Goal: Transaction & Acquisition: Purchase product/service

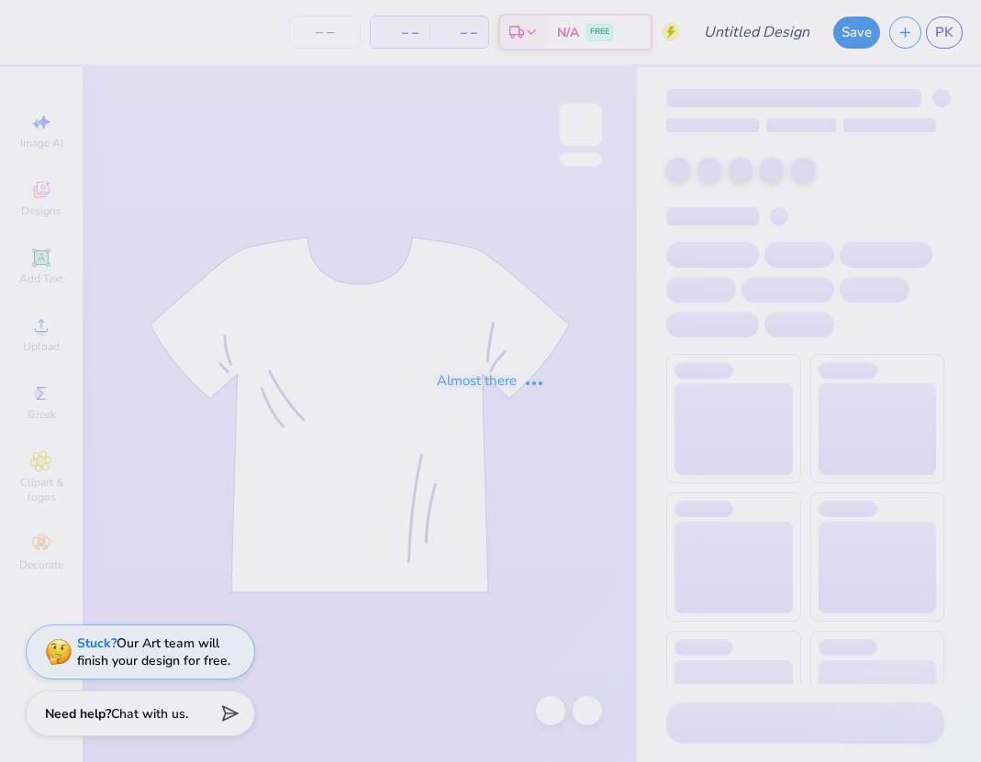
type input "someoneinthesubslovesme"
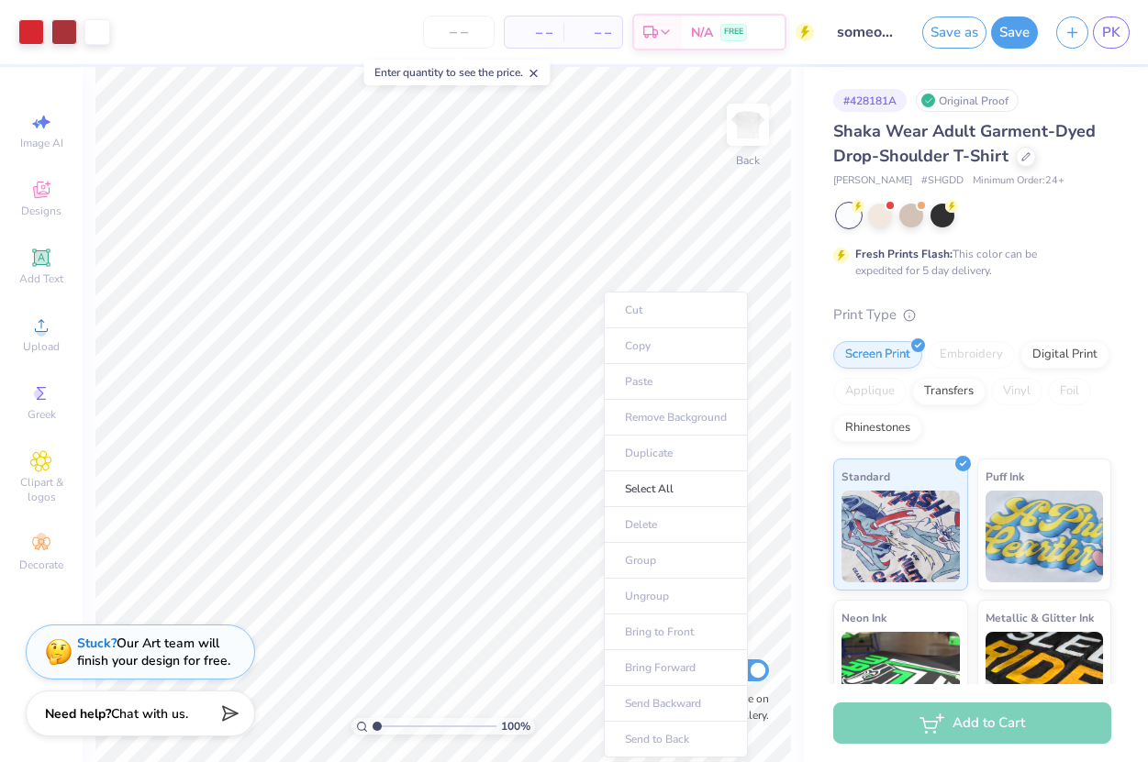
click at [658, 516] on ul "Cut Copy Paste Remove Background Duplicate Select All Delete Group Ungroup Brin…" at bounding box center [676, 525] width 144 height 466
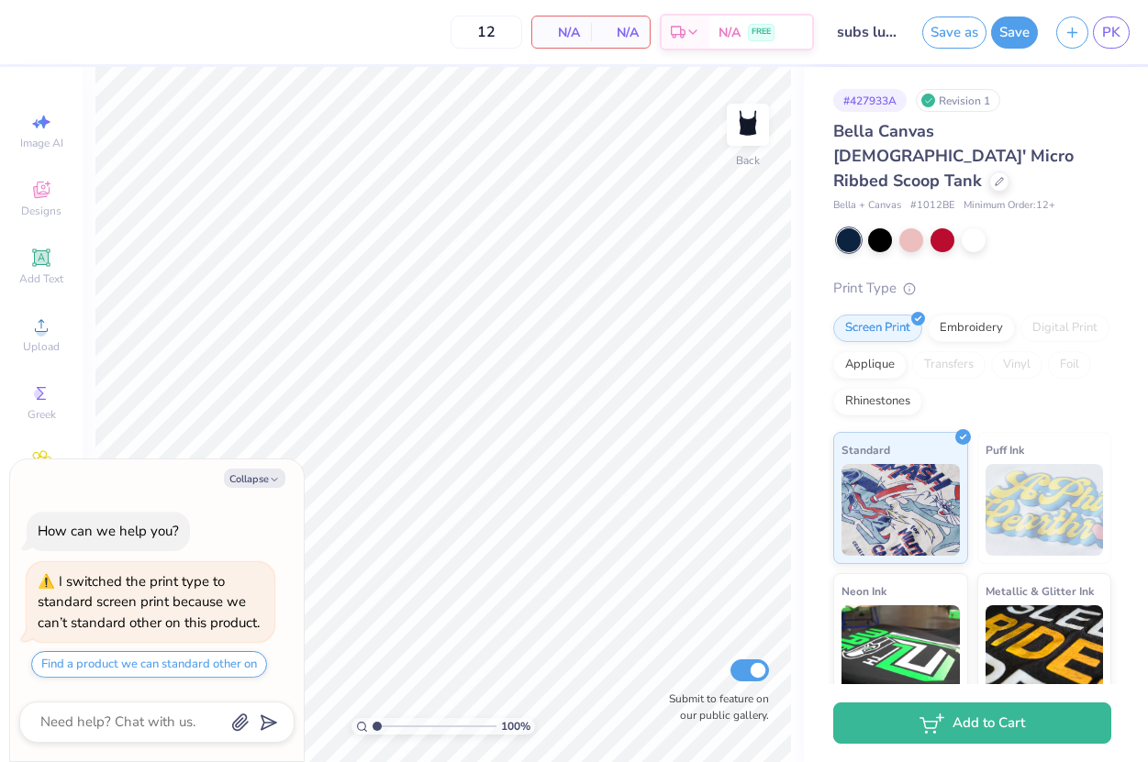
type textarea "x"
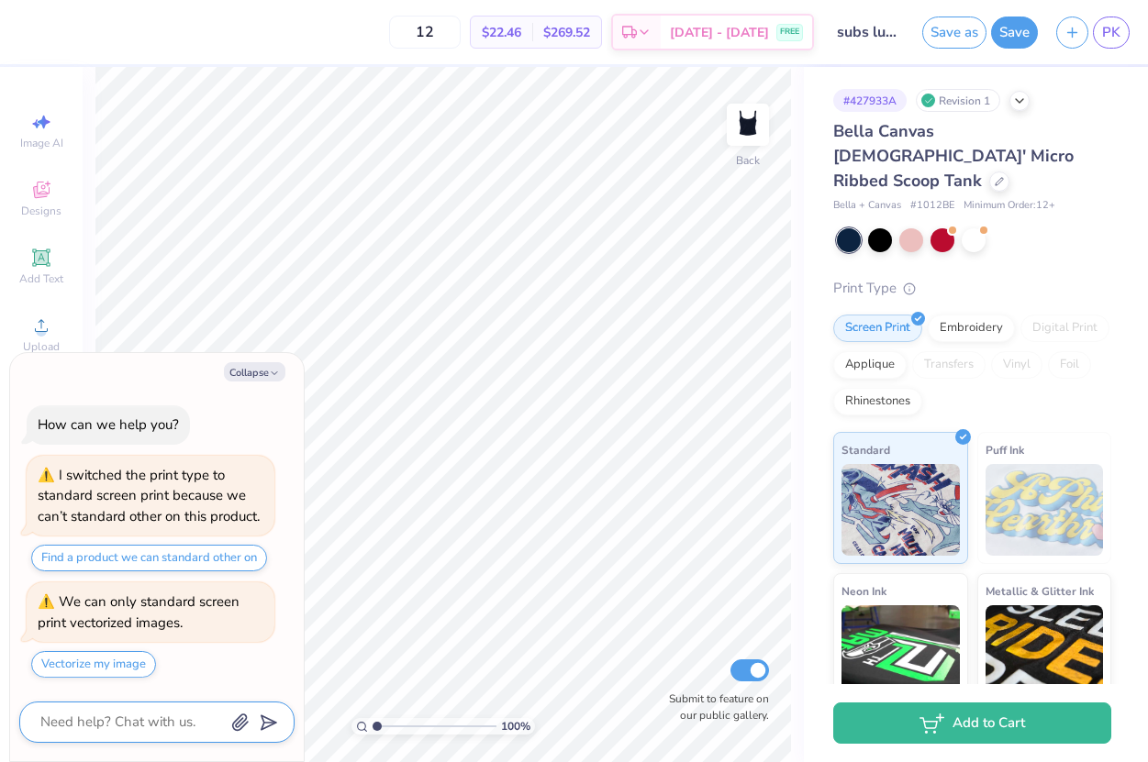
click at [139, 729] on textarea at bounding box center [132, 722] width 186 height 25
type textarea "i"
type textarea "x"
type textarea "is"
type textarea "x"
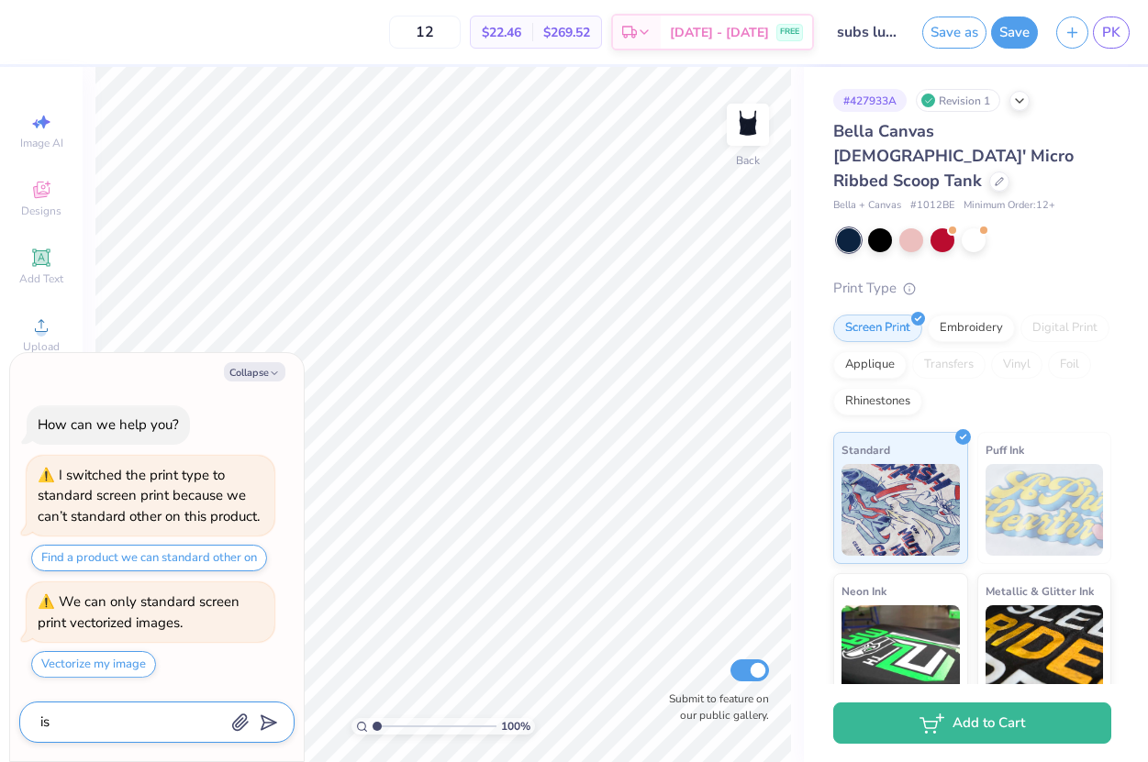
type textarea "is="
type textarea "x"
type textarea "is"
type textarea "x"
type textarea "i"
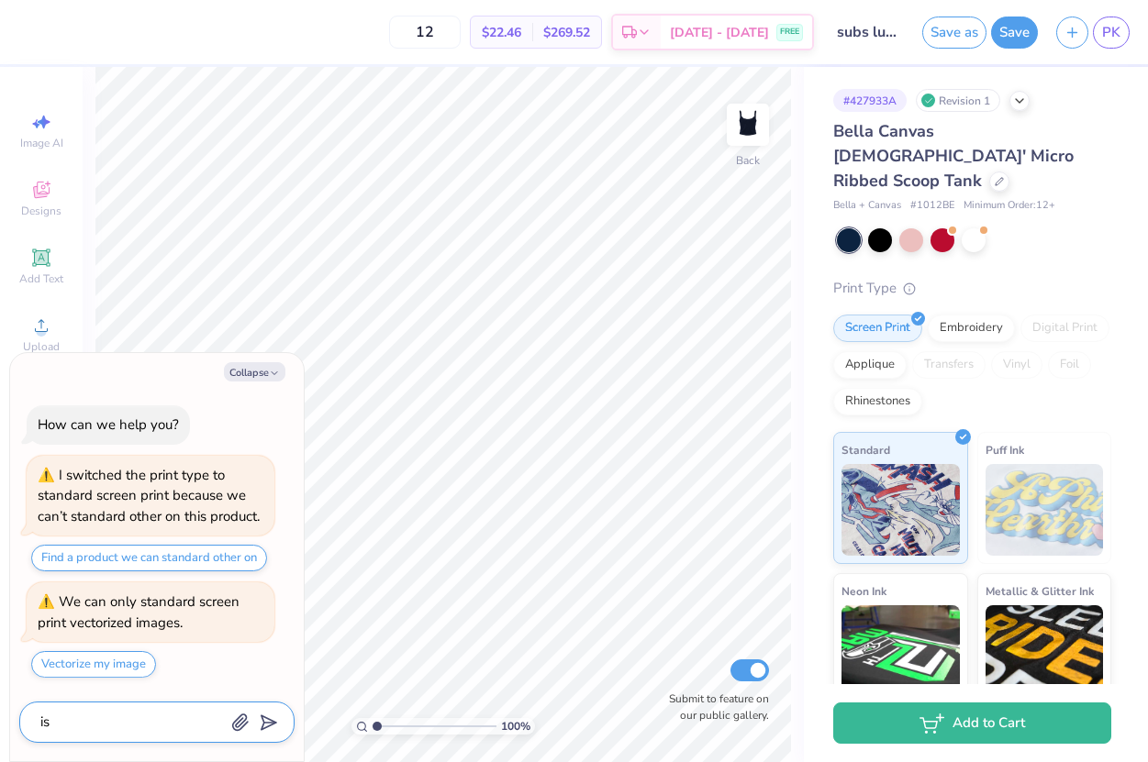
type textarea "x"
type textarea "w"
type textarea "x"
type textarea "wo"
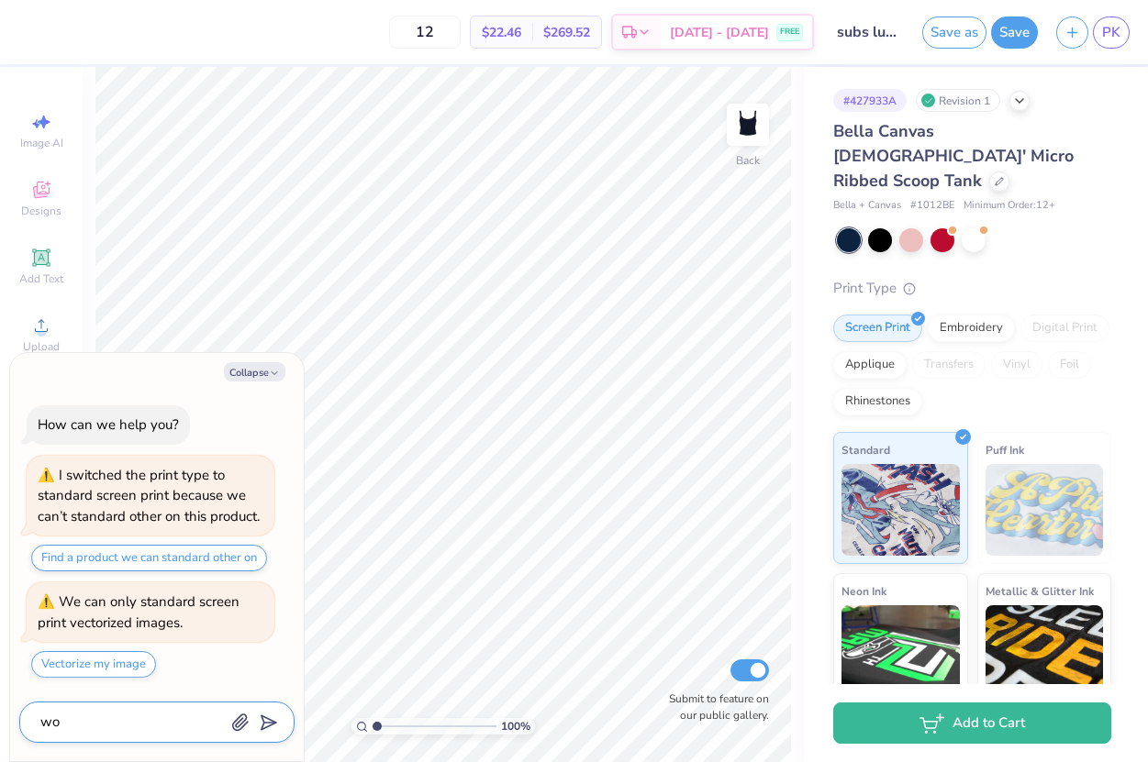
type textarea "x"
type textarea "wou"
type textarea "x"
type textarea "woud"
type textarea "x"
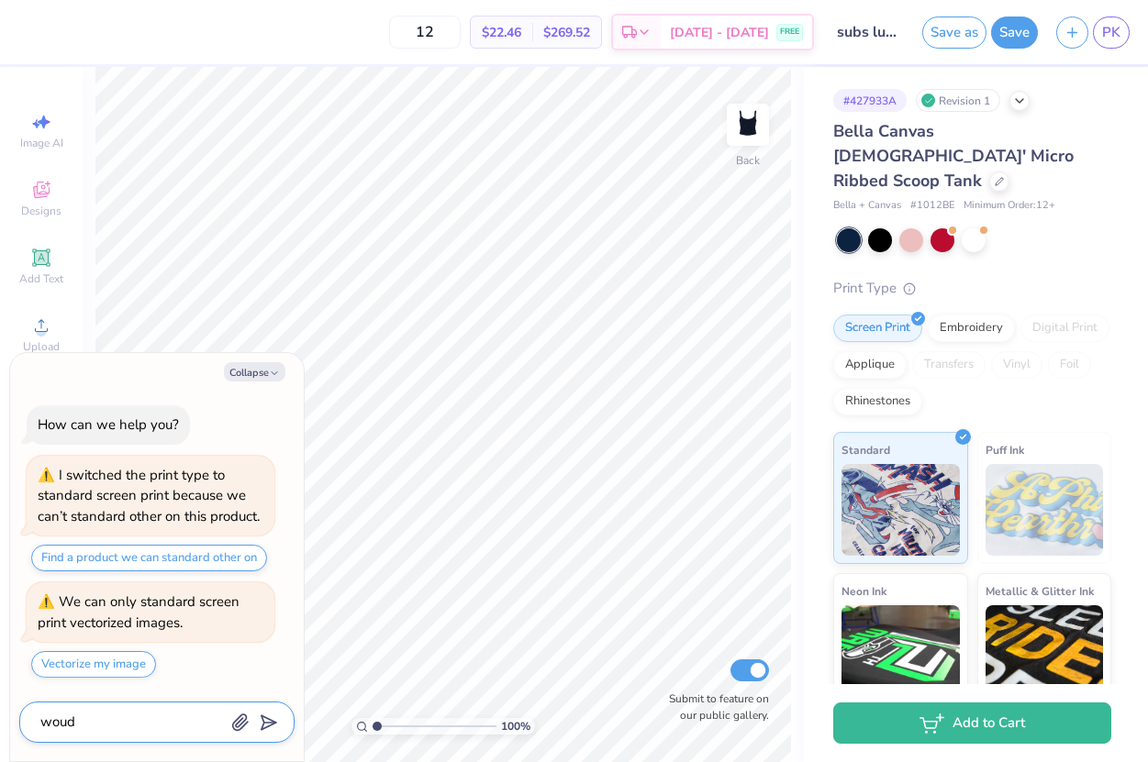
type textarea "wou"
type textarea "x"
type textarea "woul"
type textarea "x"
type textarea "would"
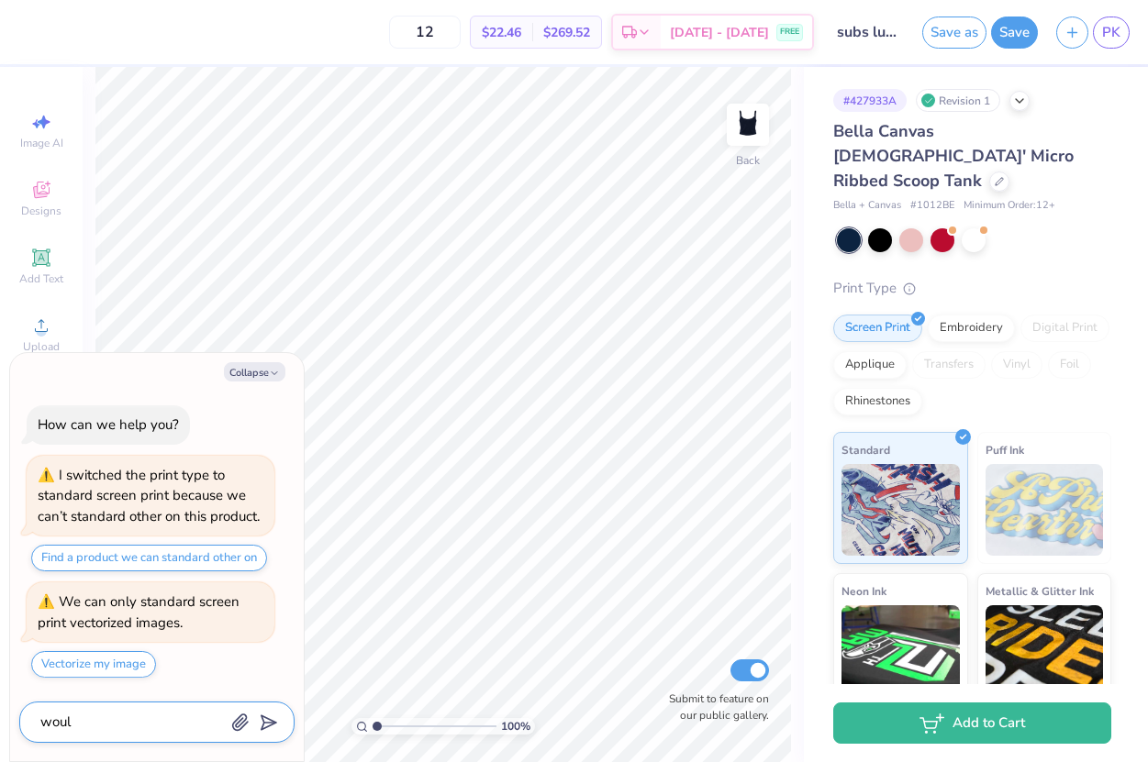
type textarea "x"
type textarea "would"
type textarea "x"
type textarea "would t"
type textarea "x"
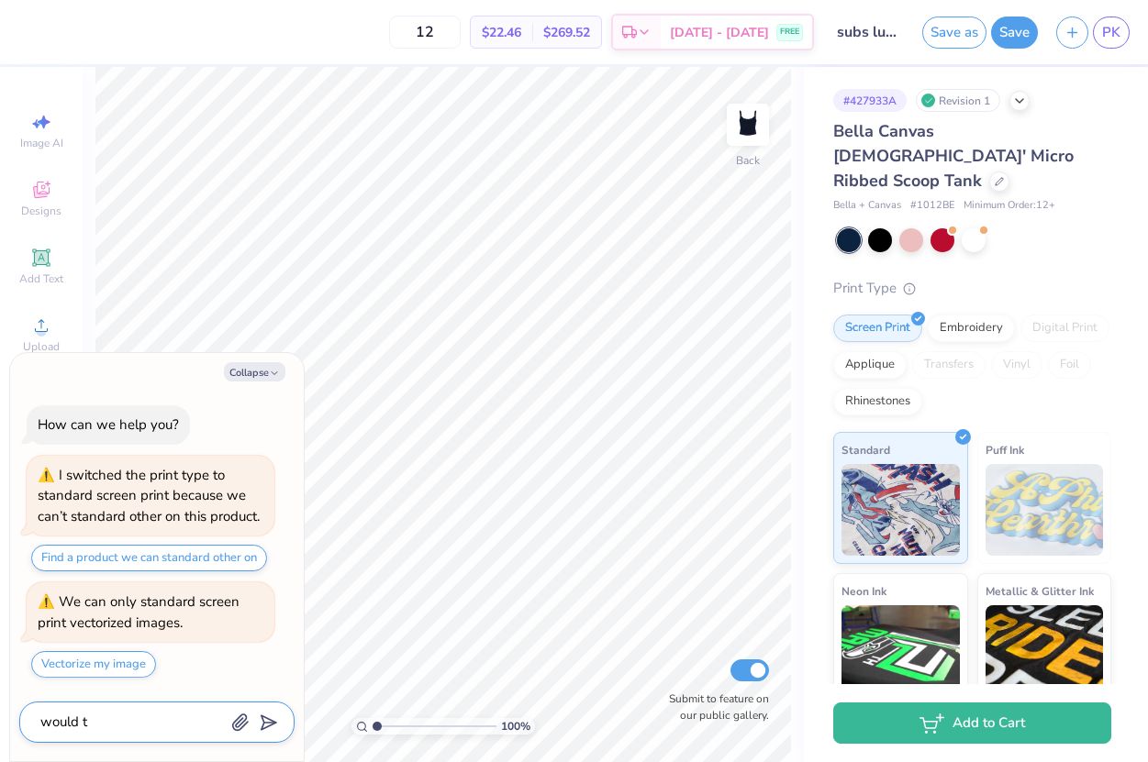
type textarea "would th"
type textarea "x"
type textarea "would thi"
type textarea "x"
type textarea "would this"
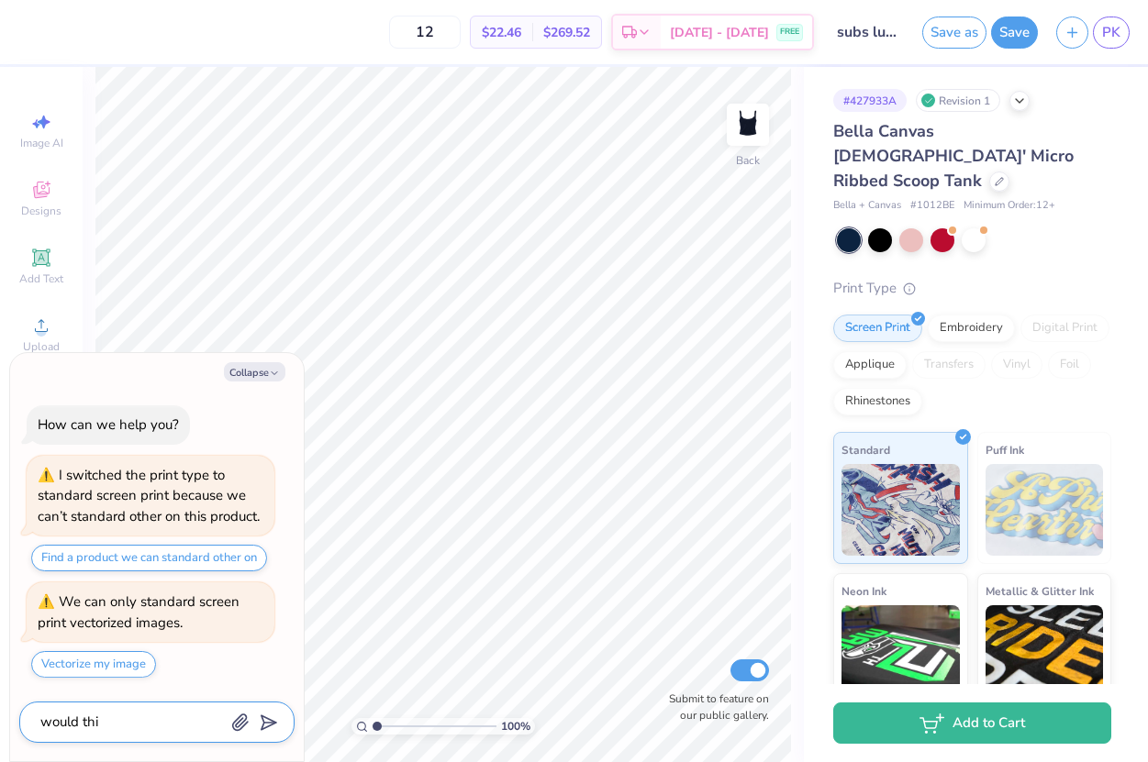
type textarea "x"
type textarea "would this"
type textarea "x"
type textarea "would this p"
type textarea "x"
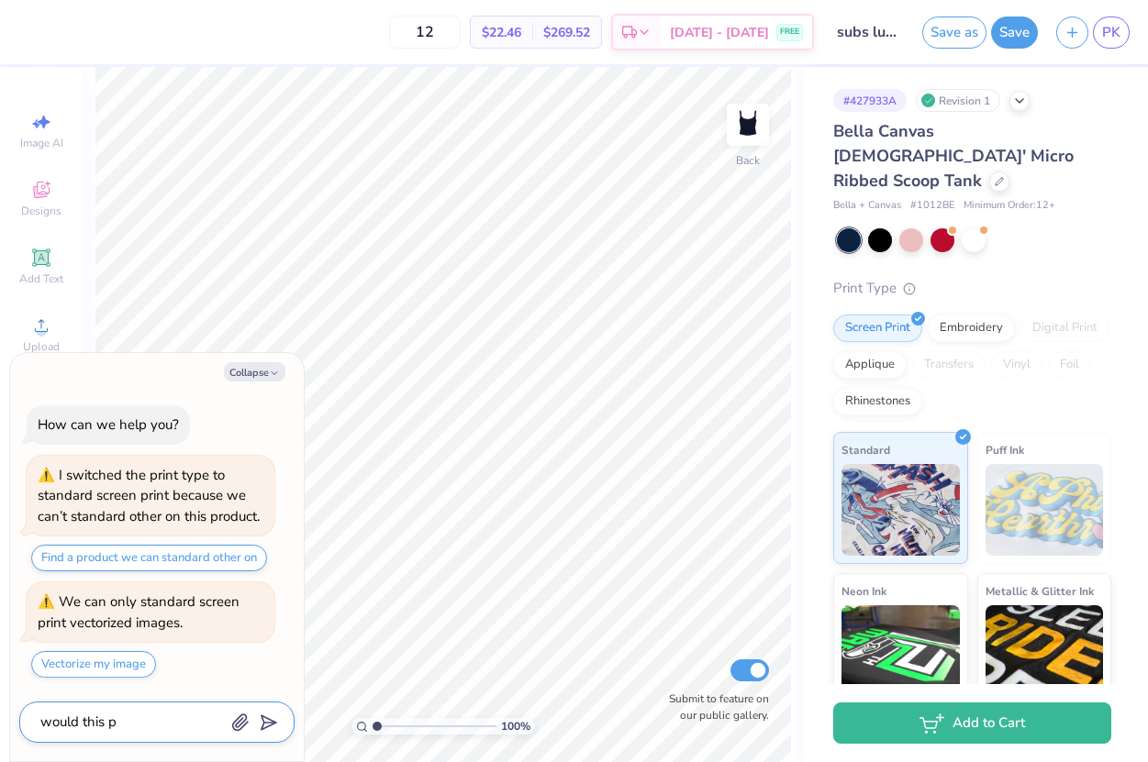
type textarea "would this pr"
type textarea "x"
type textarea "would this pri"
type textarea "x"
type textarea "would this prin"
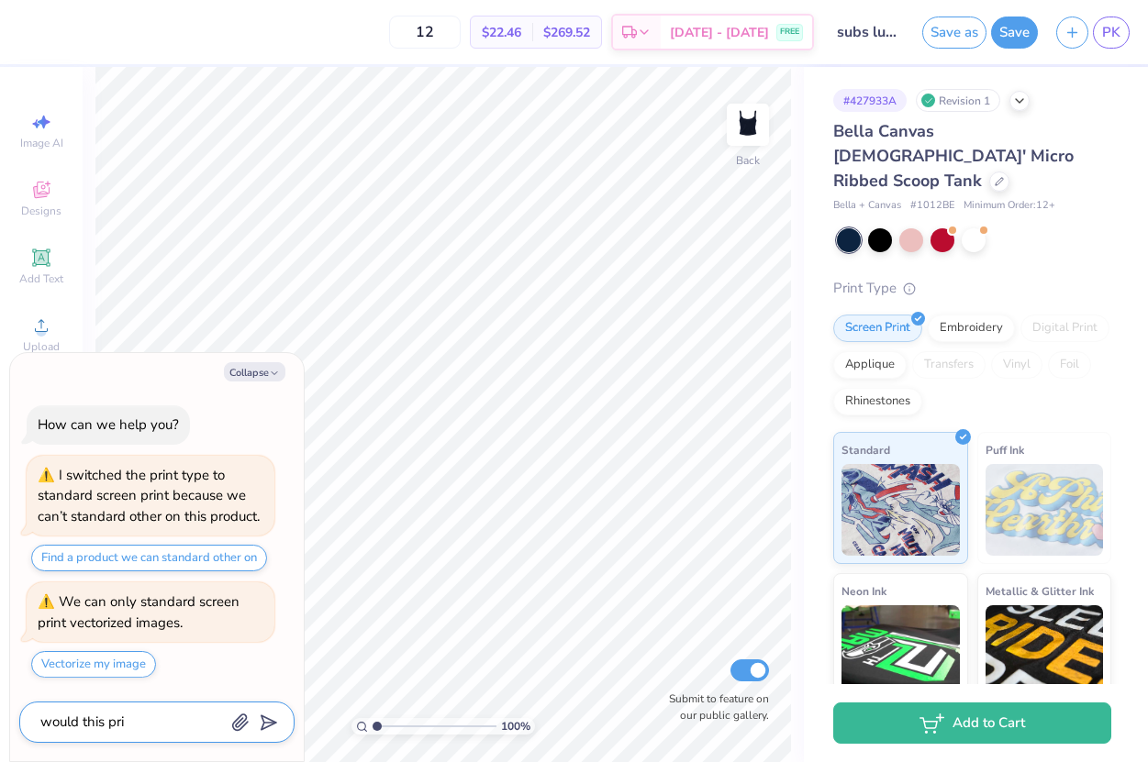
type textarea "x"
type textarea "would this print"
type textarea "x"
type textarea "would this print"
type textarea "x"
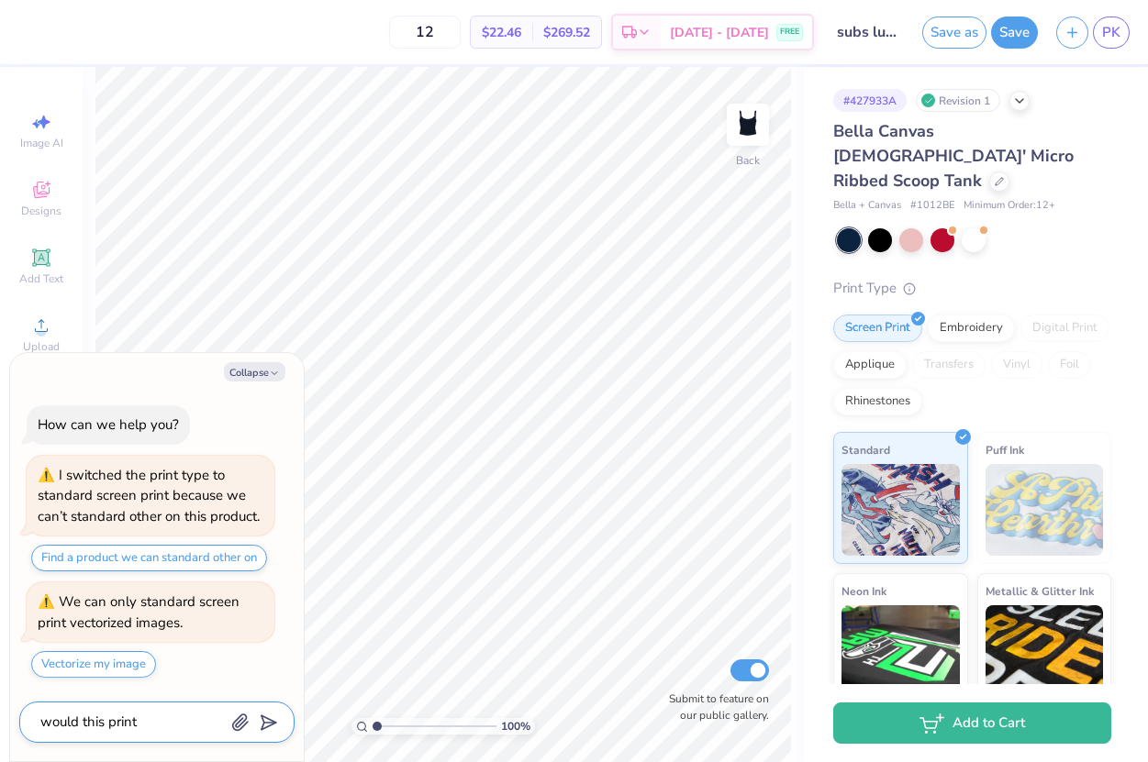
type textarea "would this print w"
type textarea "x"
type textarea "would this print we"
type textarea "x"
type textarea "would this print wel"
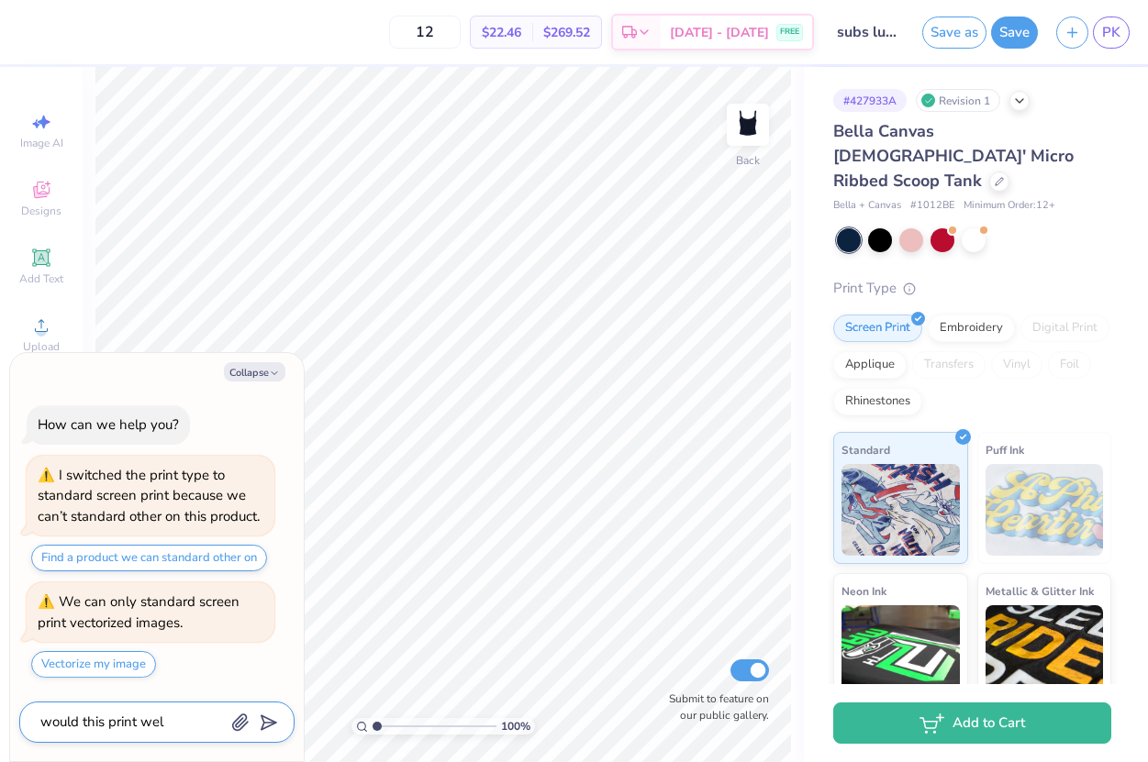
type textarea "x"
type textarea "would this print well"
type textarea "x"
type textarea "would this print well>"
type textarea "x"
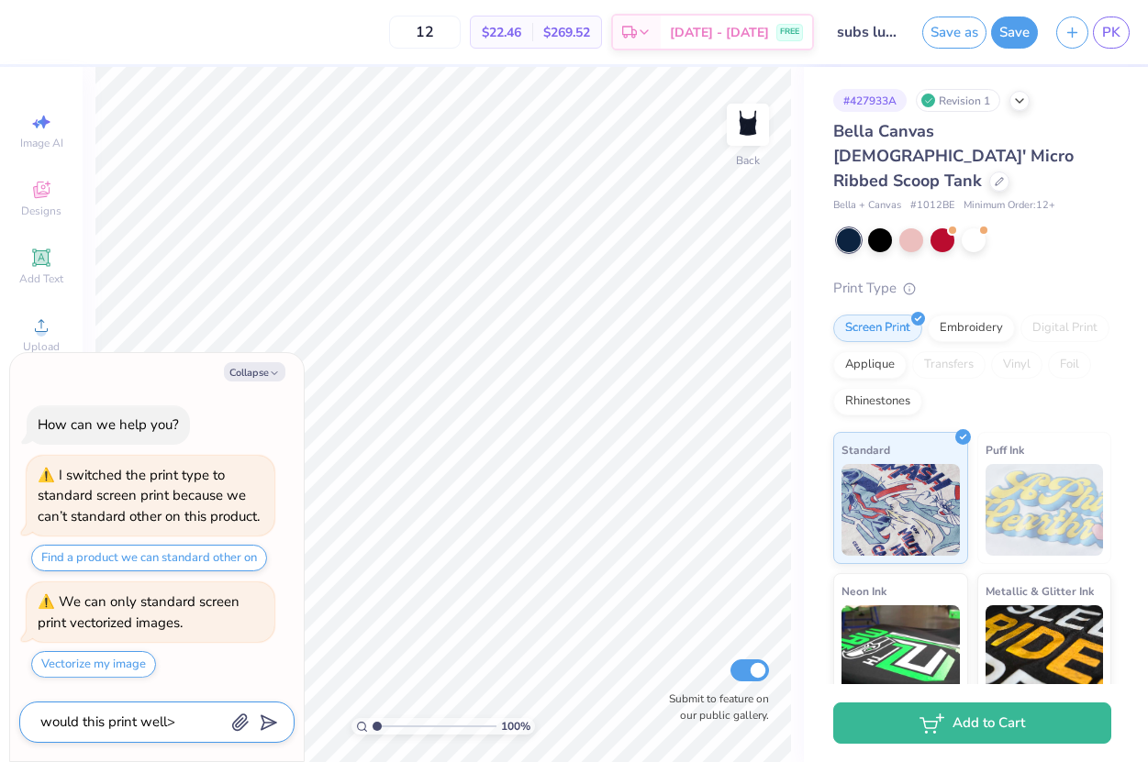
type textarea "would this print well"
type textarea "x"
type textarea "would this print well?"
type textarea "x"
type textarea "would this print well?"
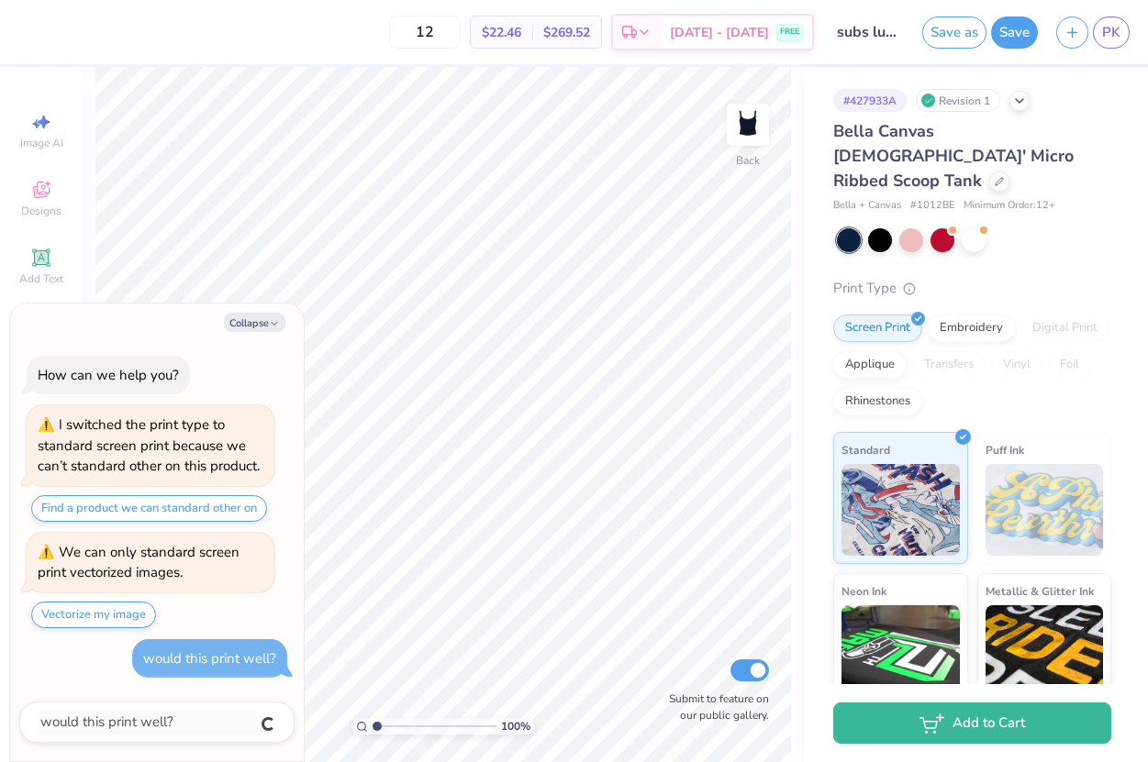
type textarea "x"
click at [946, 28] on button "Save as" at bounding box center [954, 30] width 64 height 32
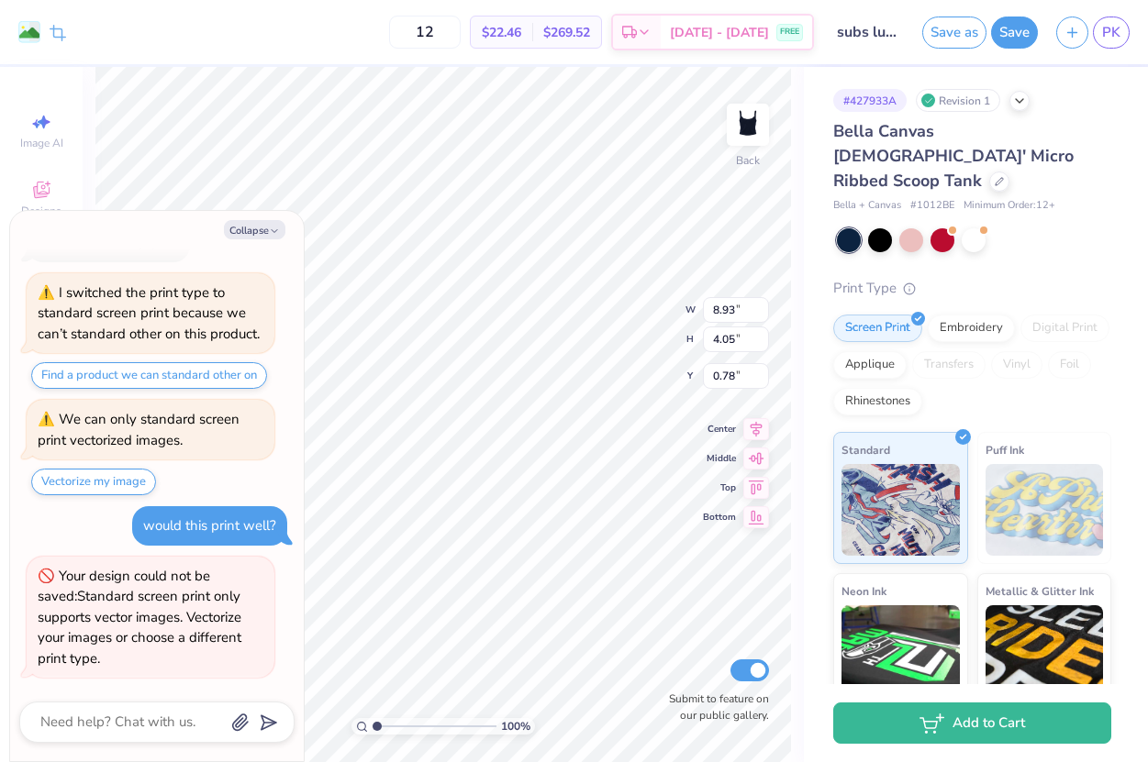
type textarea "x"
type input "0.77"
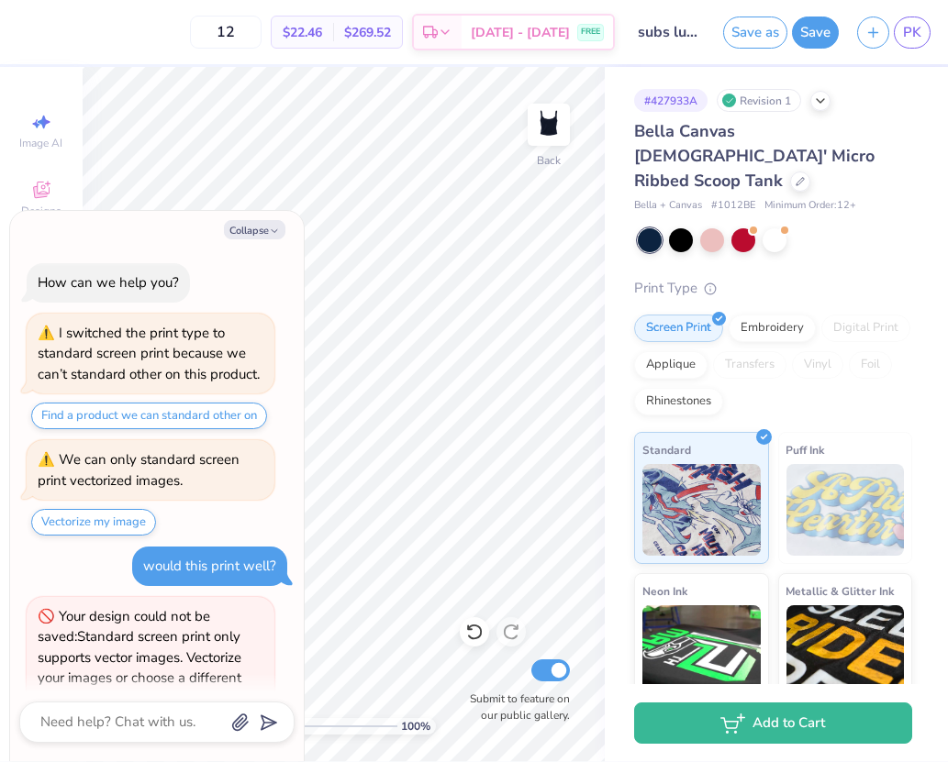
scroll to position [275, 0]
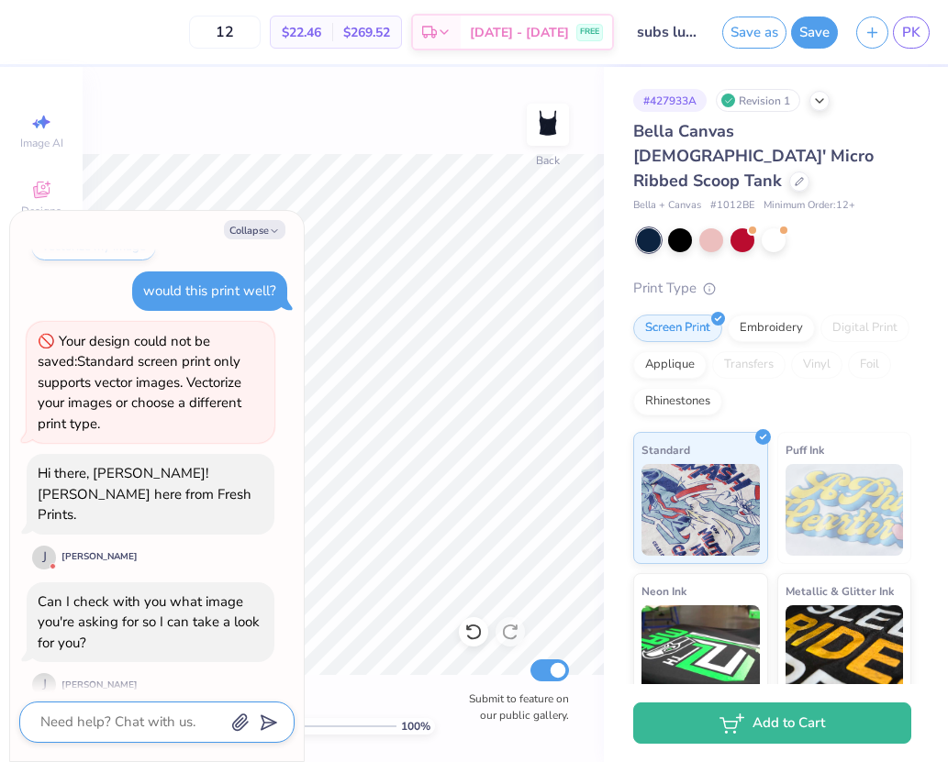
click at [111, 716] on textarea at bounding box center [132, 722] width 186 height 25
type textarea "x"
type textarea "t"
type textarea "x"
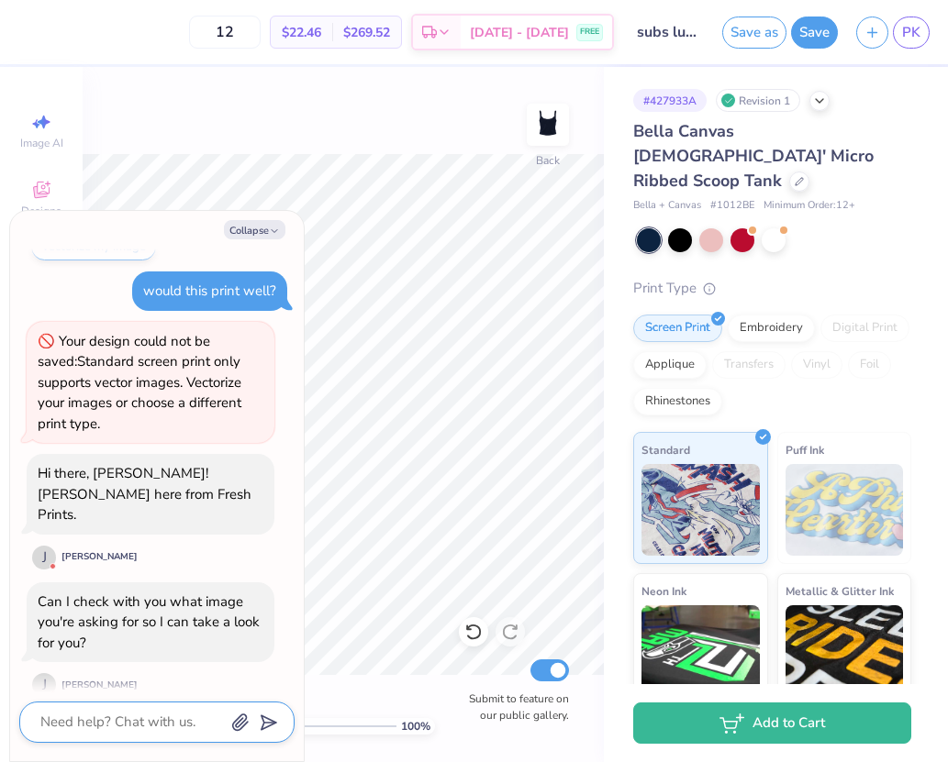
type textarea "y"
type textarea "x"
type textarea "ye"
type textarea "x"
type textarea "yes"
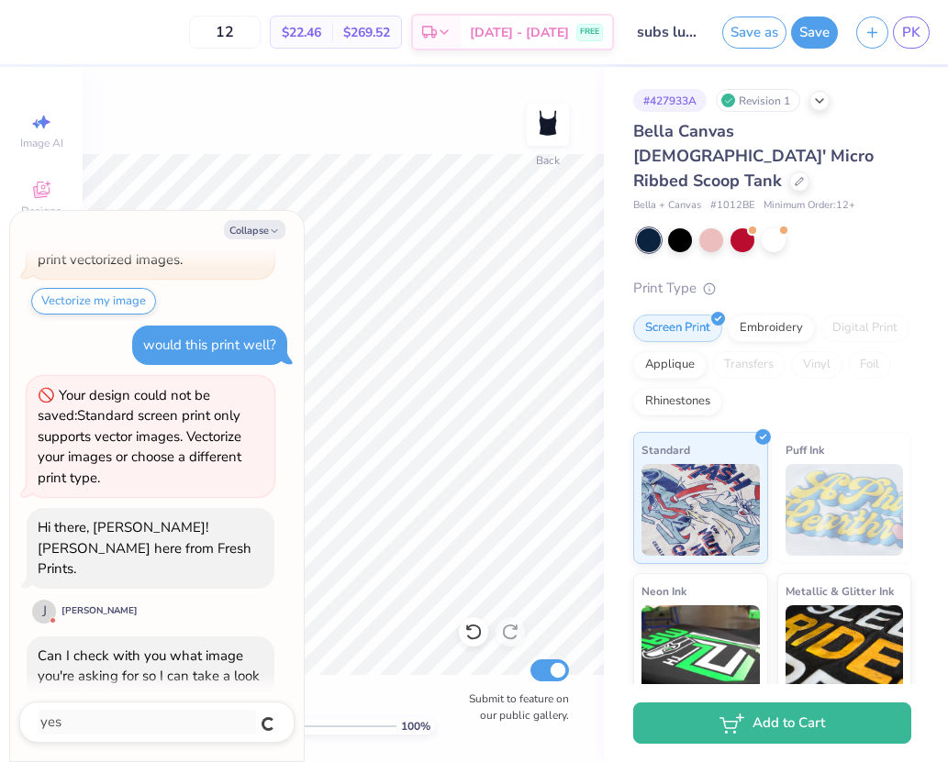
scroll to position [326, 0]
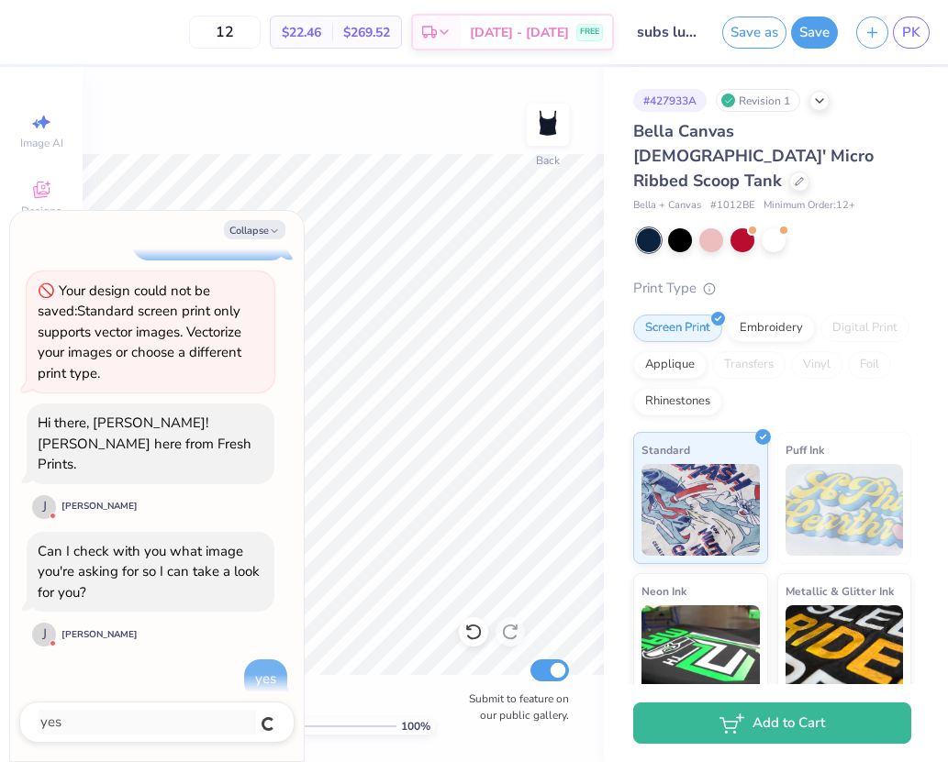
type textarea "x"
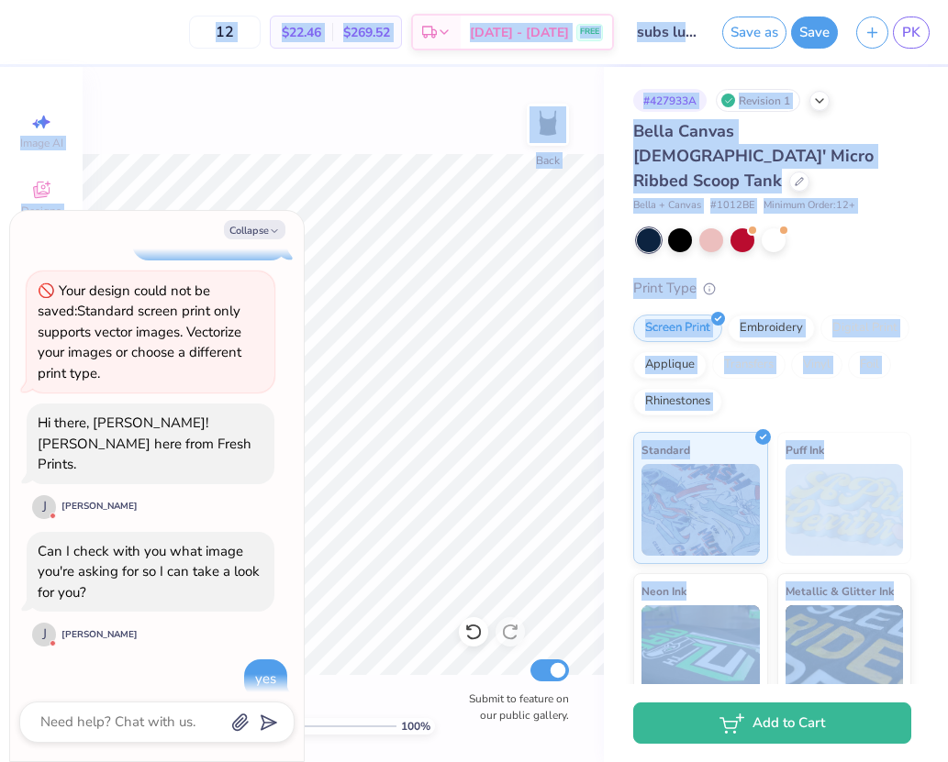
drag, startPoint x: 303, startPoint y: 220, endPoint x: 611, endPoint y: -3, distance: 380.5
click at [611, 0] on html "12 $22.46 Per Item $269.52 Total Est. Delivery [DATE] - [DATE] FREE Design Titl…" at bounding box center [474, 381] width 948 height 762
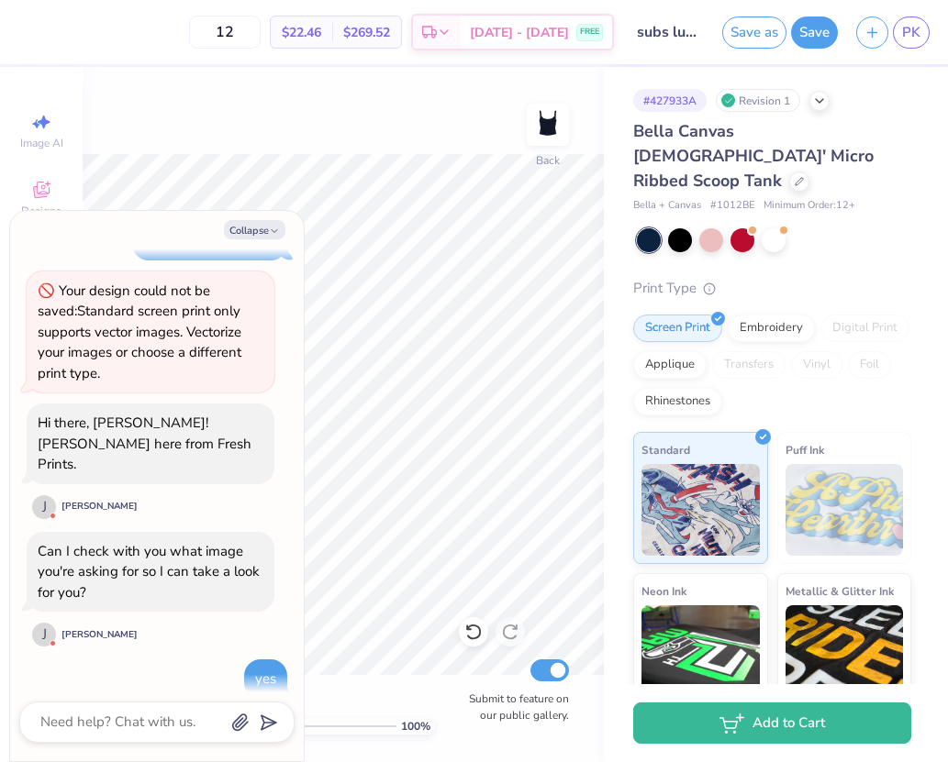
click at [250, 339] on div "Your design could not be saved: Standard screen print only supports vector imag…" at bounding box center [151, 333] width 226 height 104
click at [237, 726] on icon "button" at bounding box center [240, 723] width 18 height 18
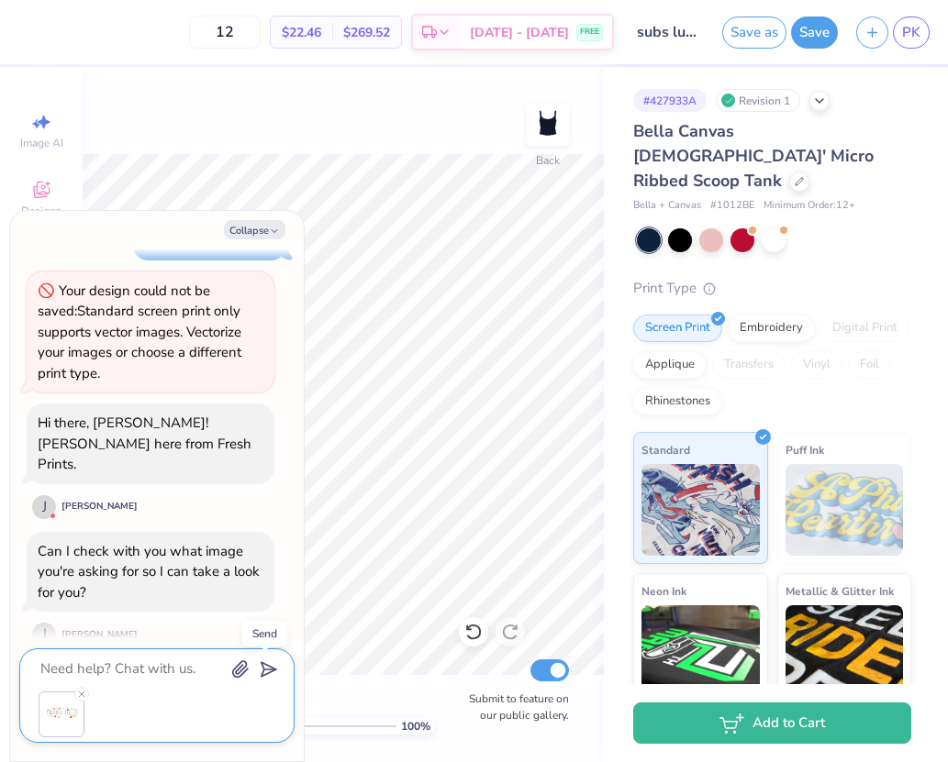
click at [272, 667] on icon "submit" at bounding box center [265, 670] width 26 height 26
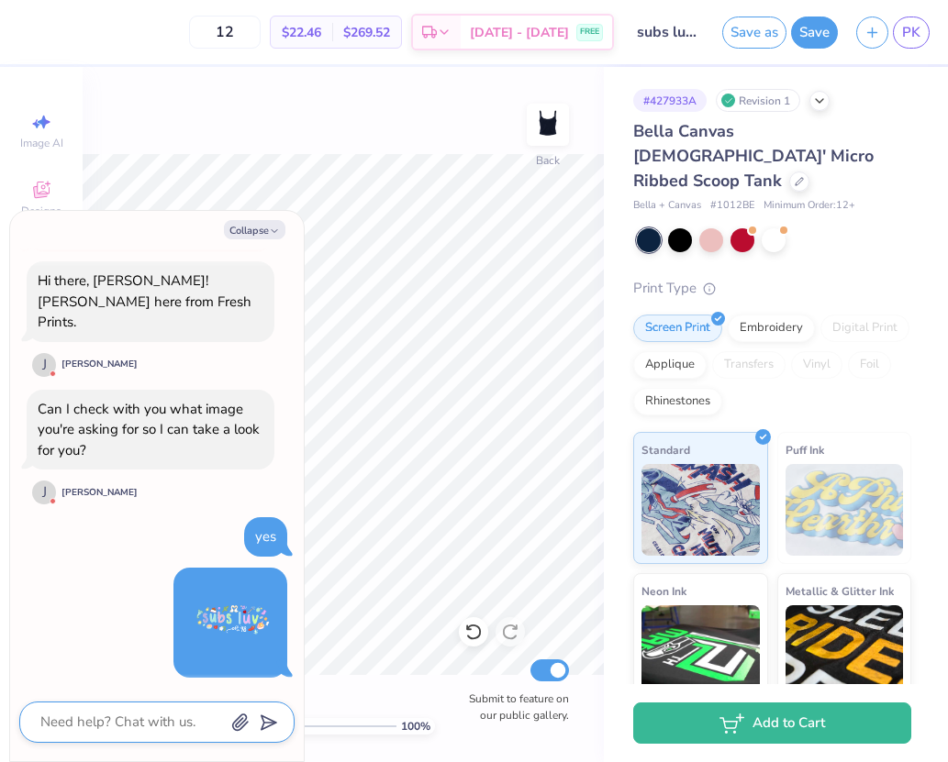
scroll to position [447, 0]
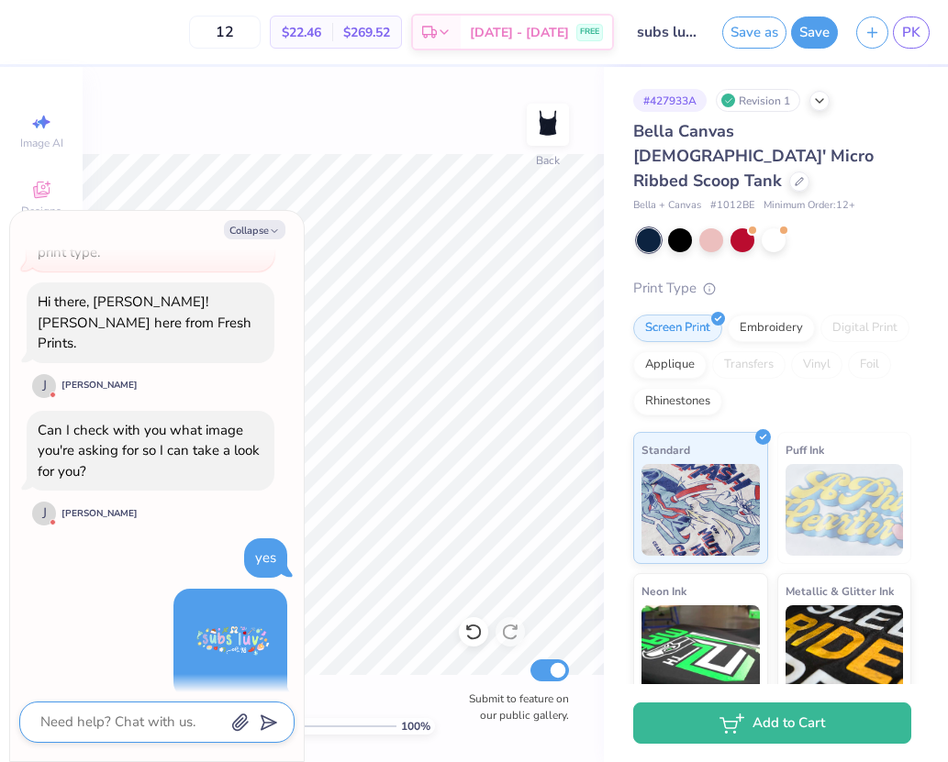
click at [228, 629] on img at bounding box center [230, 644] width 92 height 92
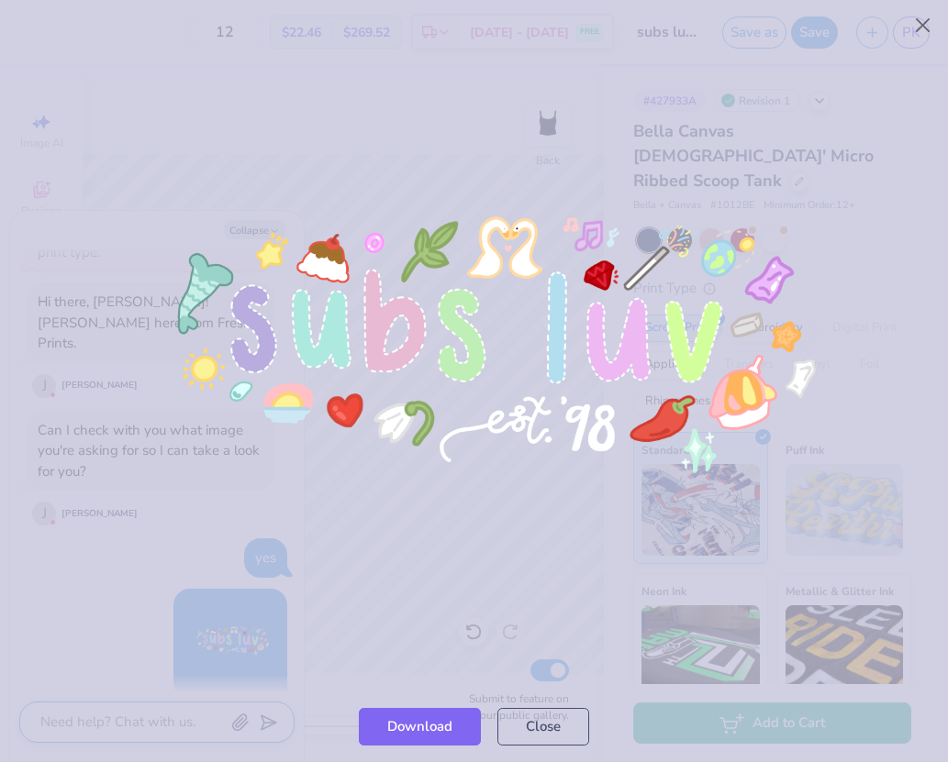
click at [105, 627] on img at bounding box center [473, 366] width 811 height 608
click at [918, 29] on button "Close" at bounding box center [923, 25] width 35 height 35
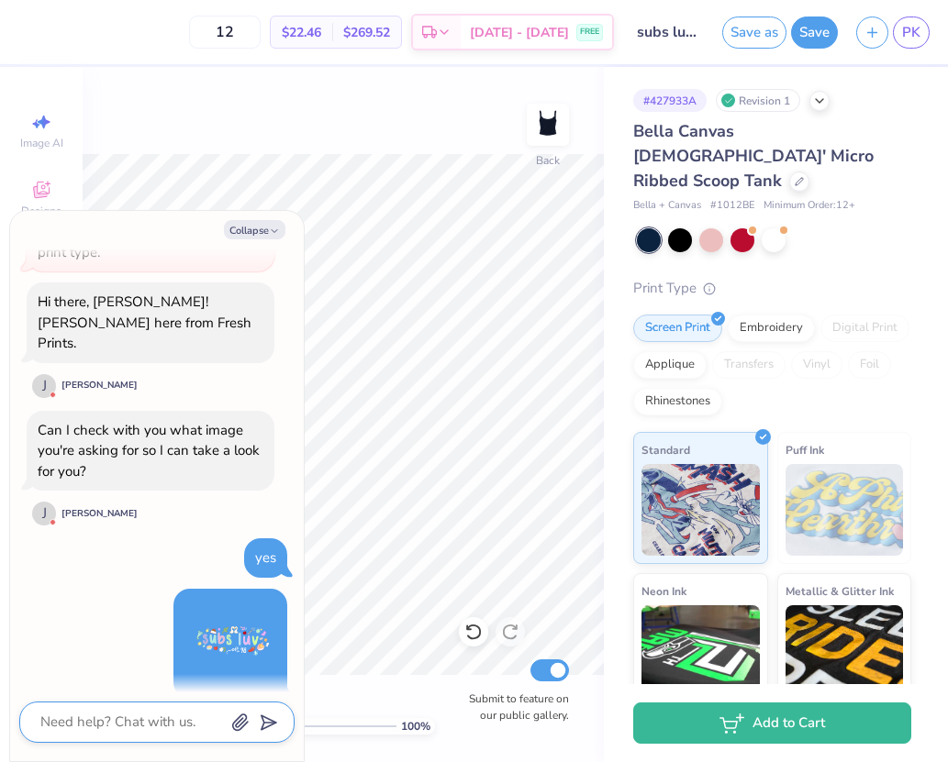
scroll to position [595, 0]
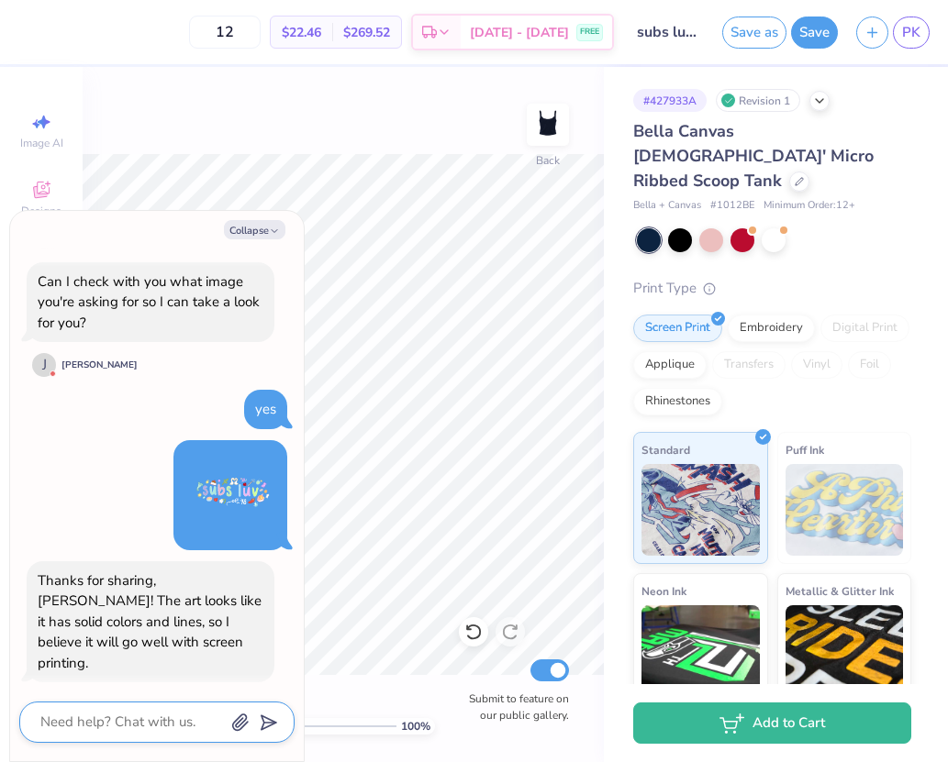
click at [84, 718] on textarea at bounding box center [132, 722] width 186 height 25
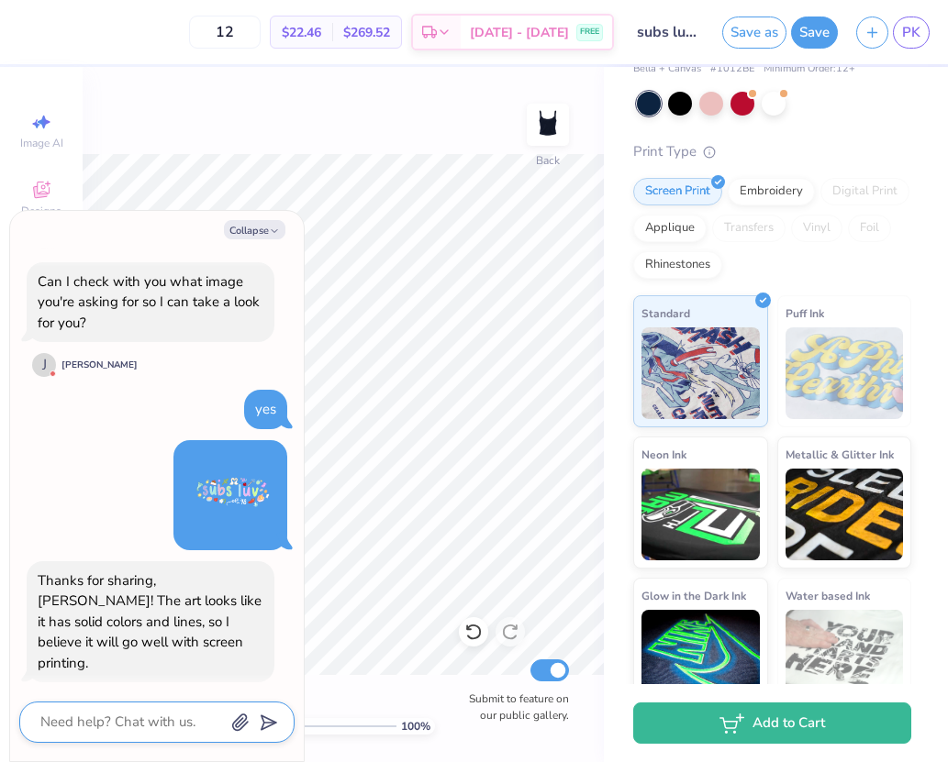
scroll to position [138, 0]
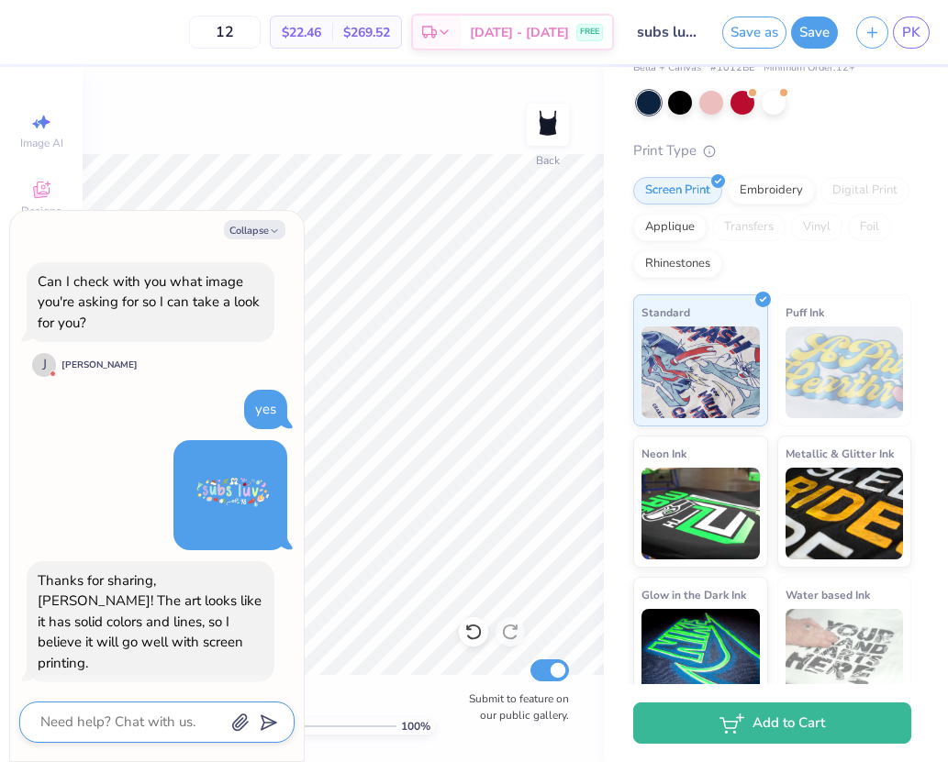
type textarea "x"
type textarea "o"
type textarea "x"
type textarea "ok"
type textarea "x"
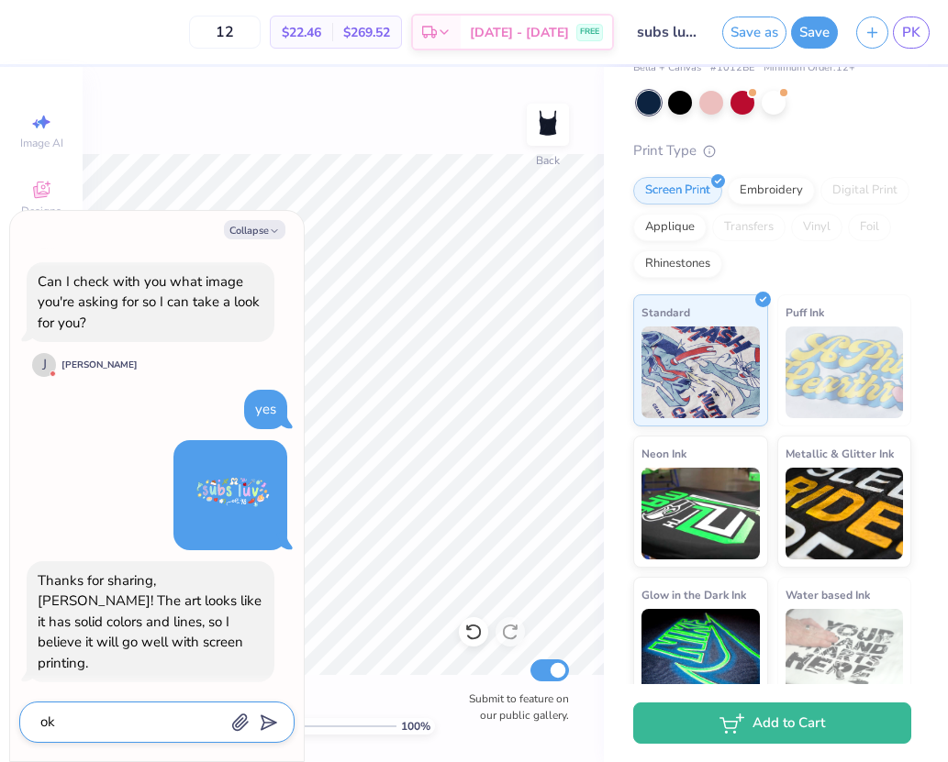
type textarea "oka"
type textarea "x"
type textarea "okay"
type textarea "x"
type textarea "okay,"
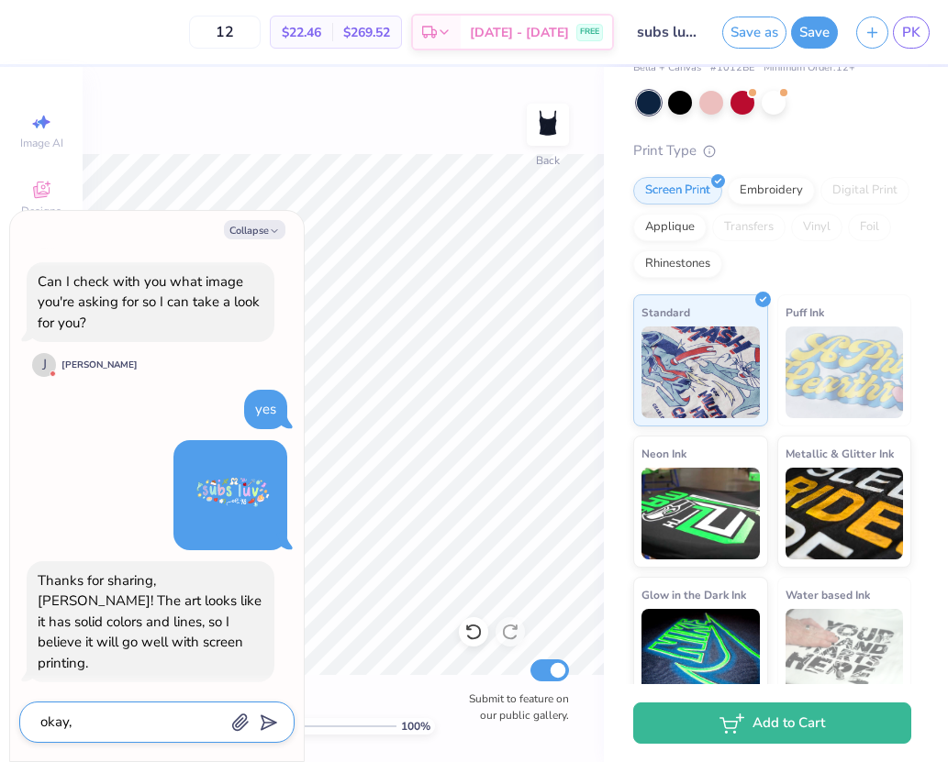
type textarea "x"
type textarea "okay,"
type textarea "x"
type textarea "okay, s"
type textarea "x"
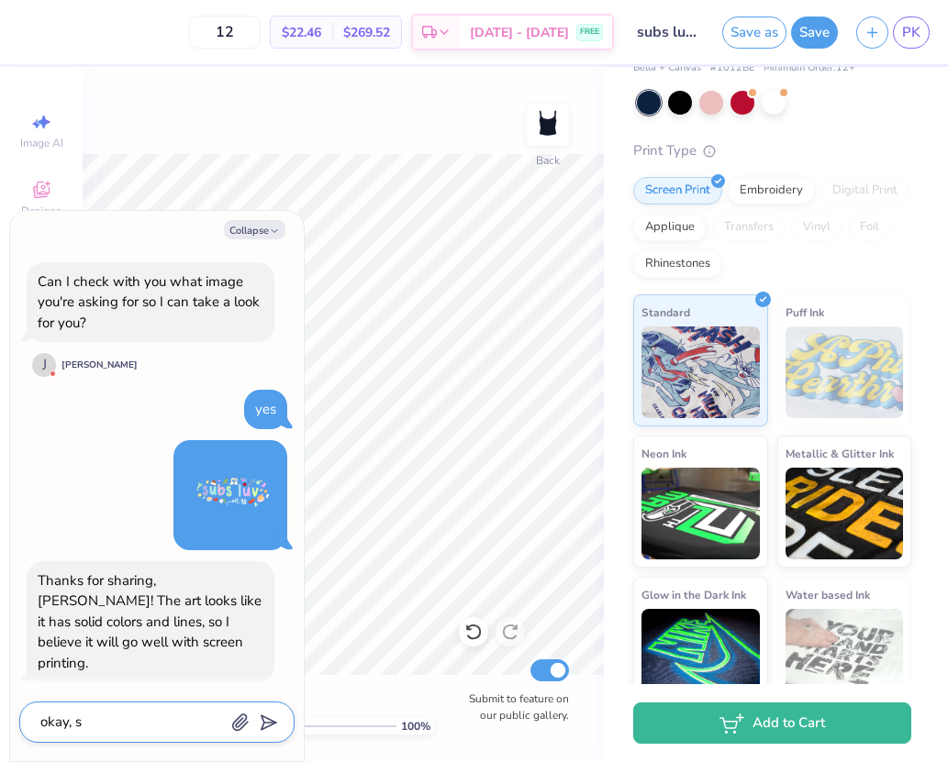
type textarea "okay, so"
type textarea "x"
type textarea "okay, sou"
type textarea "x"
type textarea "okay, soun"
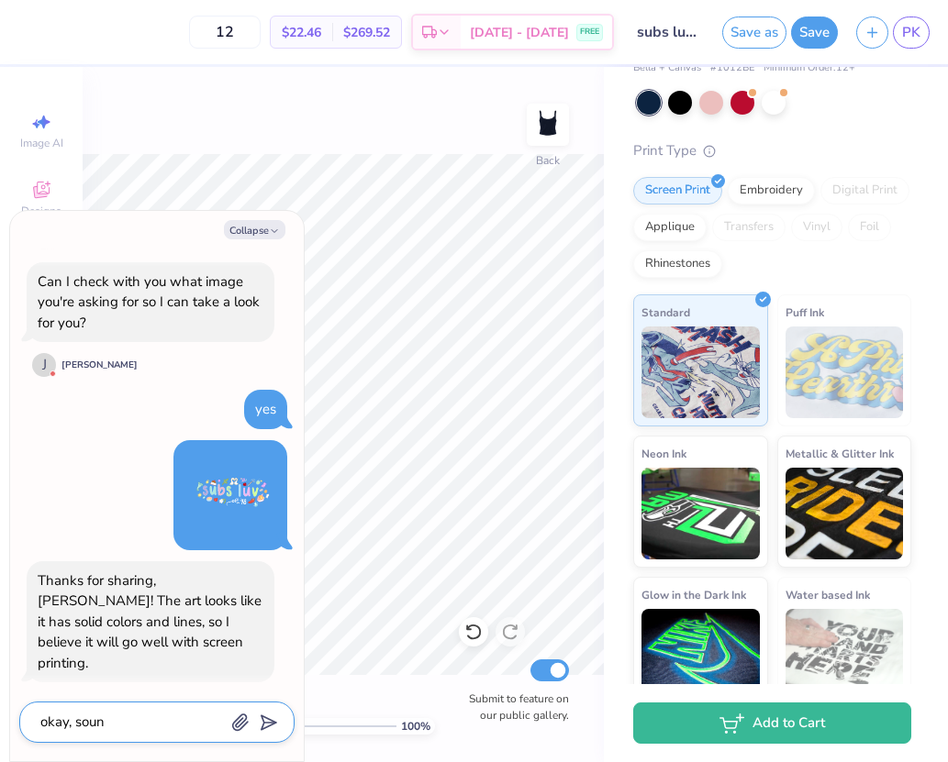
type textarea "x"
type textarea "okay, sound"
type textarea "x"
type textarea "okay, sounds"
type textarea "x"
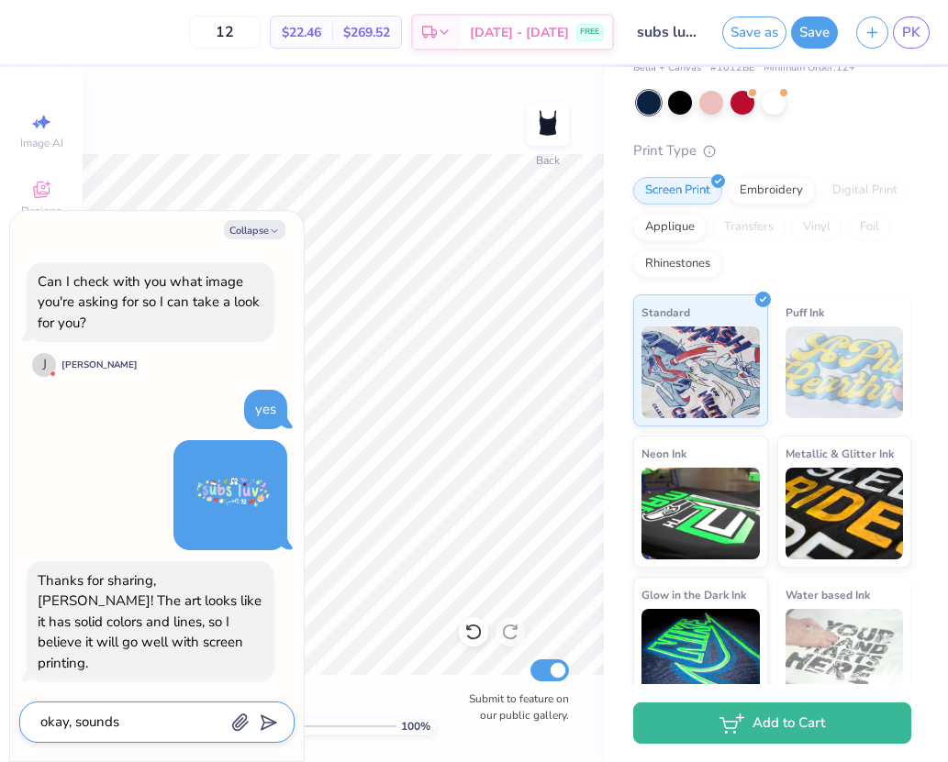
type textarea "okay, sounds"
type textarea "x"
type textarea "okay, sounds g"
type textarea "x"
type textarea "okay, sounds go"
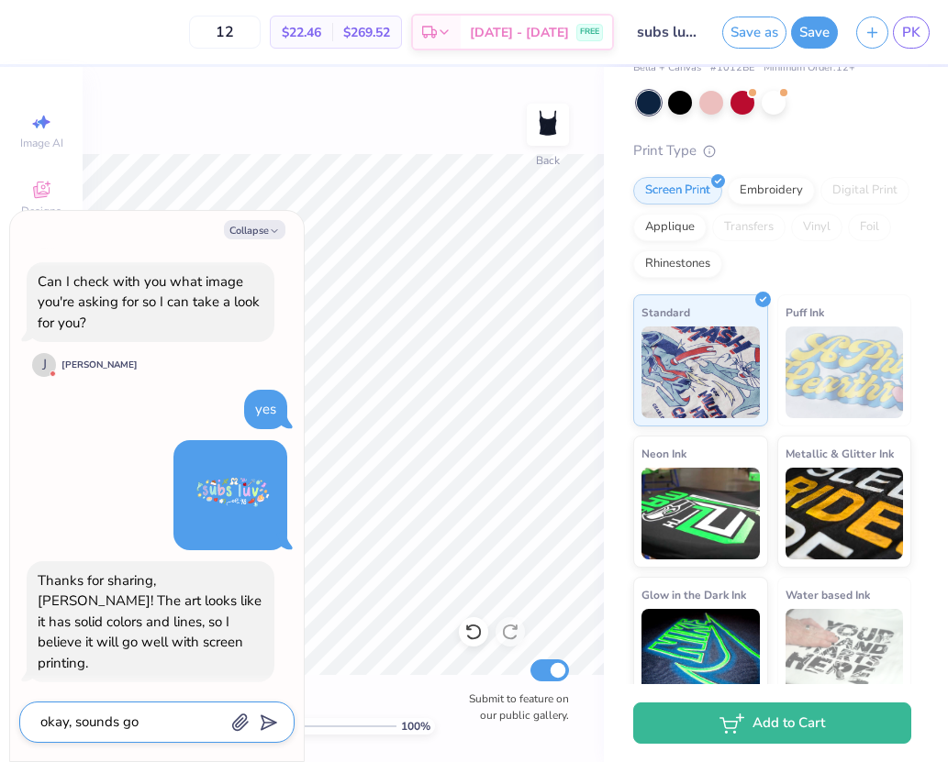
type textarea "x"
type textarea "okay, sounds goo"
type textarea "x"
type textarea "okay, sounds good"
type textarea "x"
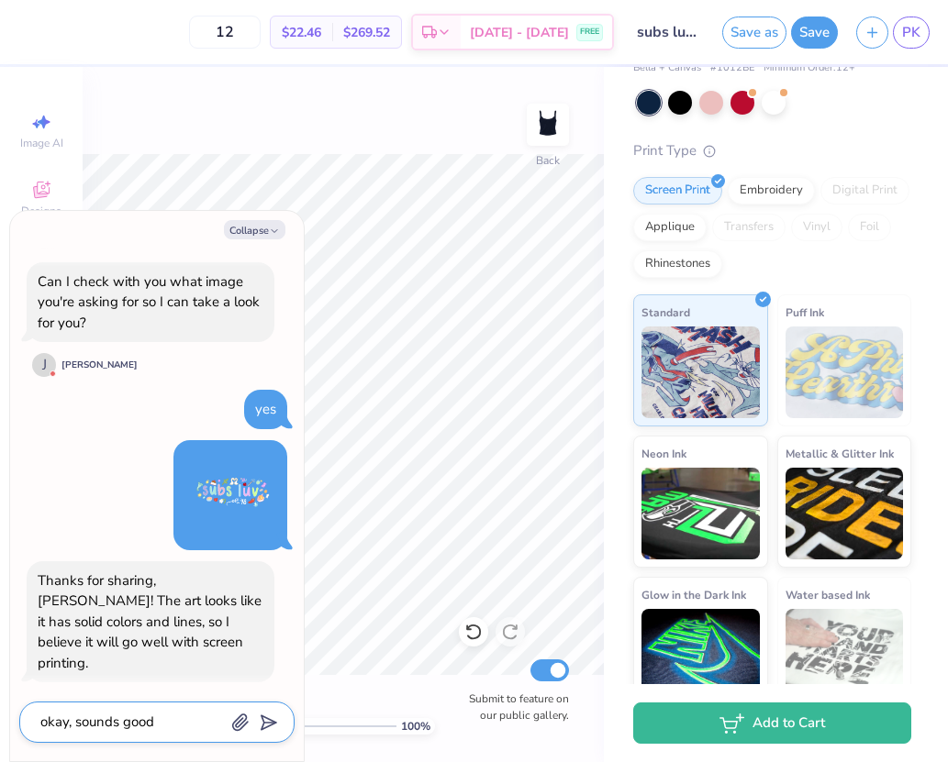
type textarea "okay, sounds good!"
type textarea "x"
type textarea "okay, sounds good!"
type textarea "x"
type textarea "okay, sounds good! t"
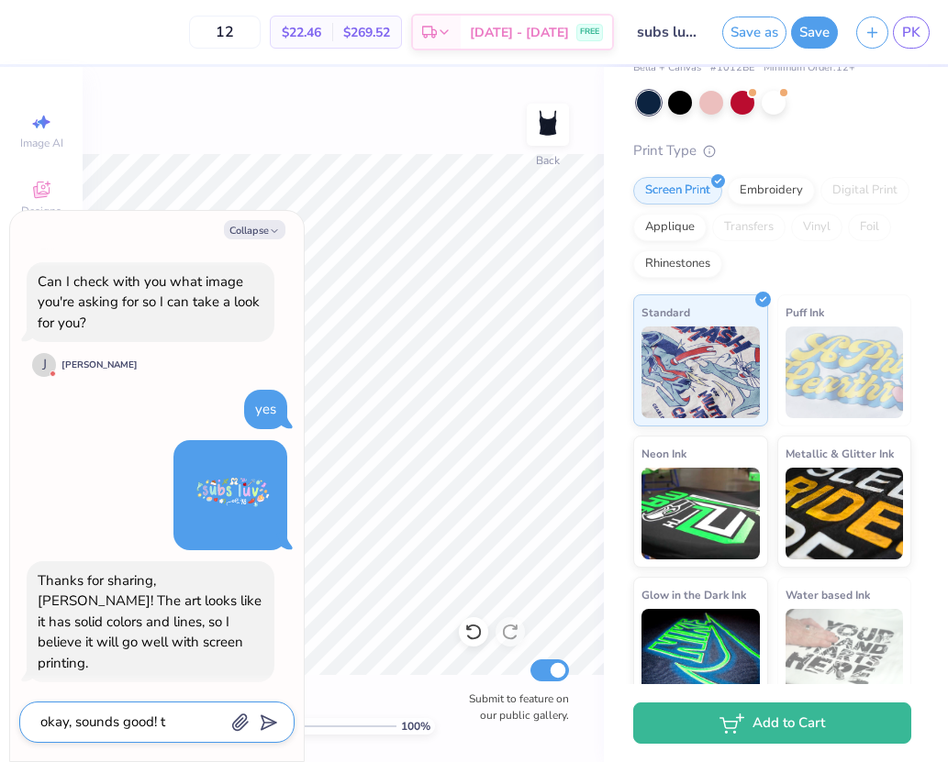
type textarea "x"
type textarea "okay, sounds good! th"
type textarea "x"
type textarea "okay, sounds good! tha"
type textarea "x"
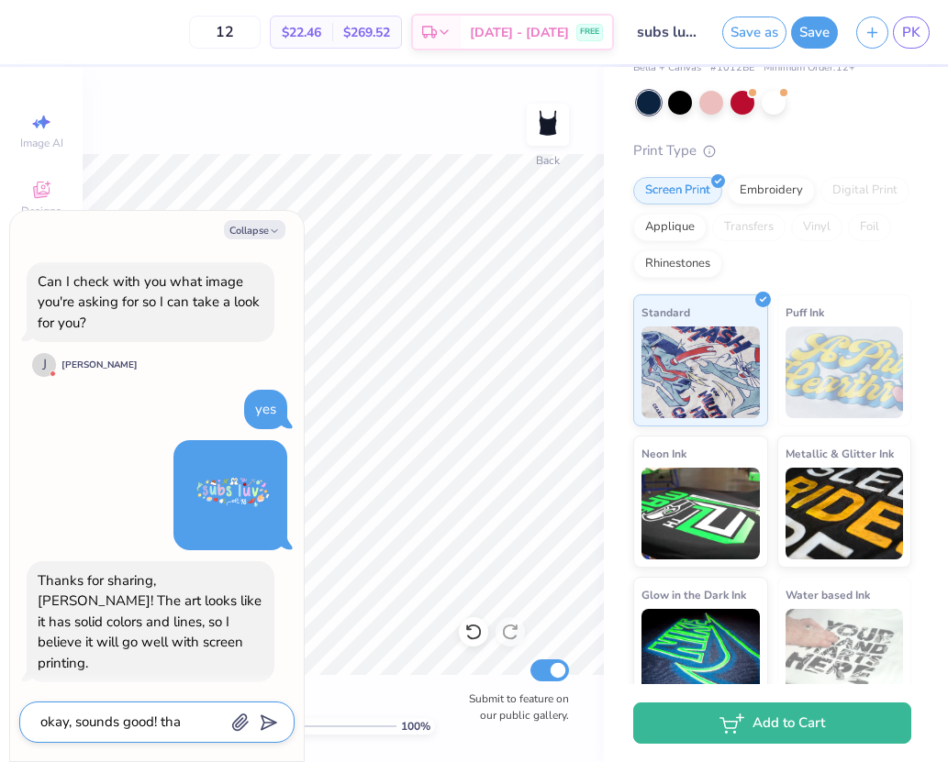
type textarea "okay, sounds good! than"
type textarea "x"
type textarea "okay, sounds good! thank"
type textarea "x"
type textarea "okay, sounds good! thank"
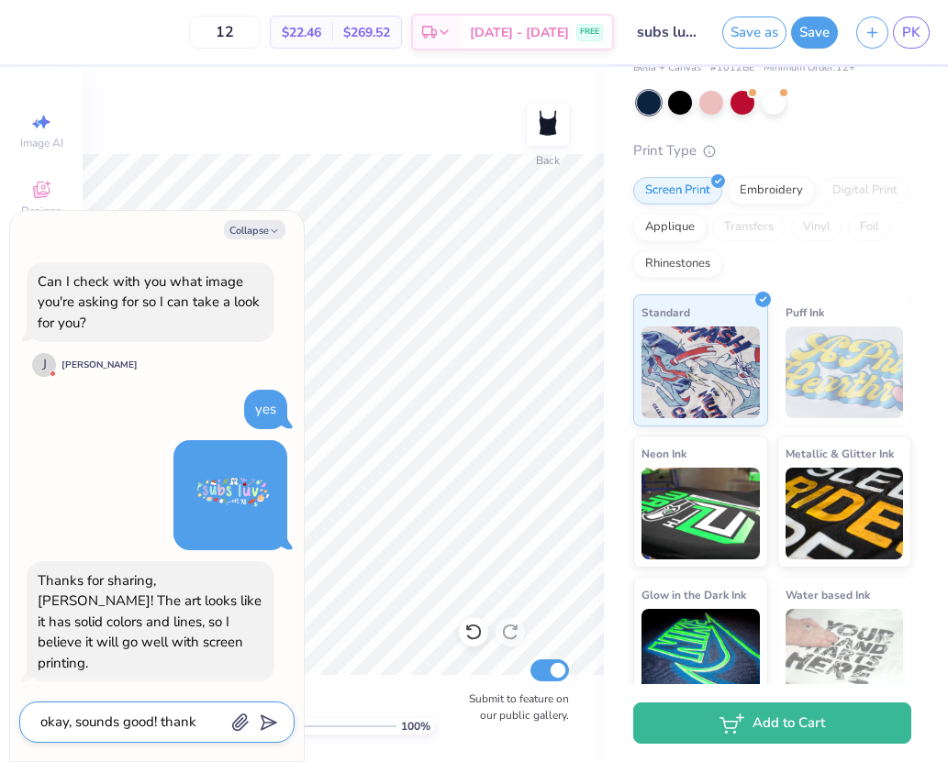
type textarea "x"
type textarea "okay, sounds good! thank o"
type textarea "x"
type textarea "okay, sounds good! thank"
type textarea "x"
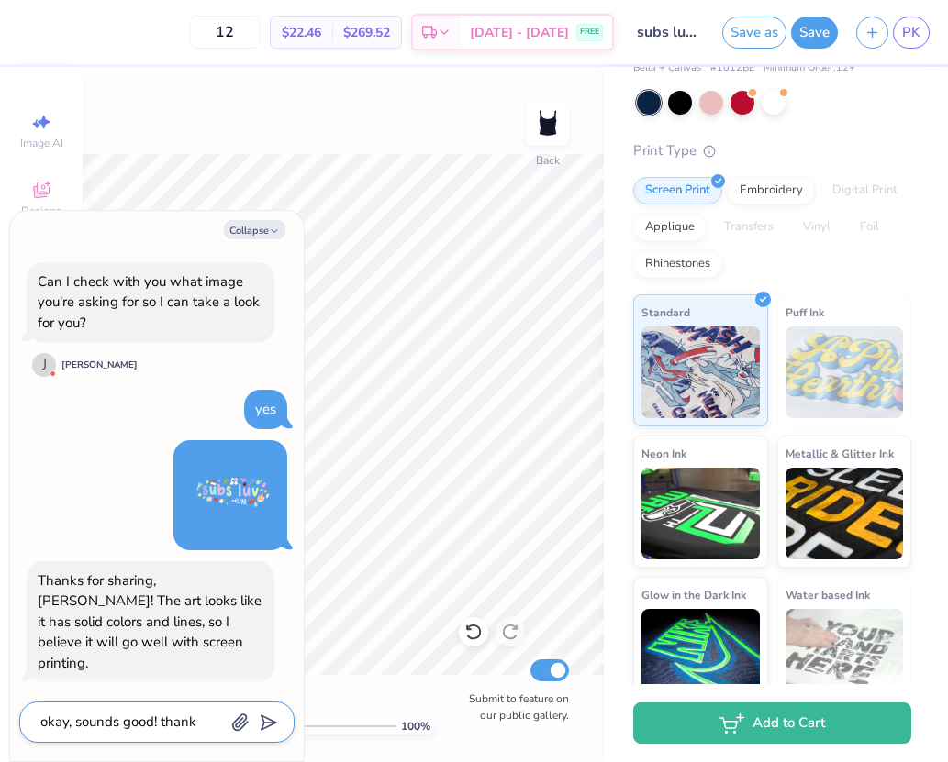
type textarea "okay, sounds good! thank y"
type textarea "x"
type textarea "okay, sounds good! thank yo"
type textarea "x"
type textarea "okay, sounds good! thank you"
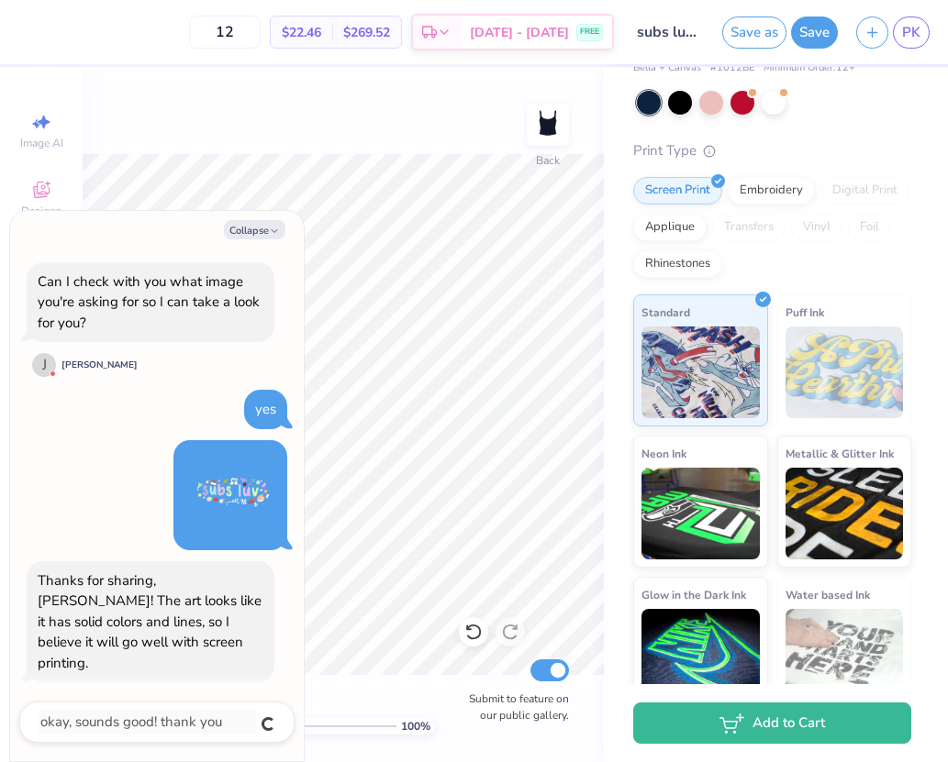
scroll to position [645, 0]
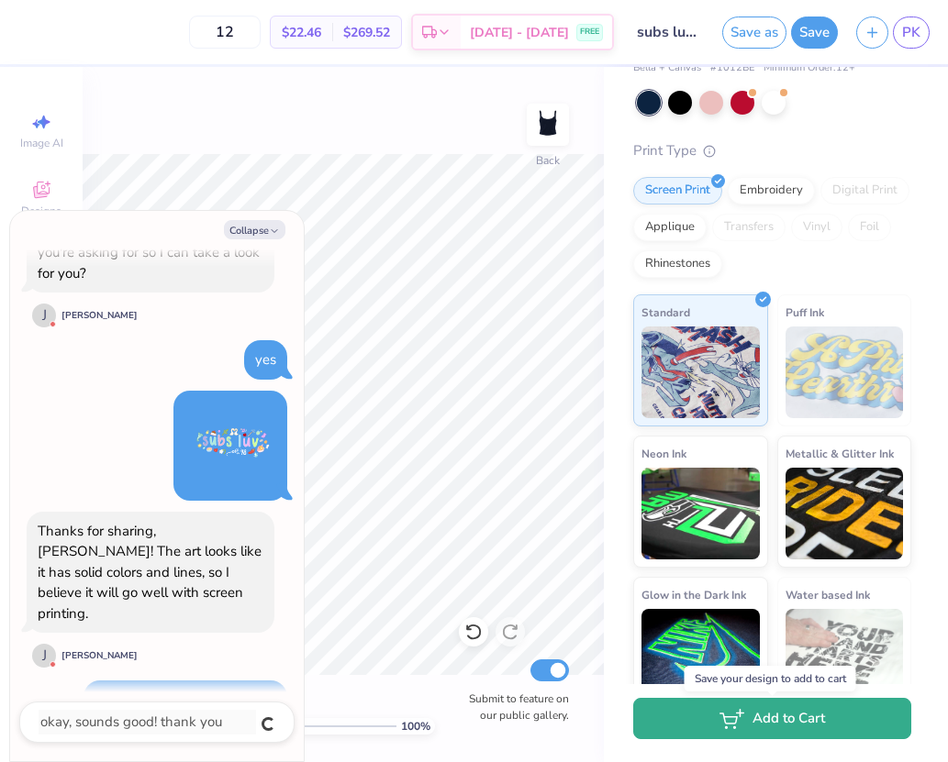
click at [664, 719] on button "Add to Cart" at bounding box center [772, 718] width 278 height 41
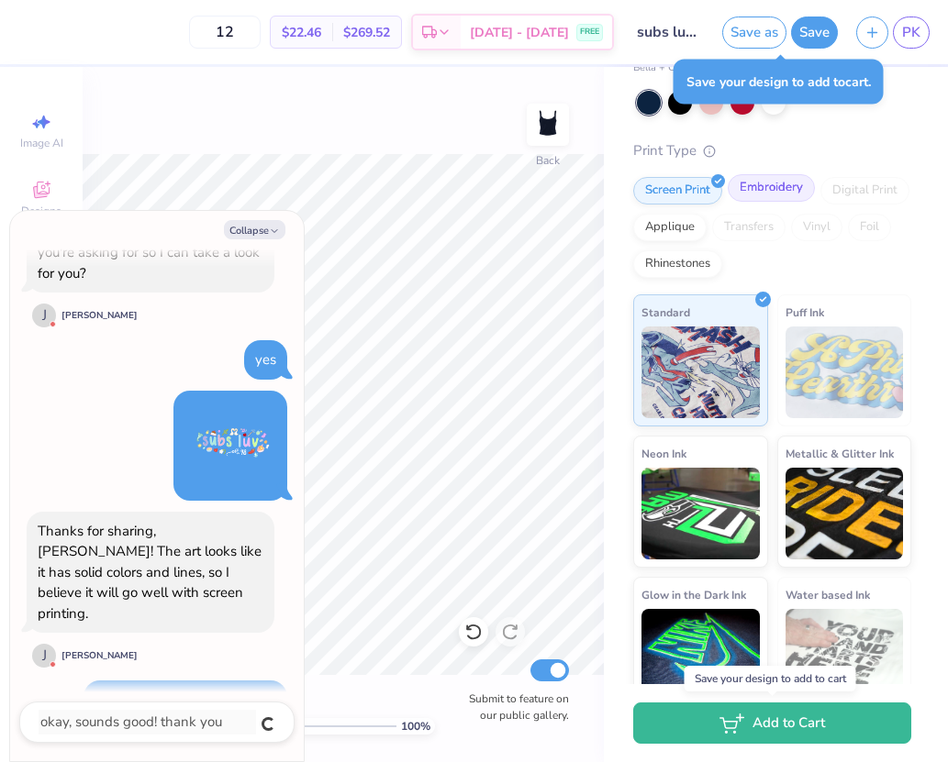
type textarea "x"
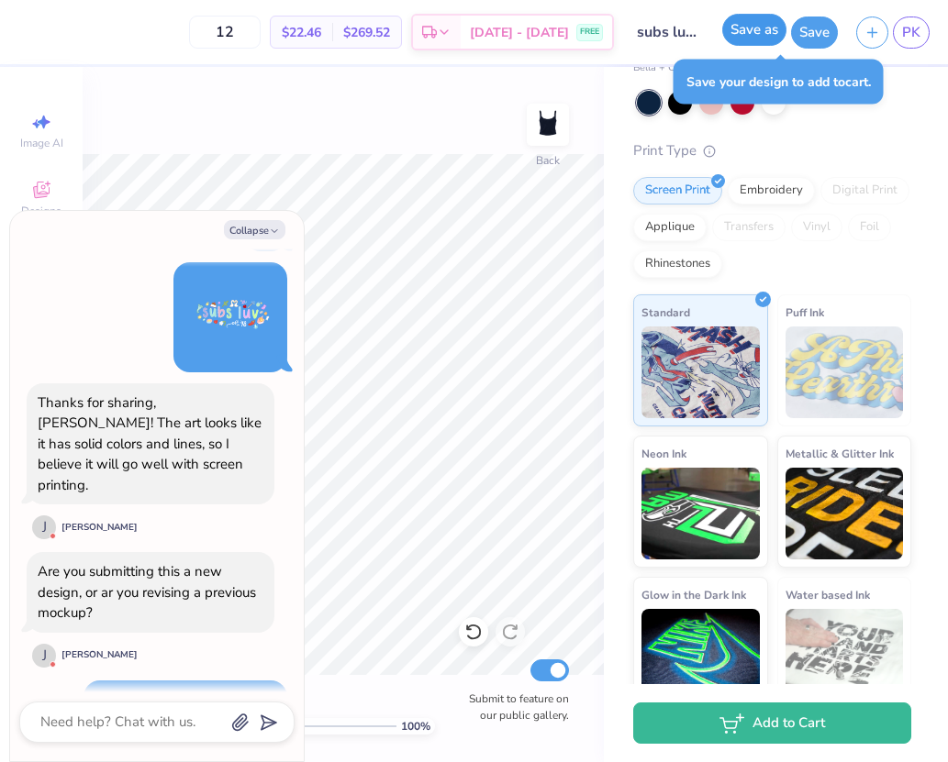
click at [765, 41] on button "Save as" at bounding box center [754, 30] width 64 height 32
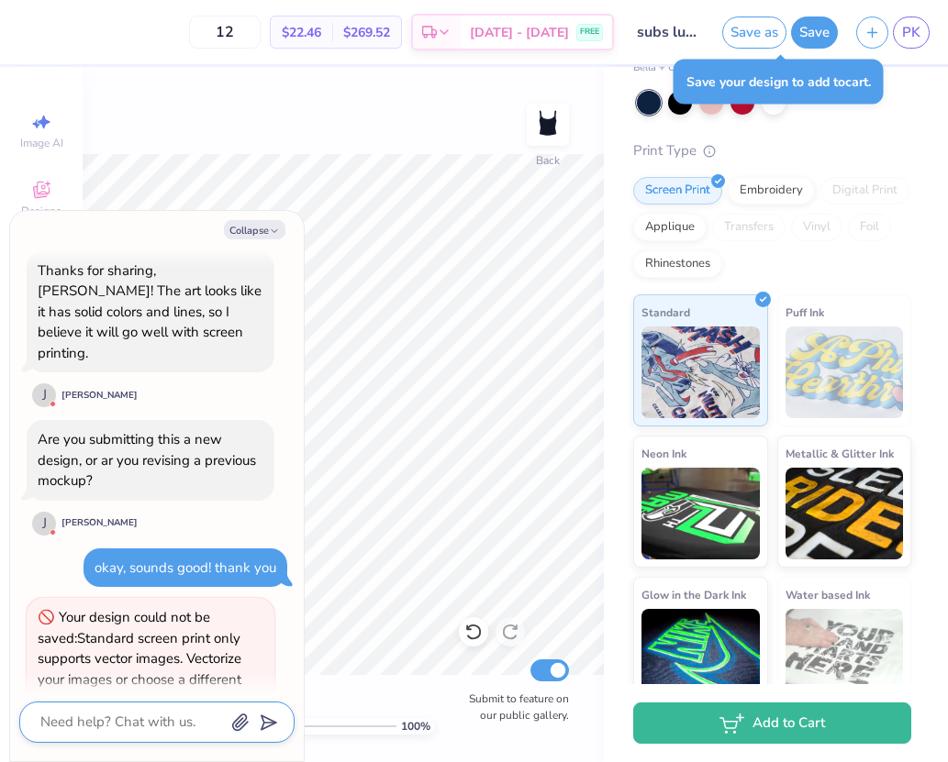
click at [86, 714] on textarea at bounding box center [132, 722] width 186 height 25
type textarea "x"
type textarea "h"
type textarea "x"
type textarea "hm"
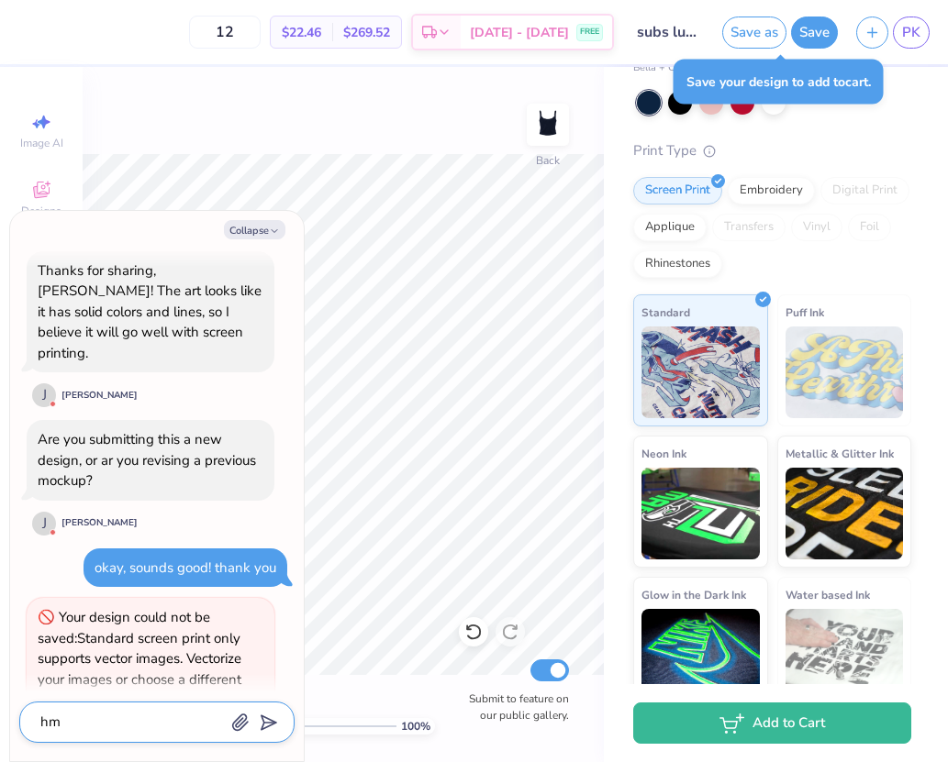
type textarea "x"
type textarea "hm,"
type textarea "x"
type textarea "hm,"
type textarea "x"
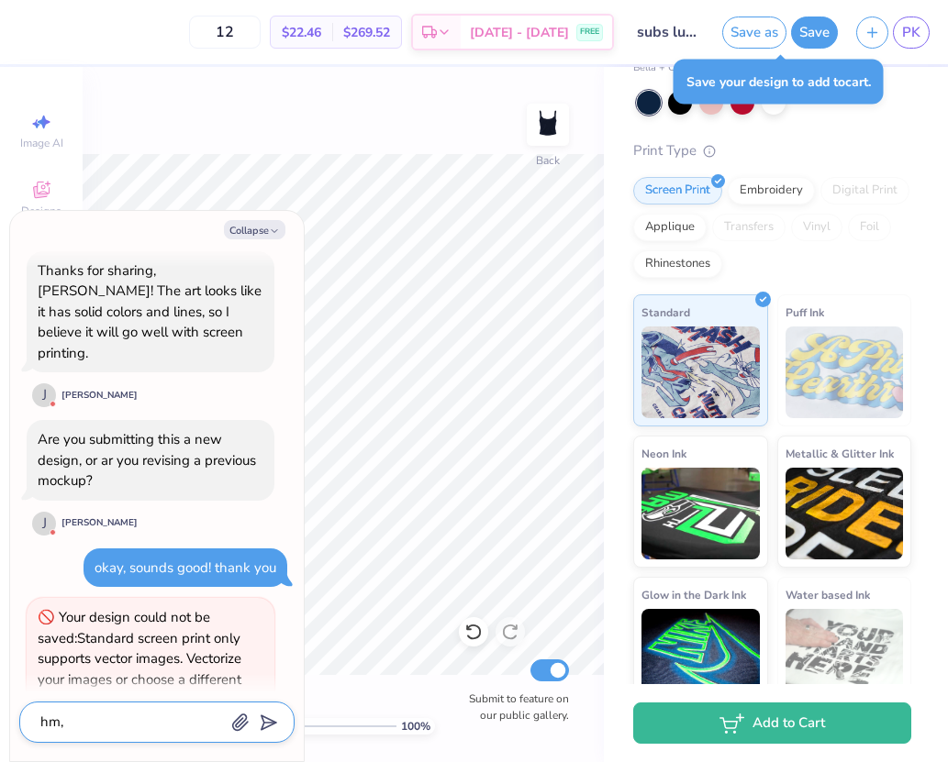
type textarea "hm, t"
type textarea "x"
type textarea "hm, the"
type textarea "x"
type textarea "hm, they"
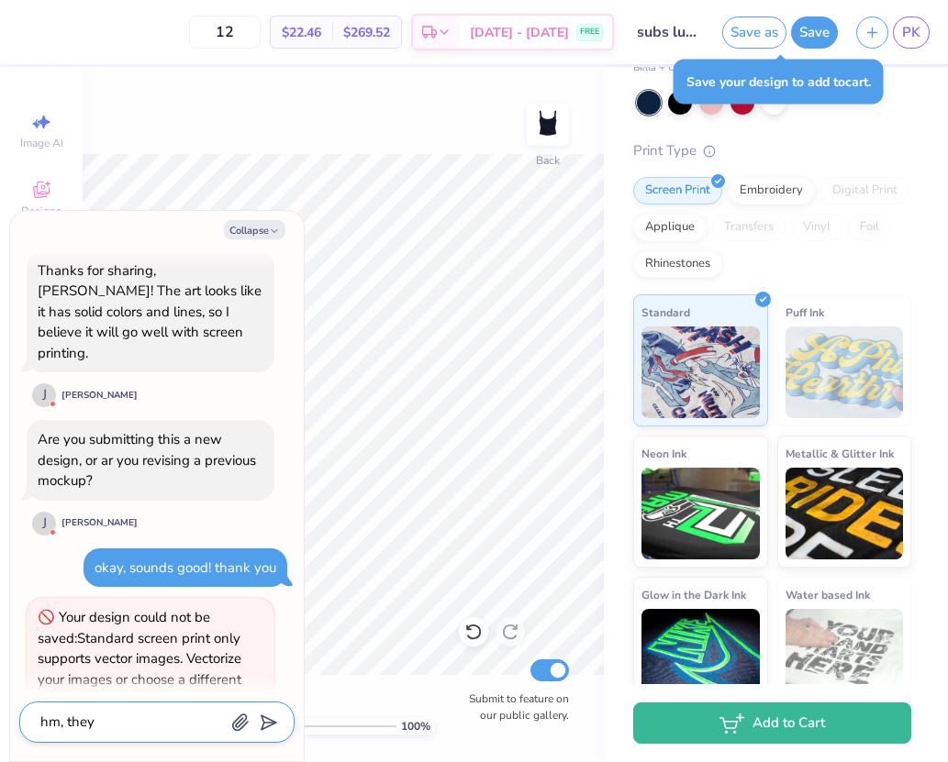
type textarea "x"
type textarea "hm, they"
type textarea "x"
type textarea "hm, they r"
type textarea "x"
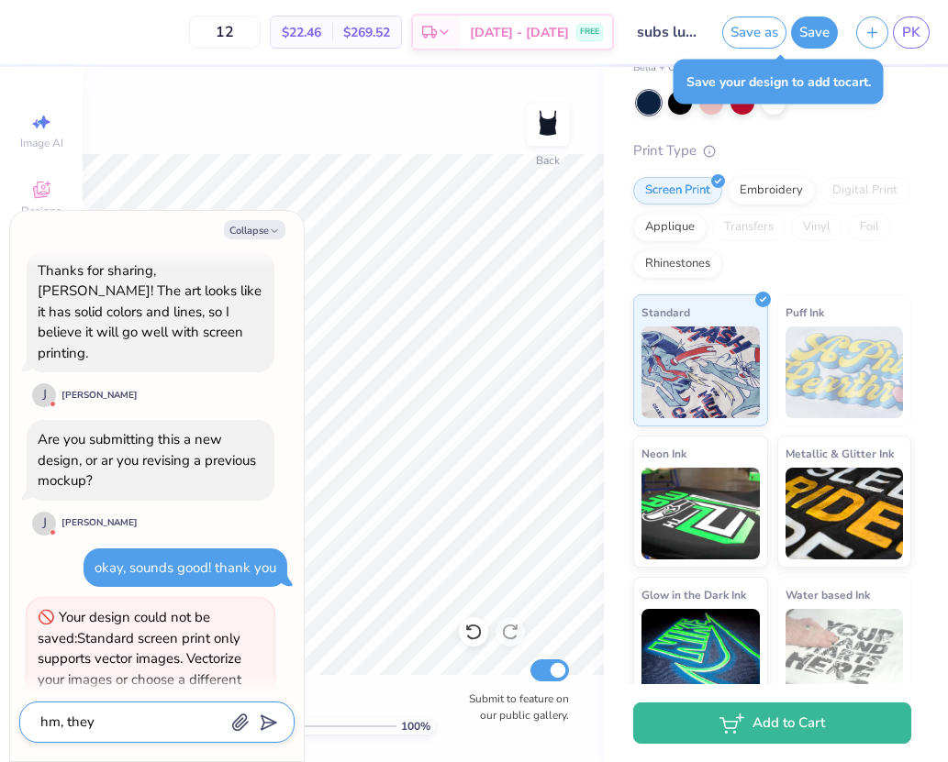
type textarea "hm, they a"
type textarea "x"
type textarea "hm, they ar"
type textarea "x"
type textarea "hm, they are"
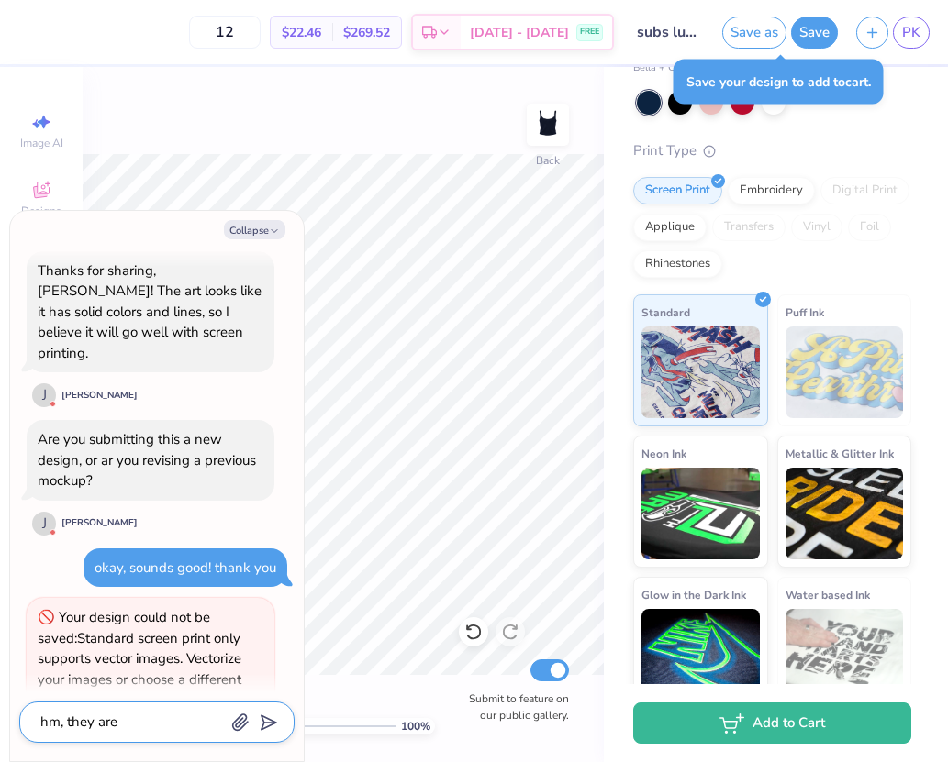
type textarea "x"
type textarea "hm, they are"
type textarea "x"
type textarea "hm, they are sa"
type textarea "x"
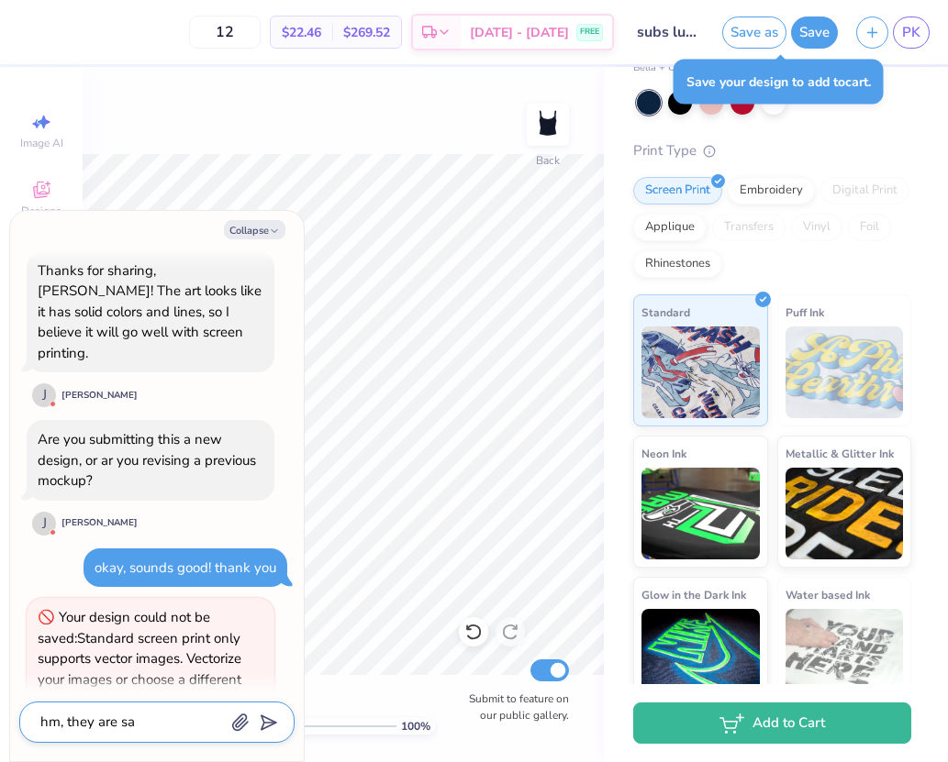
type textarea "hm, they are say"
type textarea "x"
type textarea "hm, they are sayi"
type textarea "x"
type textarea "hm, they are sayin"
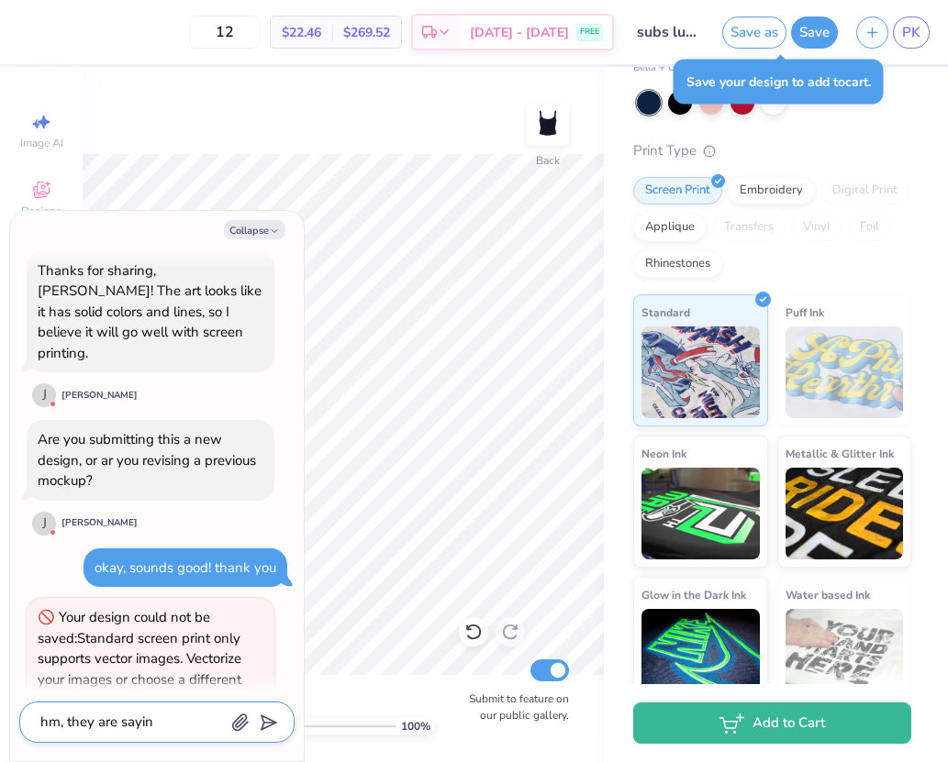
type textarea "x"
type textarea "hm, they are saying"
type textarea "x"
type textarea "hm, they are saying"
type textarea "x"
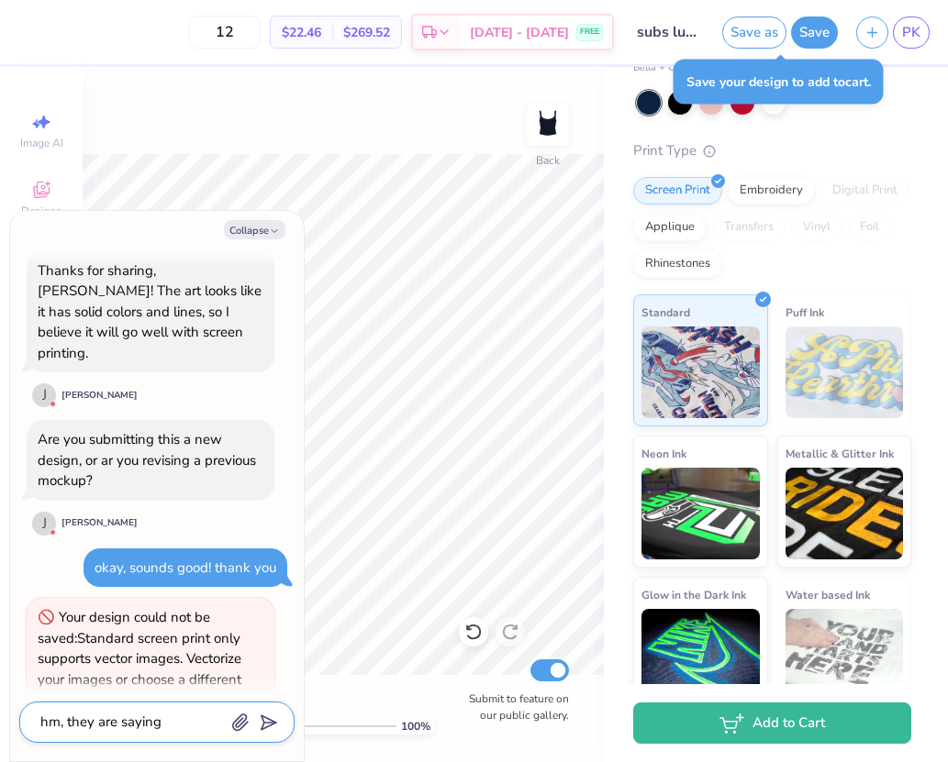
type textarea "hm, they are saying i"
type textarea "x"
type textarea "hm, they are saying i"
type textarea "x"
type textarea "hm, they are saying i n"
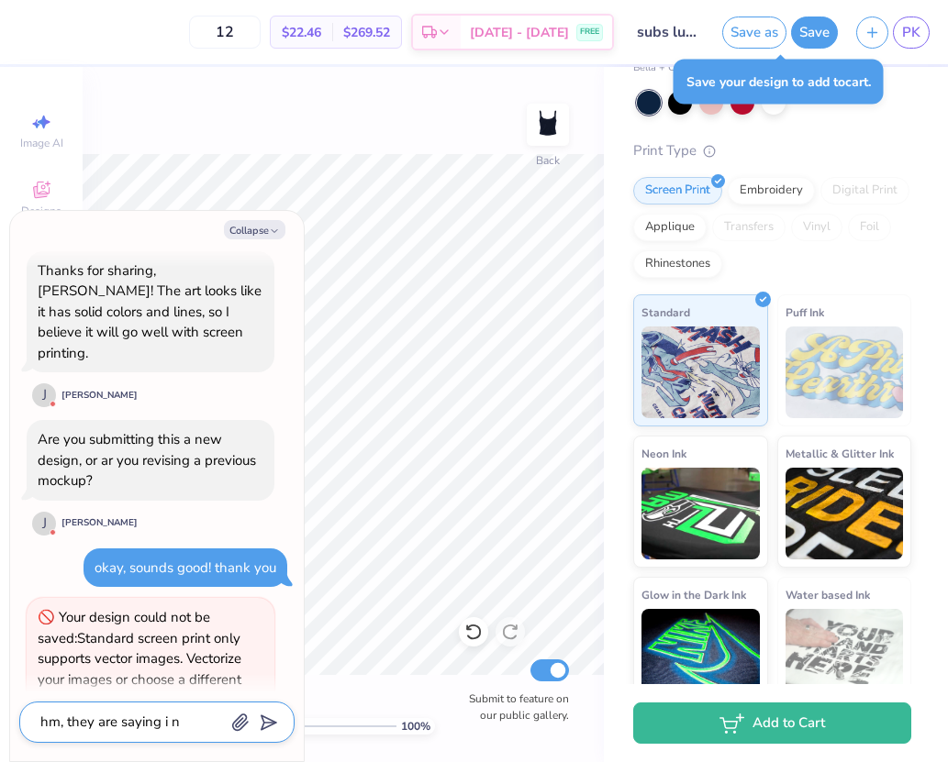
type textarea "x"
type textarea "hm, they are saying i ne"
type textarea "x"
type textarea "hm, they are saying i nee"
type textarea "x"
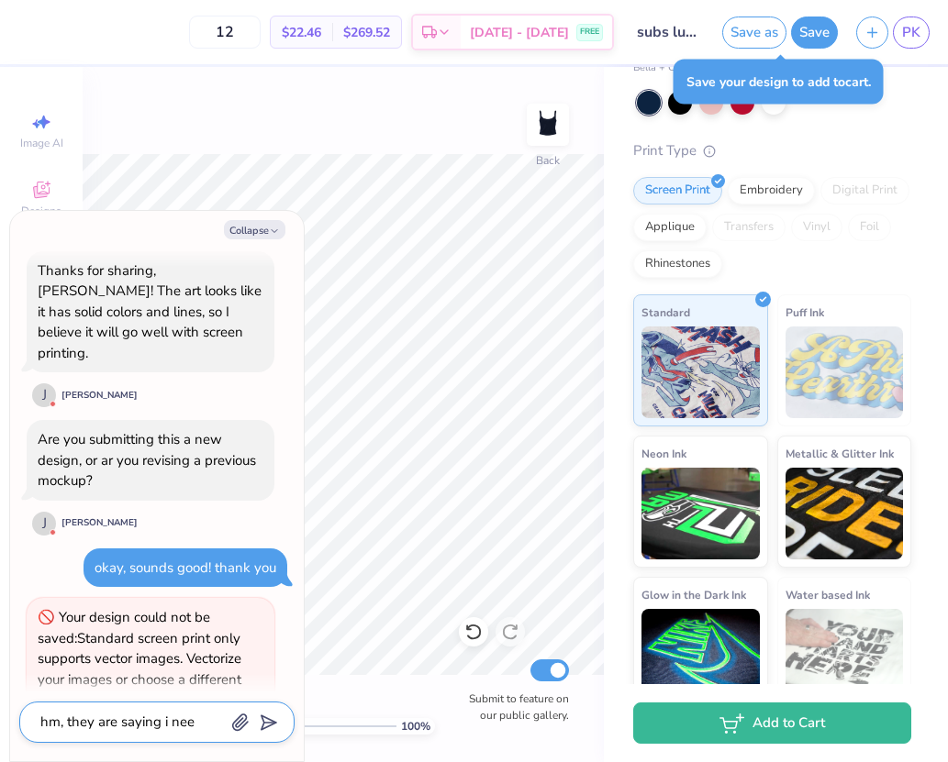
type textarea "hm, they are saying i need"
type textarea "x"
type textarea "hm, they are saying i need"
type textarea "x"
type textarea "hm, they are saying i need t"
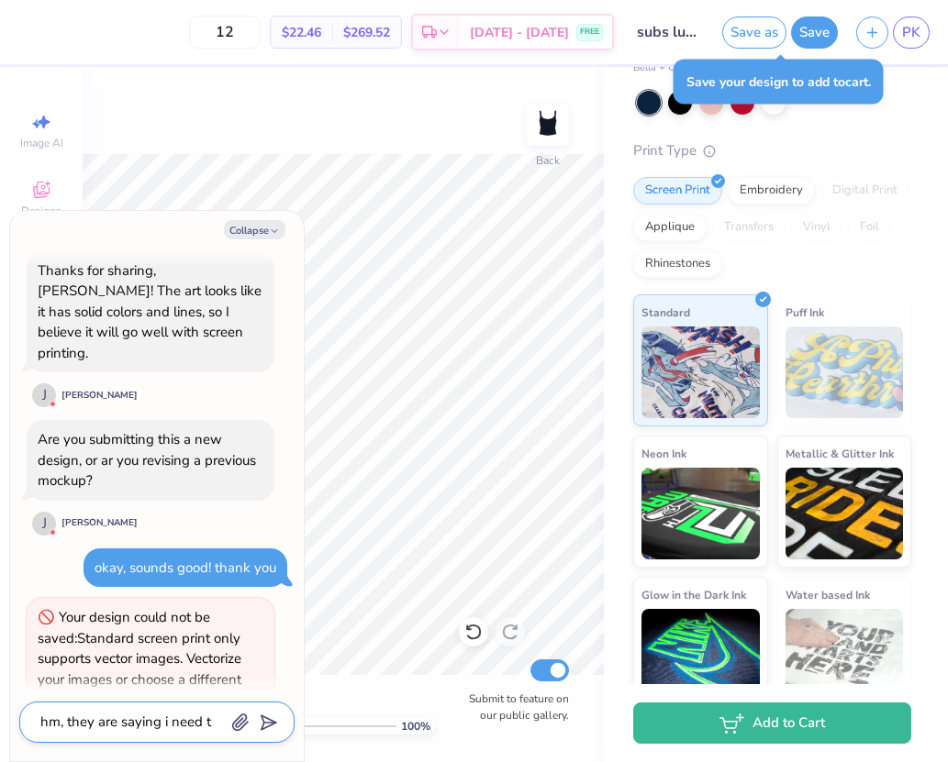
type textarea "x"
type textarea "hm, they are saying i need to"
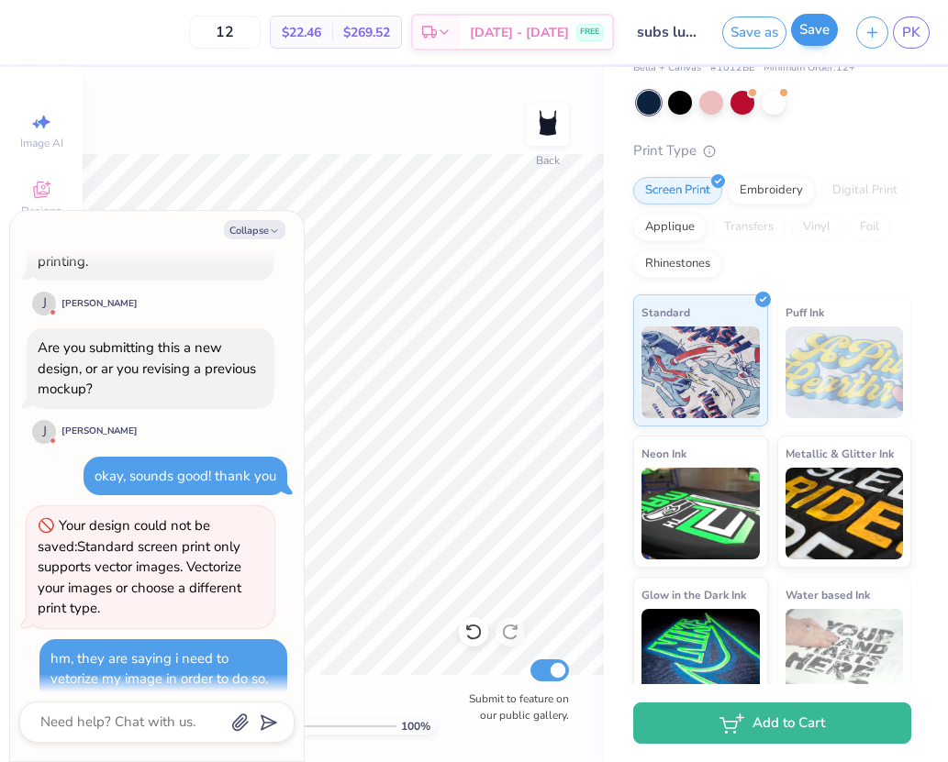
scroll to position [1146, 0]
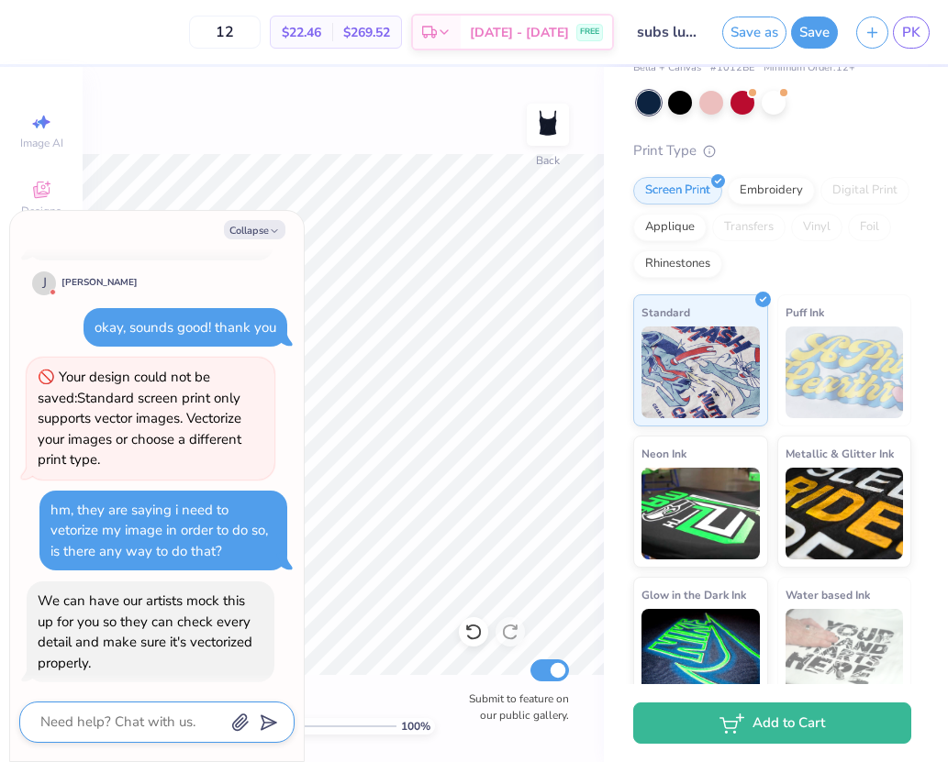
click at [153, 718] on textarea at bounding box center [132, 722] width 186 height 25
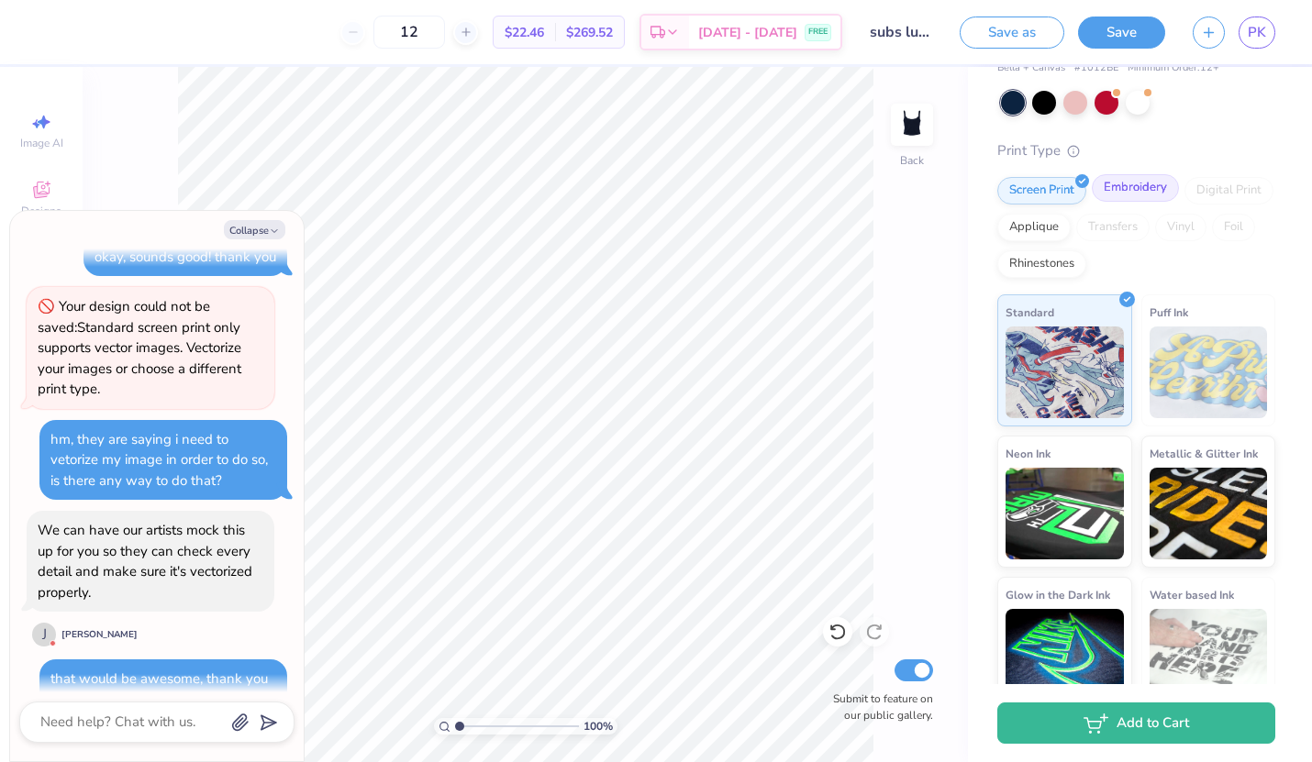
scroll to position [0, 0]
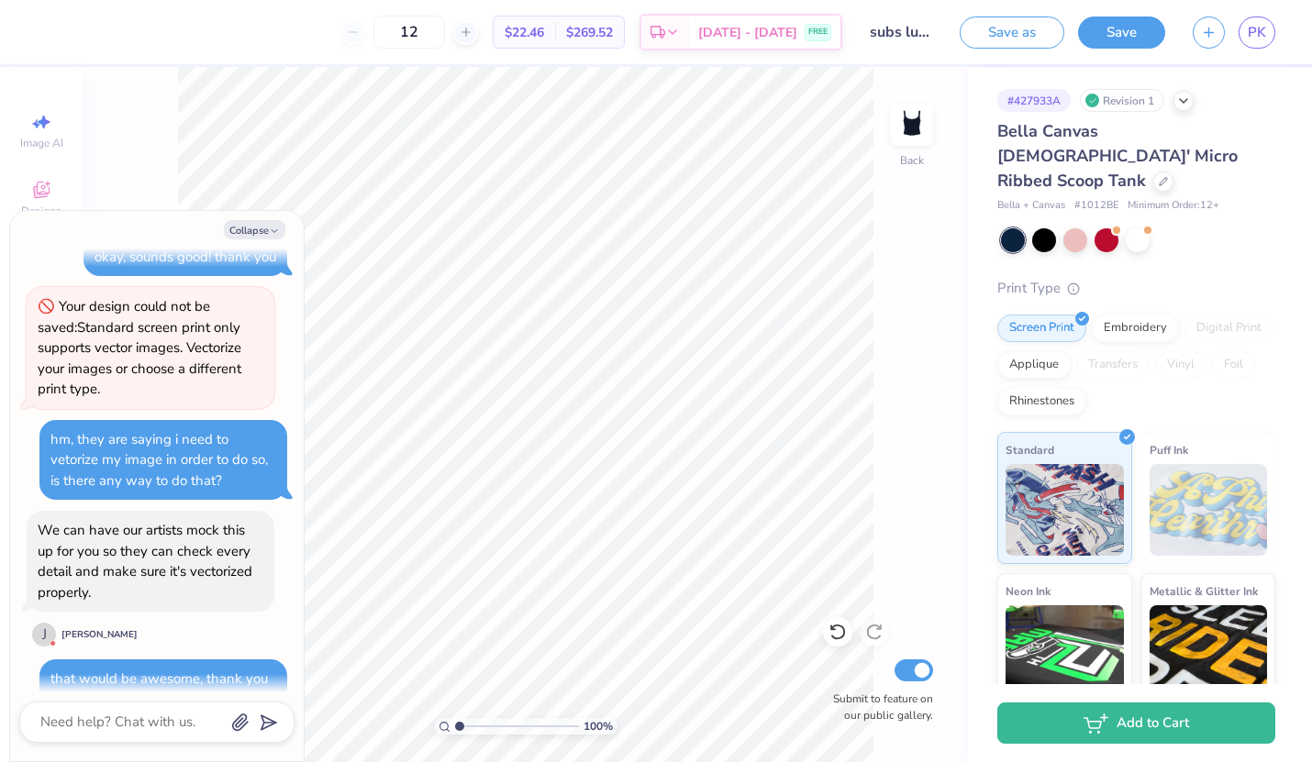
click at [1063, 136] on span "Bella Canvas [DEMOGRAPHIC_DATA]' Micro Ribbed Scoop Tank" at bounding box center [1117, 156] width 240 height 72
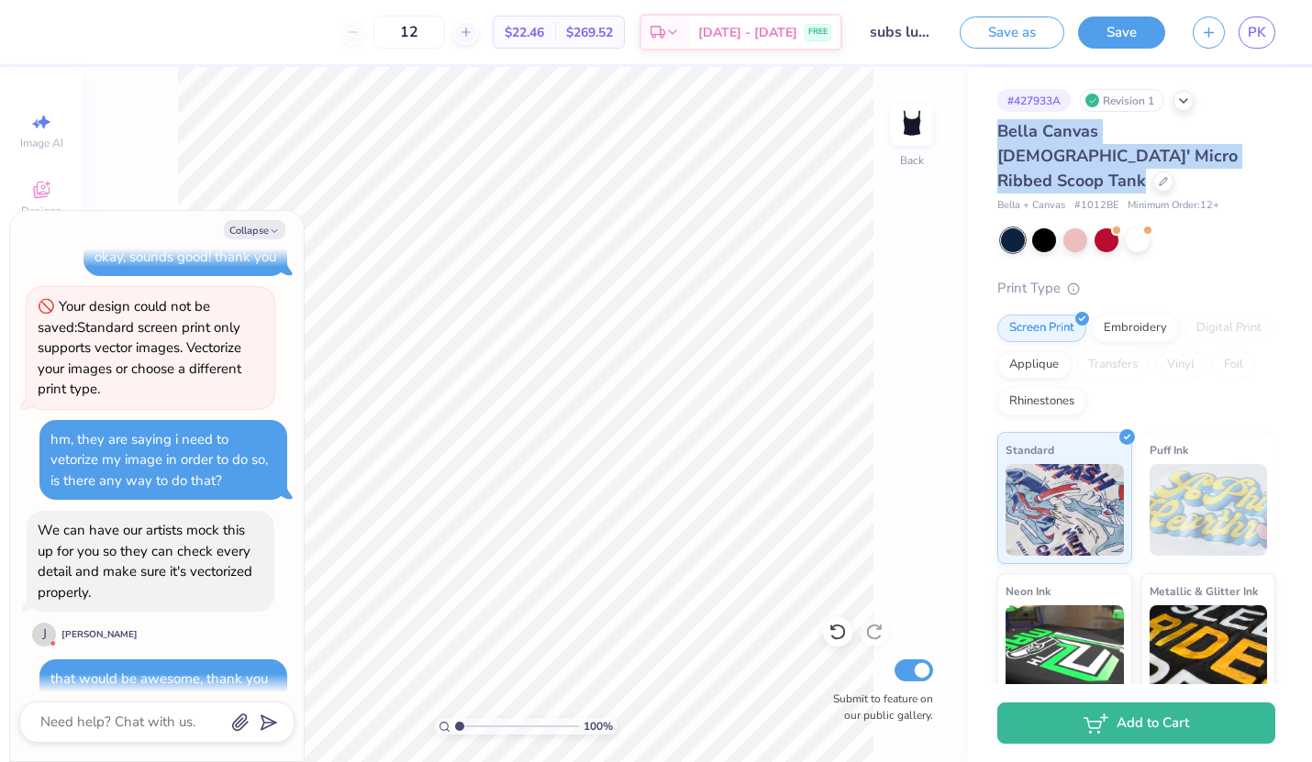
click at [1063, 136] on span "Bella Canvas [DEMOGRAPHIC_DATA]' Micro Ribbed Scoop Tank" at bounding box center [1117, 156] width 240 height 72
copy div "Bella Canvas [DEMOGRAPHIC_DATA]' Micro Ribbed Scoop Tank"
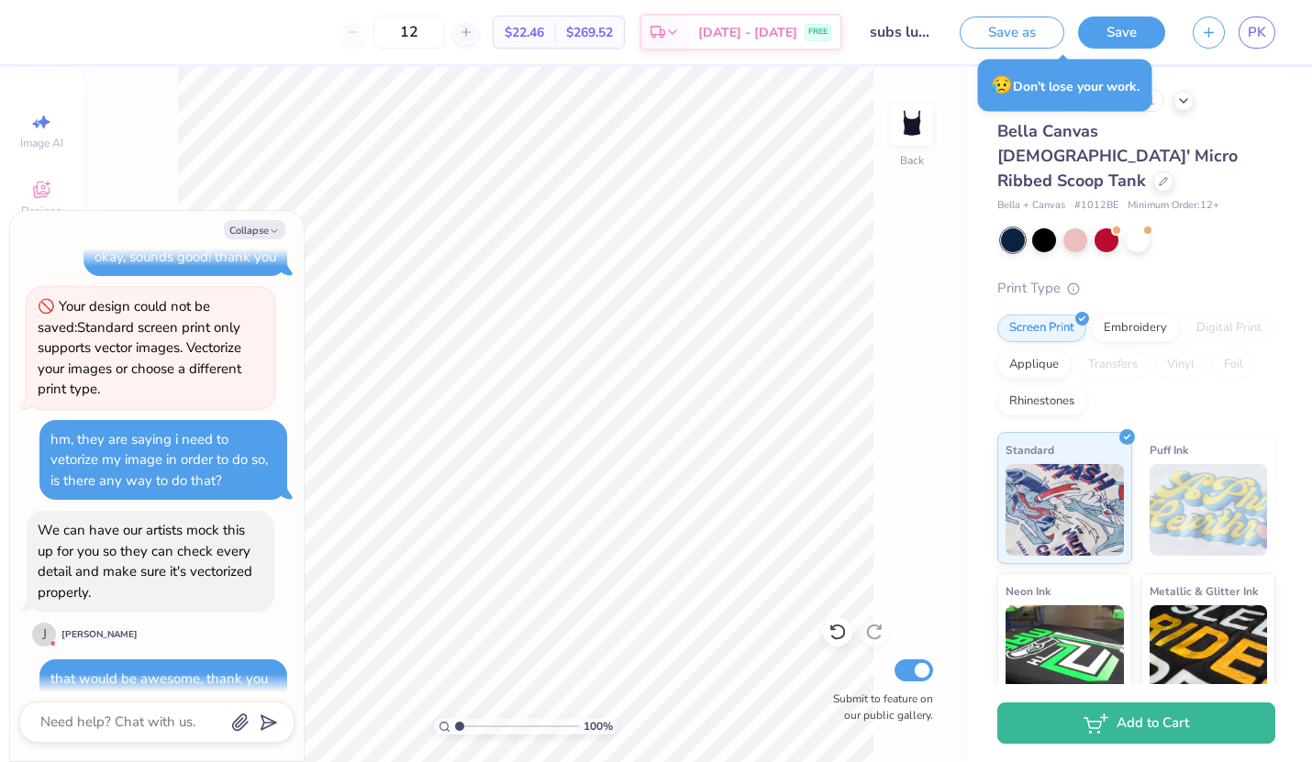
click at [97, 742] on div at bounding box center [156, 722] width 275 height 41
click at [81, 716] on textarea at bounding box center [132, 722] width 186 height 25
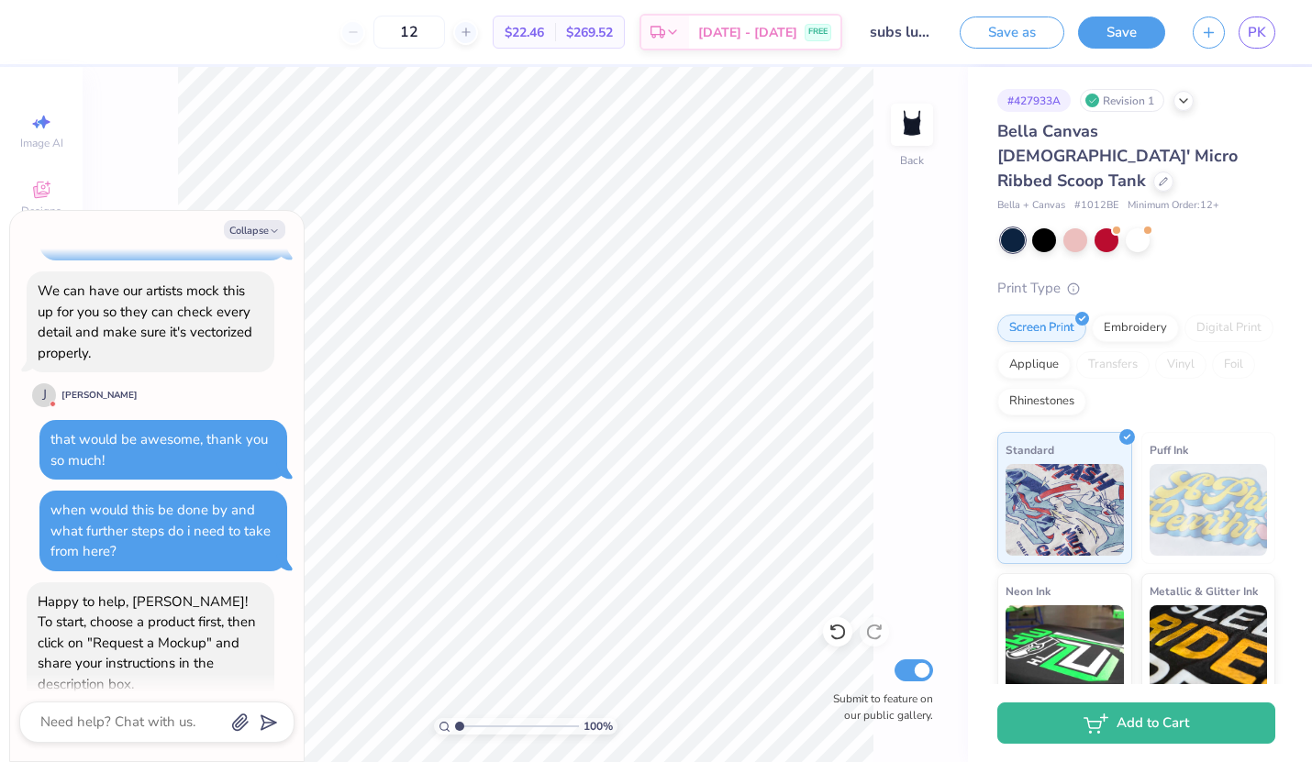
scroll to position [1614, 0]
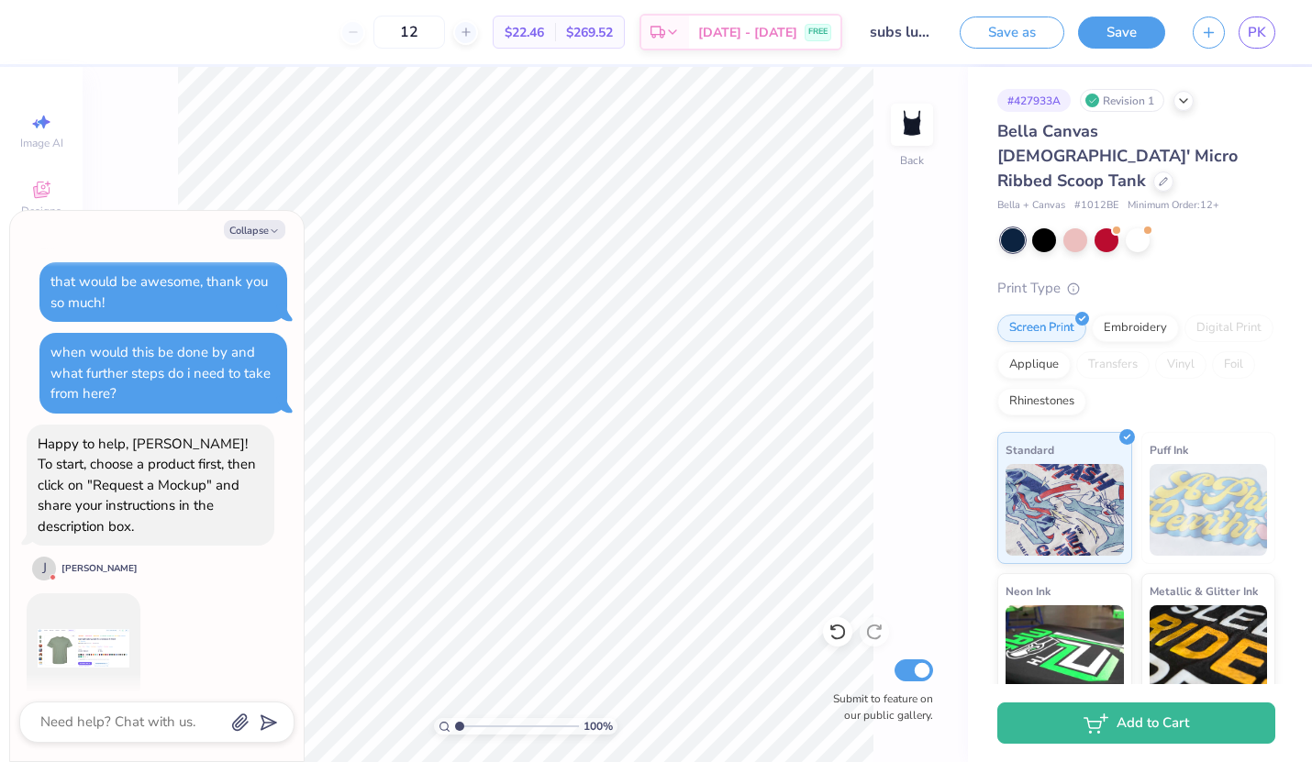
click at [81, 609] on img at bounding box center [84, 649] width 92 height 92
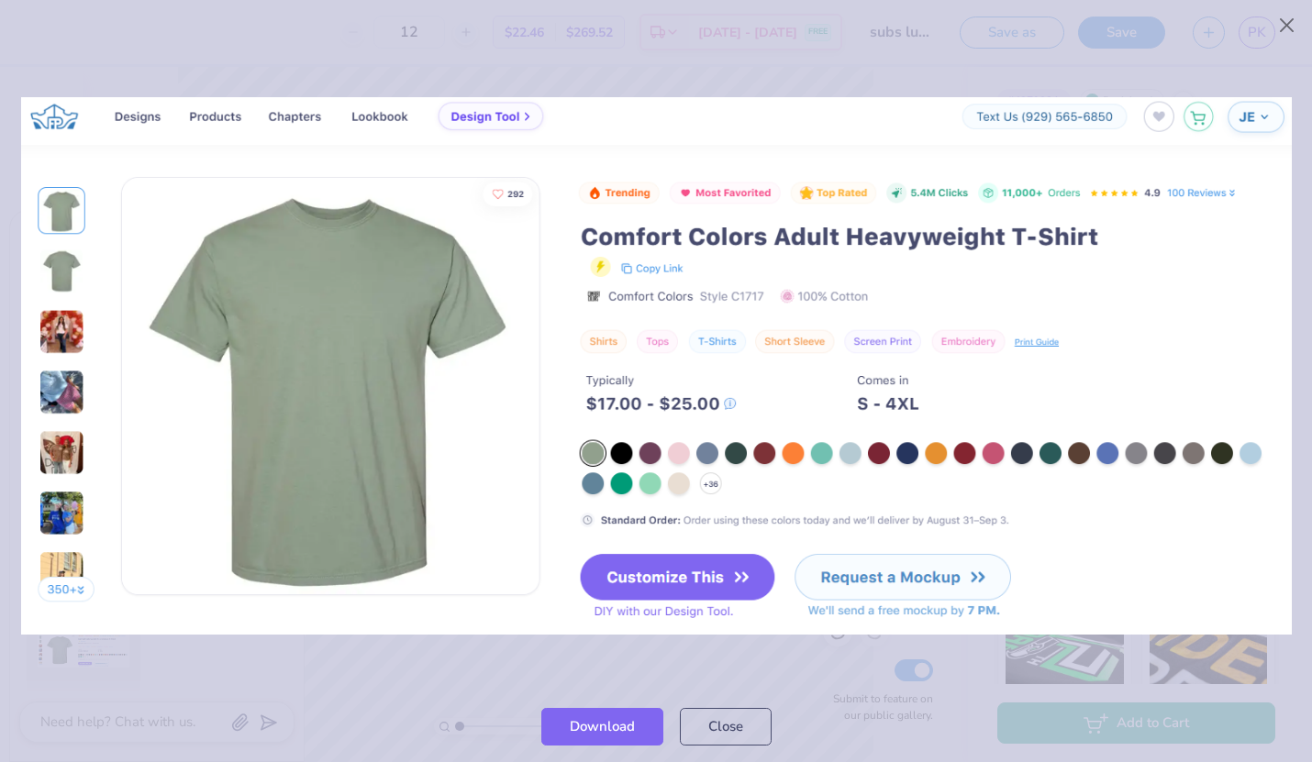
click at [106, 623] on img at bounding box center [656, 366] width 1271 height 539
click at [1147, 22] on button "Close" at bounding box center [1287, 25] width 35 height 35
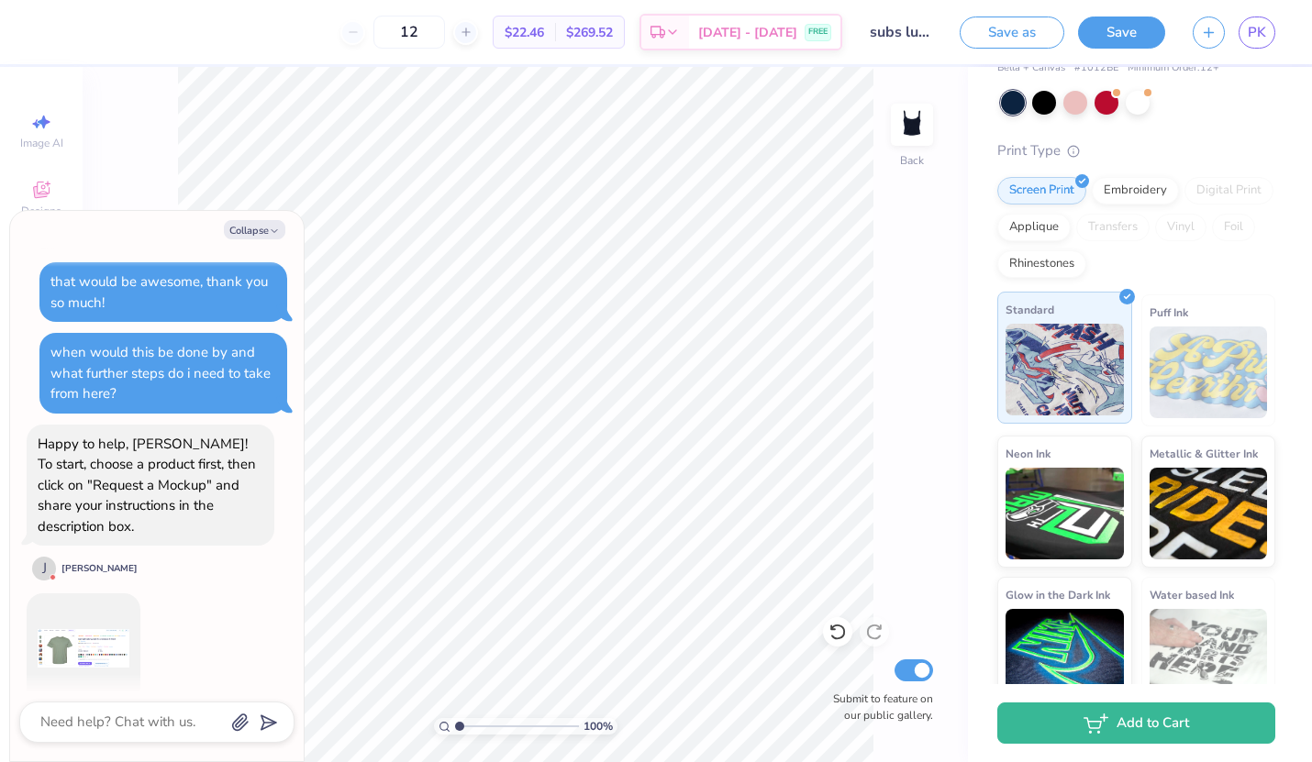
scroll to position [0, 0]
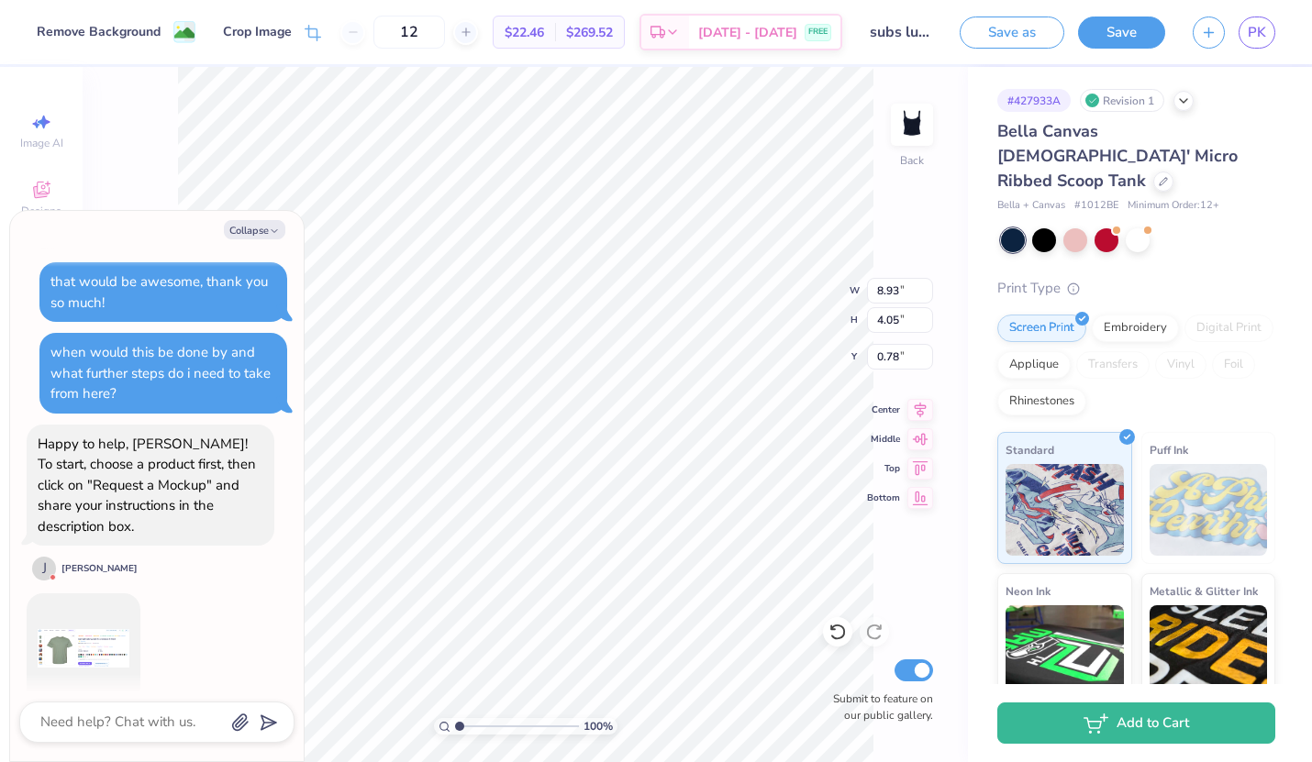
click at [99, 630] on img at bounding box center [84, 649] width 92 height 92
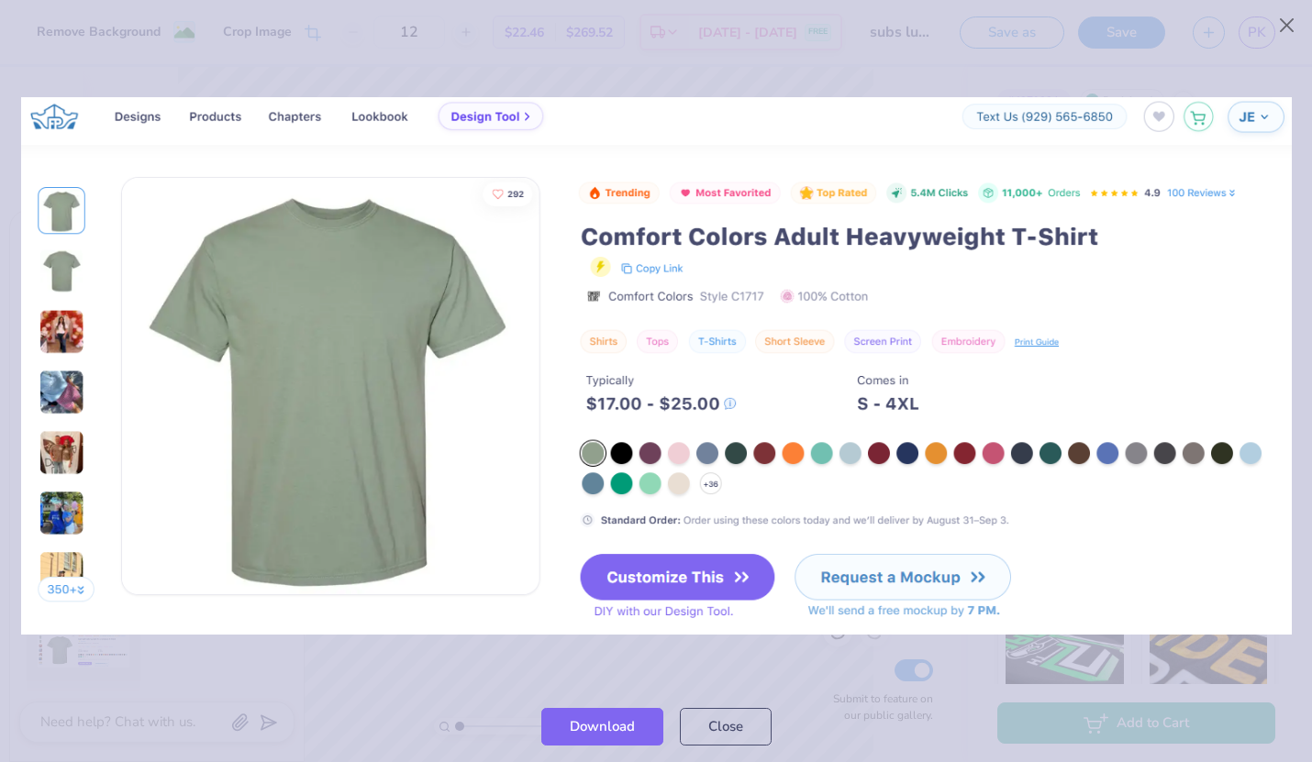
click at [355, 686] on div at bounding box center [656, 366] width 1312 height 650
click at [1147, 8] on button "Close" at bounding box center [1287, 25] width 35 height 35
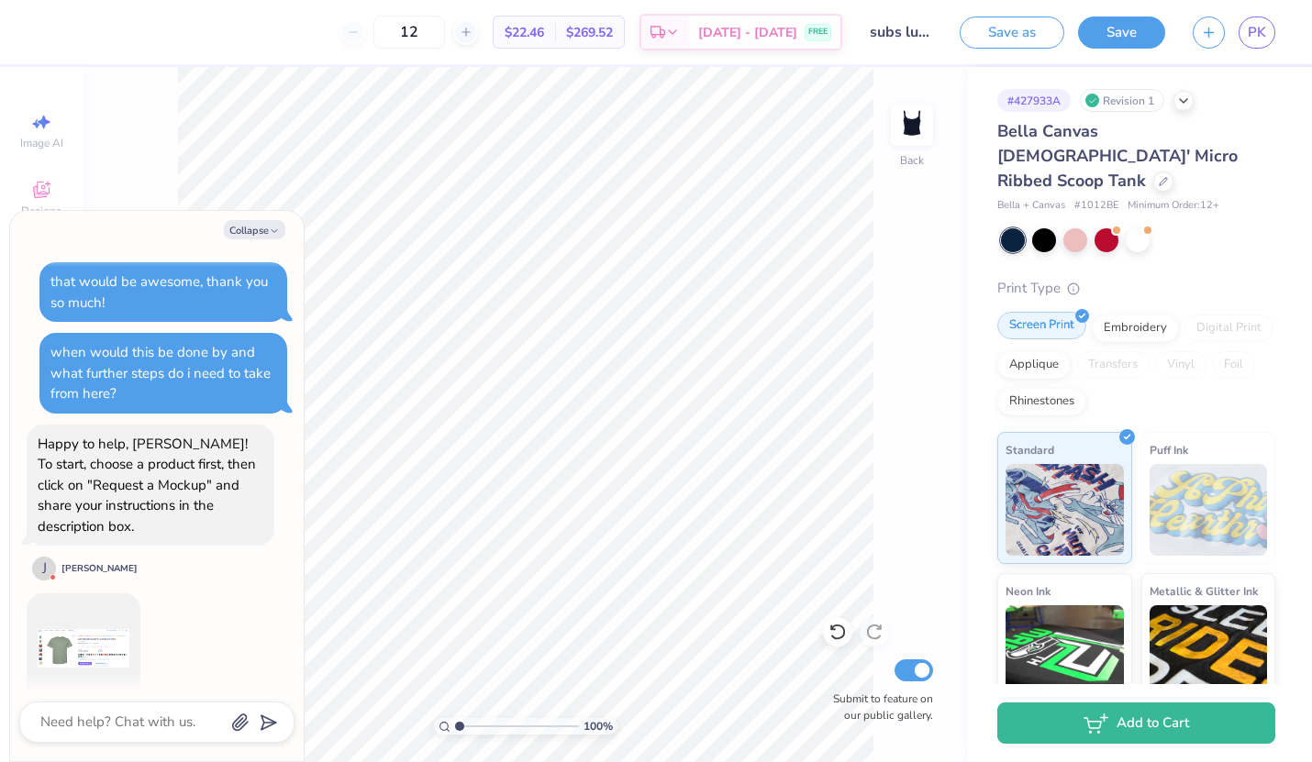
click at [1038, 312] on div "Screen Print" at bounding box center [1041, 326] width 89 height 28
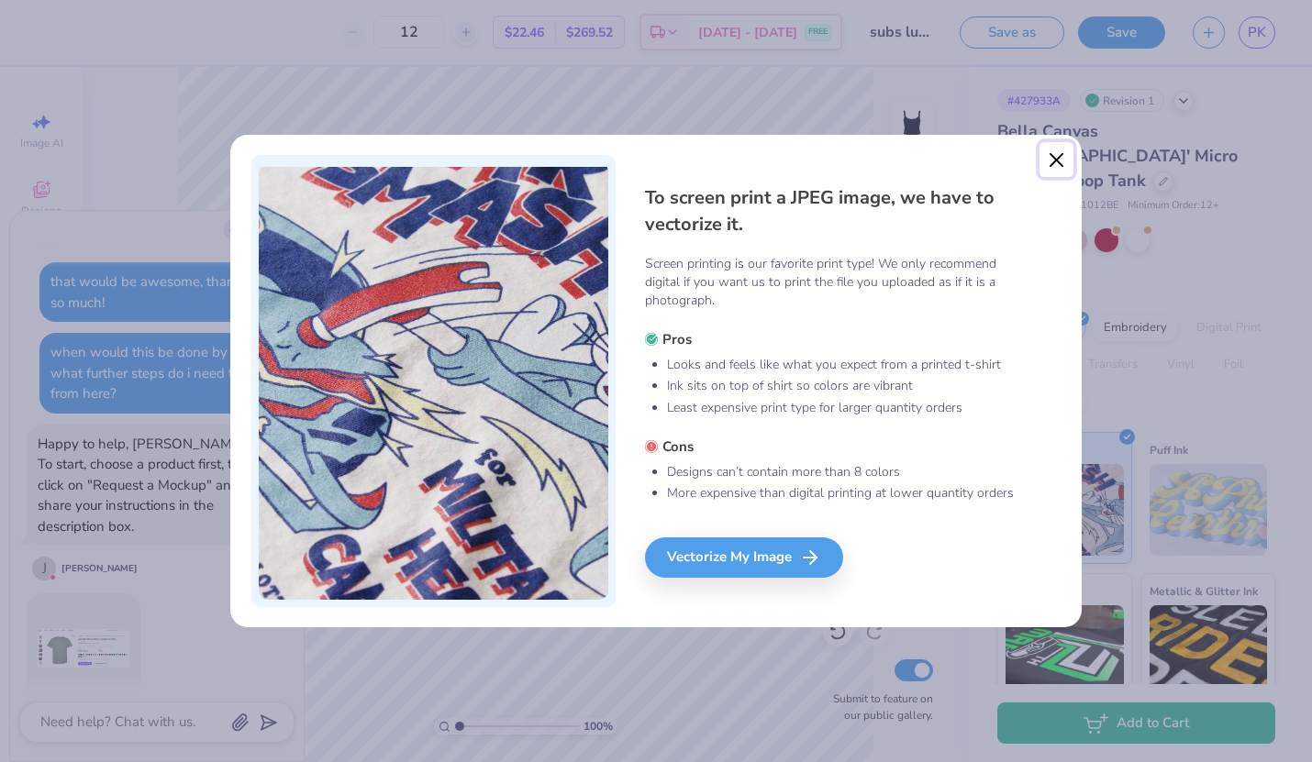
click at [1056, 163] on button "Close" at bounding box center [1057, 159] width 35 height 35
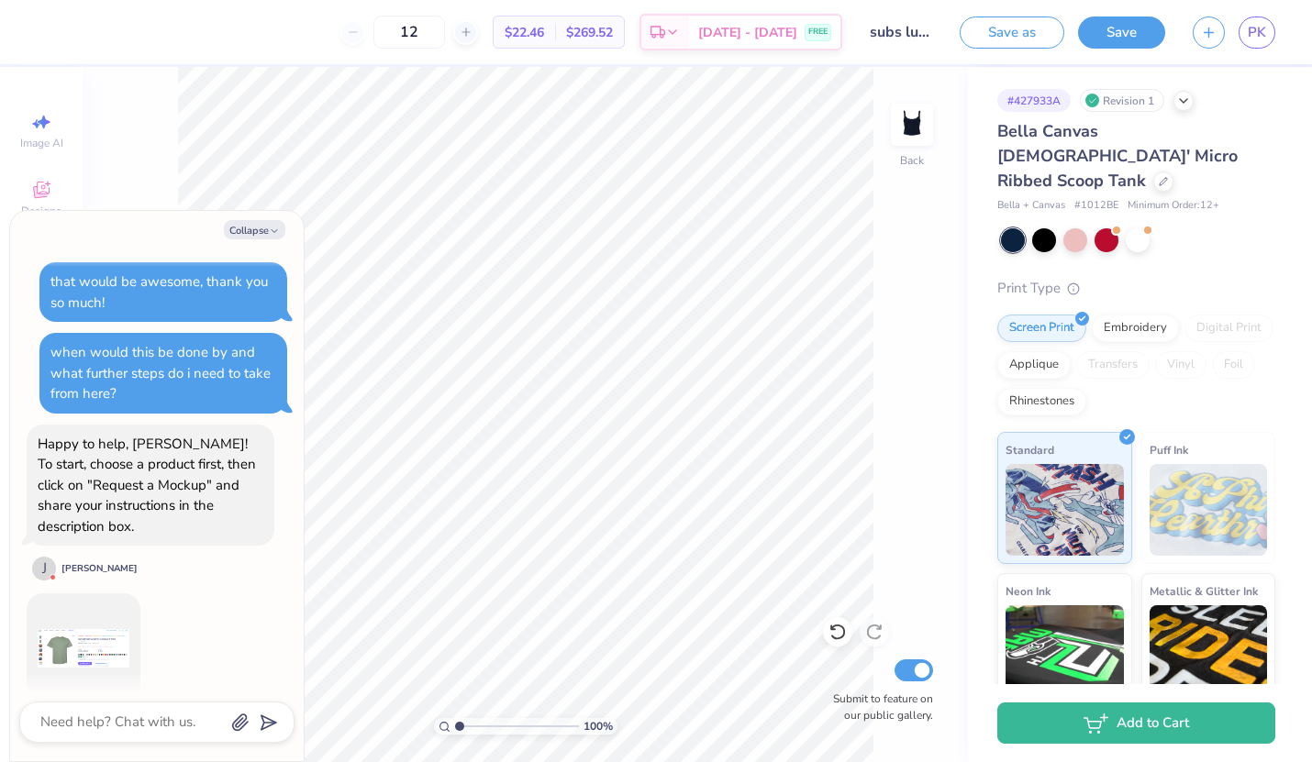
click at [1143, 97] on div "Revision 1" at bounding box center [1122, 100] width 84 height 23
click at [1147, 97] on div at bounding box center [1184, 99] width 20 height 20
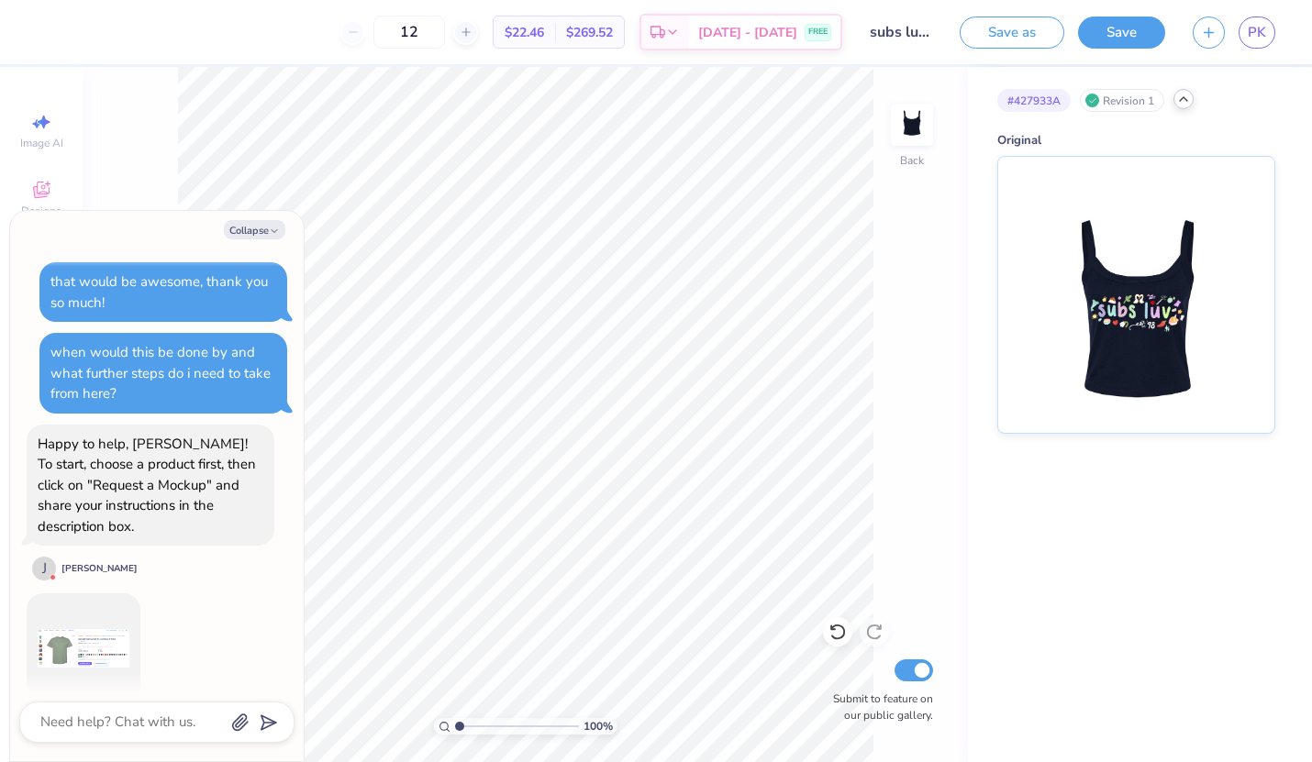
click at [1147, 97] on div at bounding box center [1184, 99] width 20 height 20
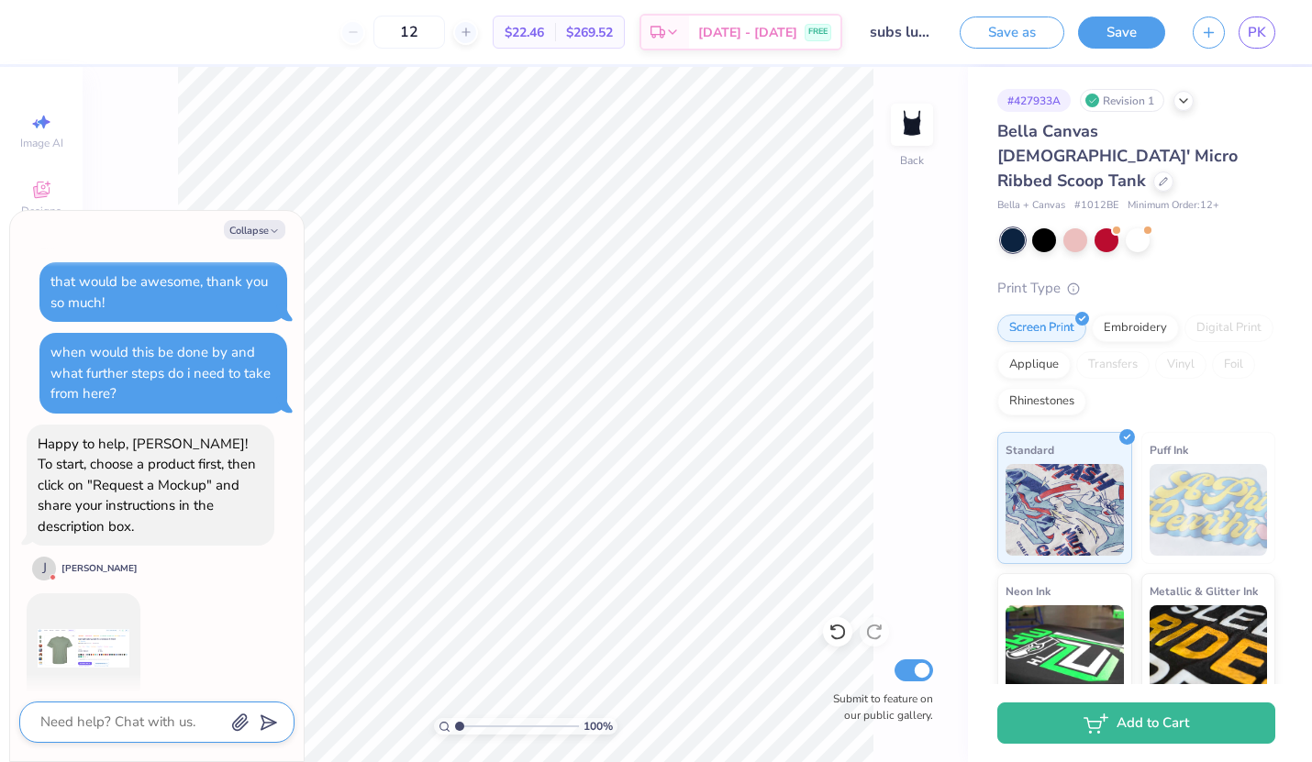
click at [97, 731] on textarea at bounding box center [132, 722] width 186 height 25
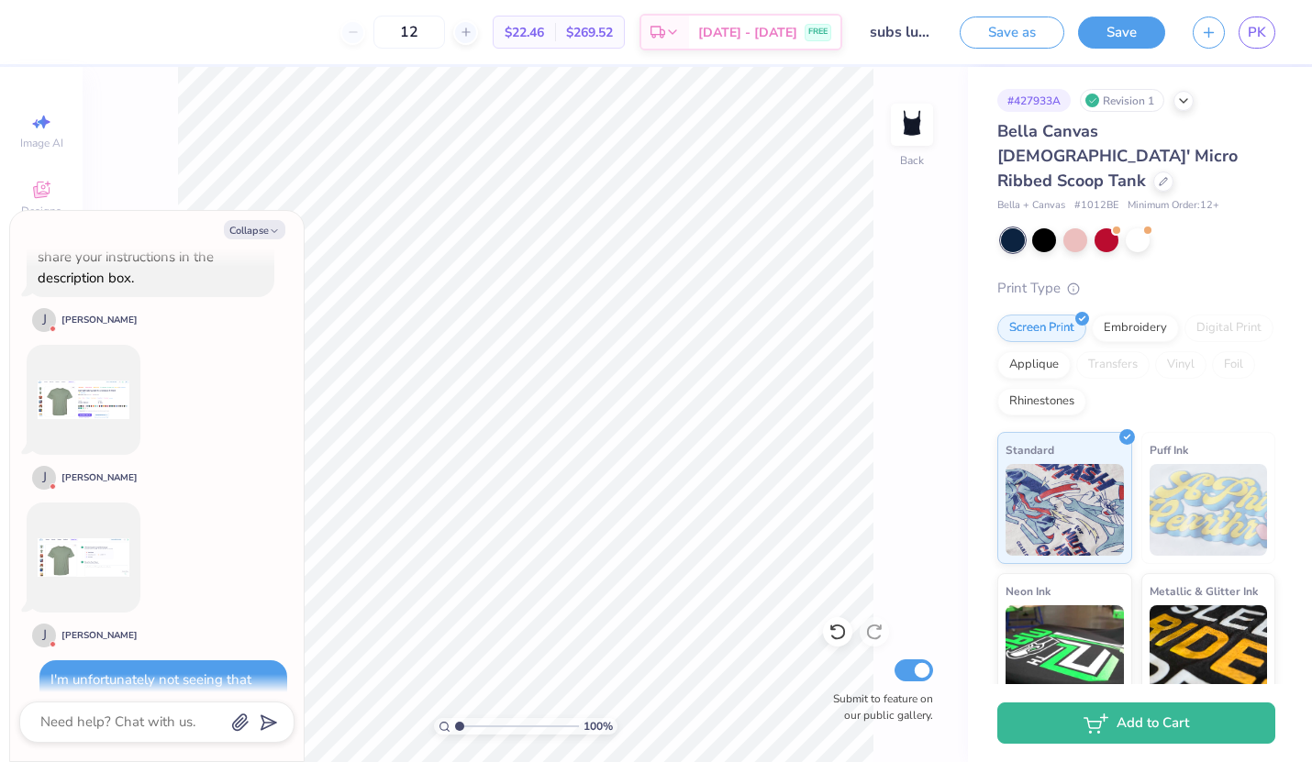
click at [78, 512] on img at bounding box center [84, 558] width 92 height 92
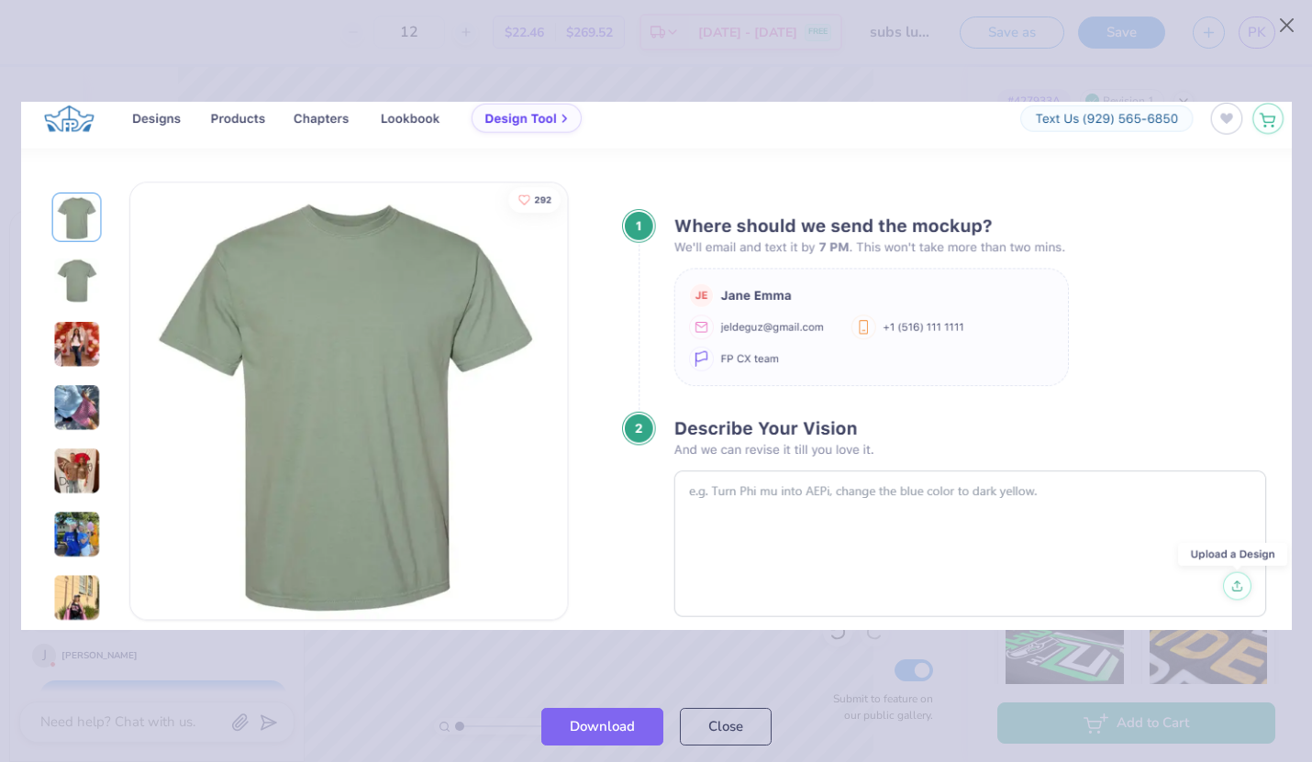
click at [160, 652] on div at bounding box center [656, 366] width 1312 height 650
click at [295, 670] on div at bounding box center [656, 366] width 1312 height 650
click at [1147, 16] on button "Close" at bounding box center [1287, 25] width 35 height 35
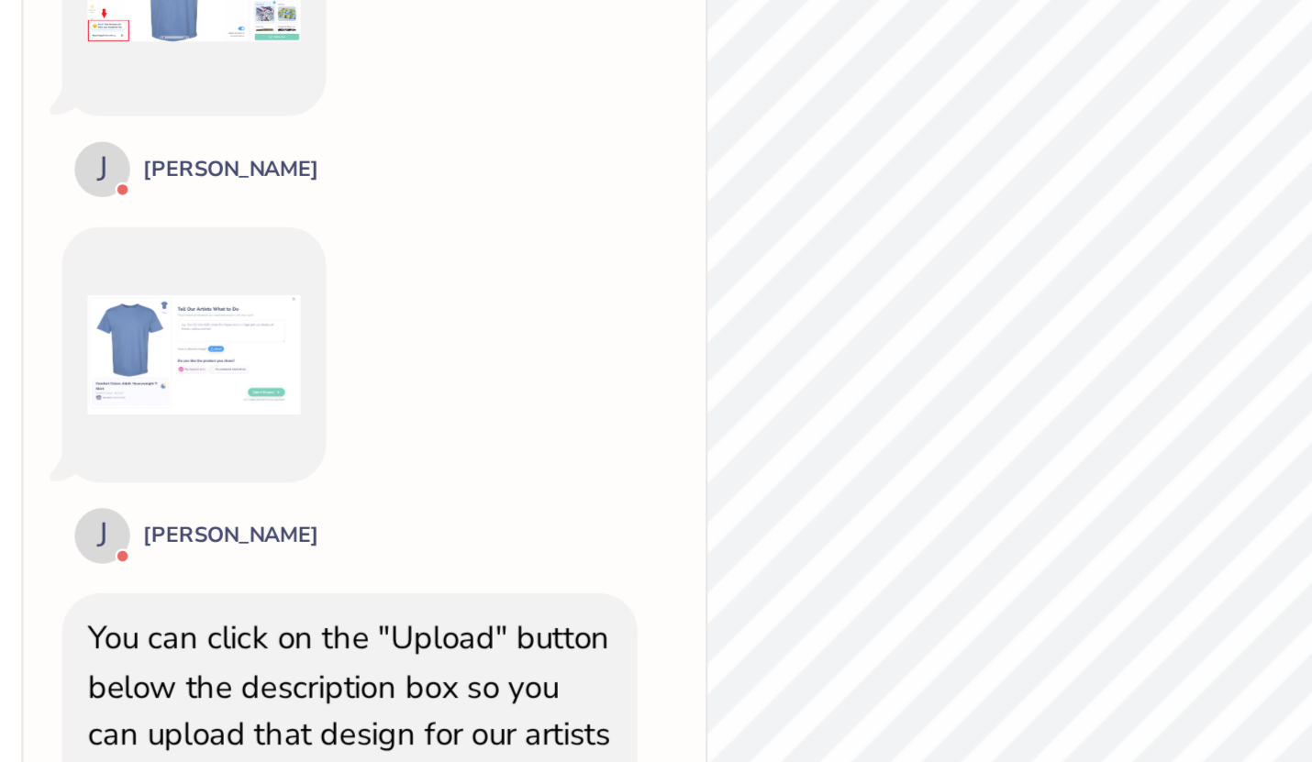
scroll to position [2698, 0]
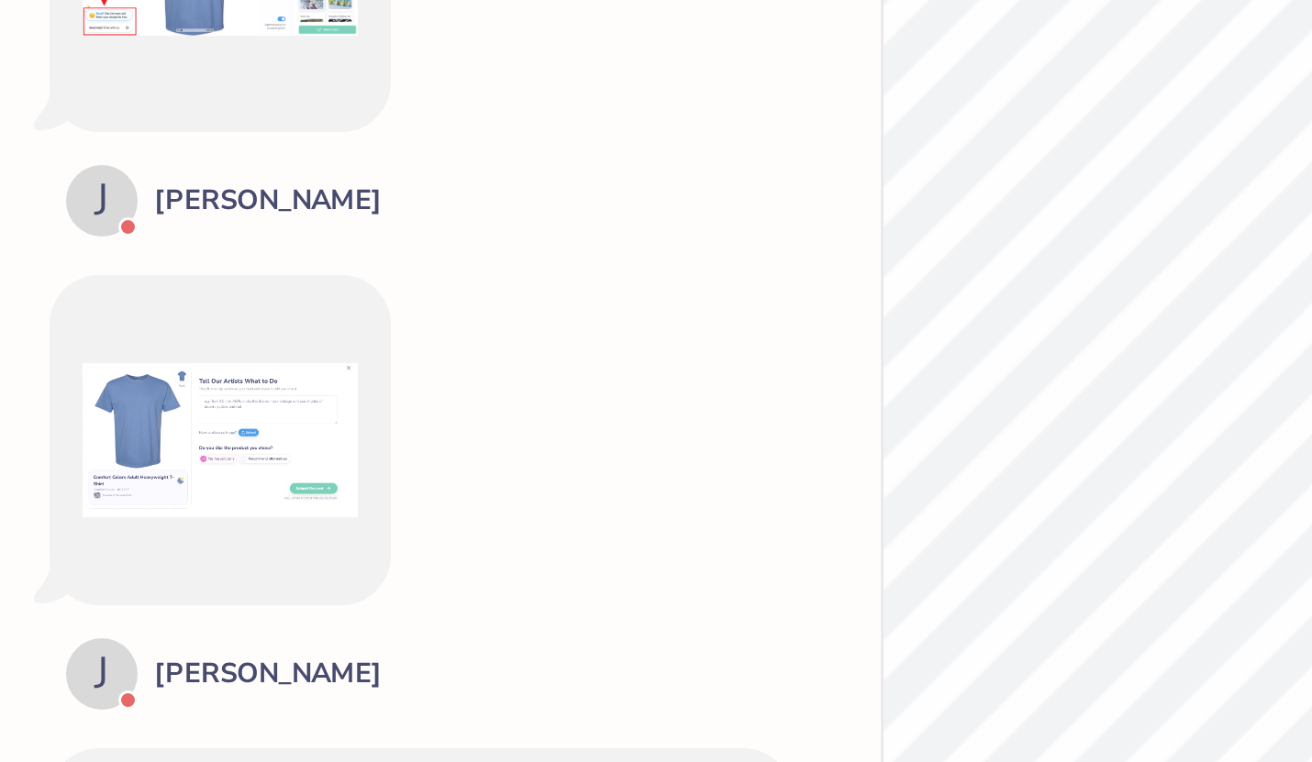
click at [94, 390] on img at bounding box center [84, 436] width 92 height 92
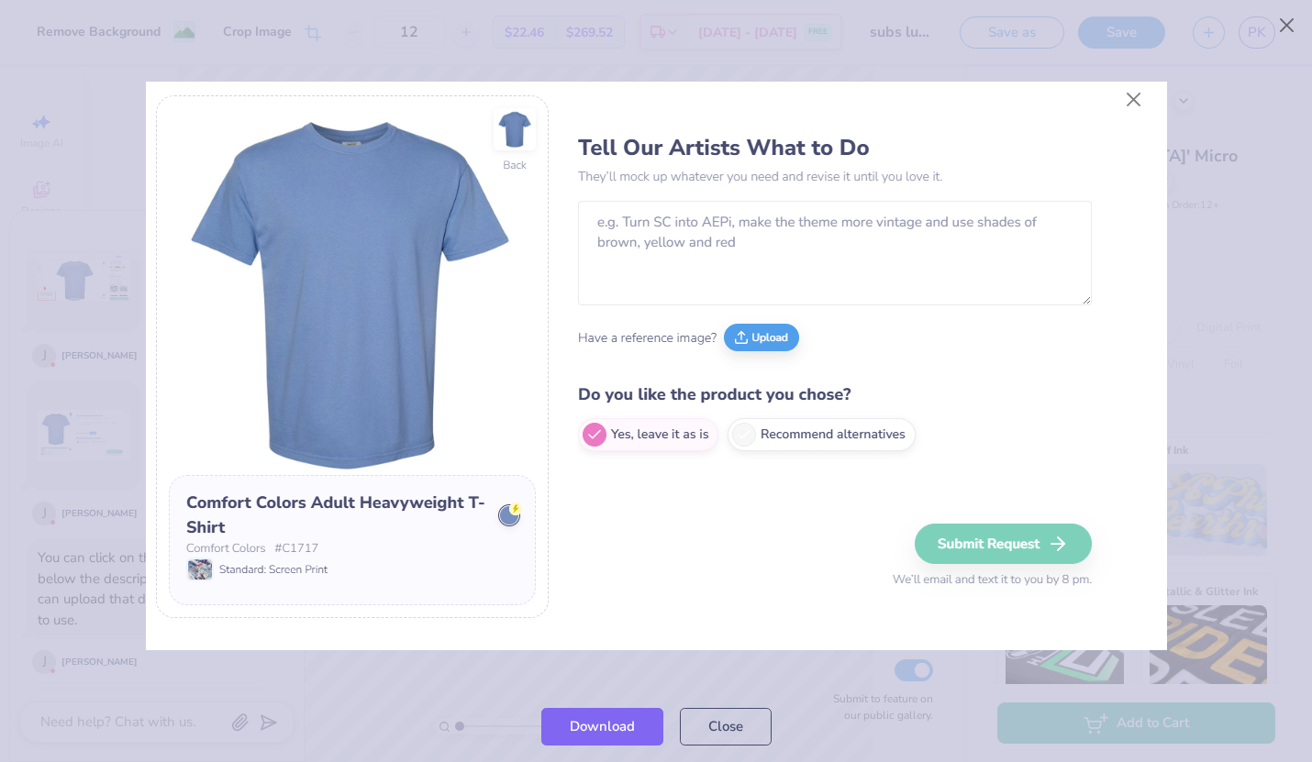
click at [377, 704] on div "Download Close" at bounding box center [656, 727] width 1312 height 72
click at [1129, 95] on img at bounding box center [656, 366] width 1021 height 569
click at [1147, 96] on div at bounding box center [656, 366] width 1312 height 650
click at [1147, 27] on button "Close" at bounding box center [1287, 25] width 35 height 35
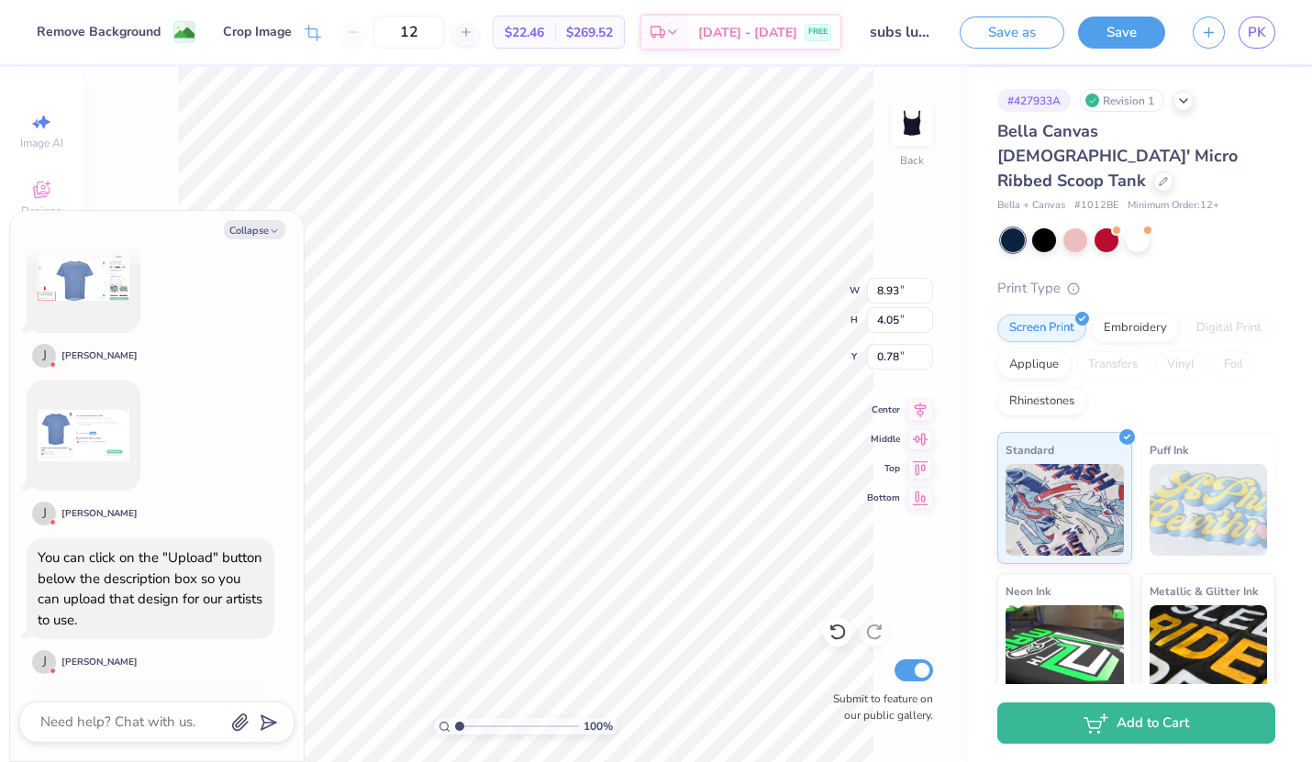
scroll to position [2947, 0]
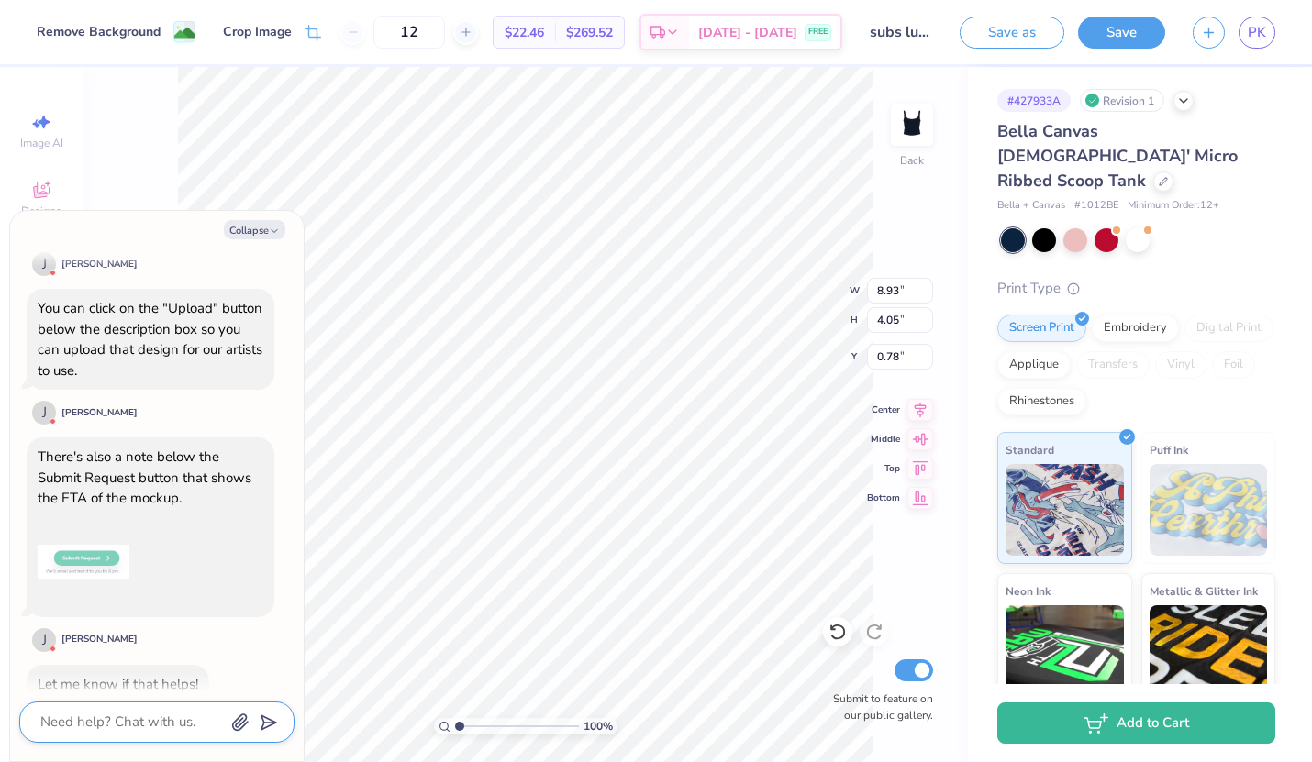
click at [145, 722] on textarea at bounding box center [132, 722] width 186 height 25
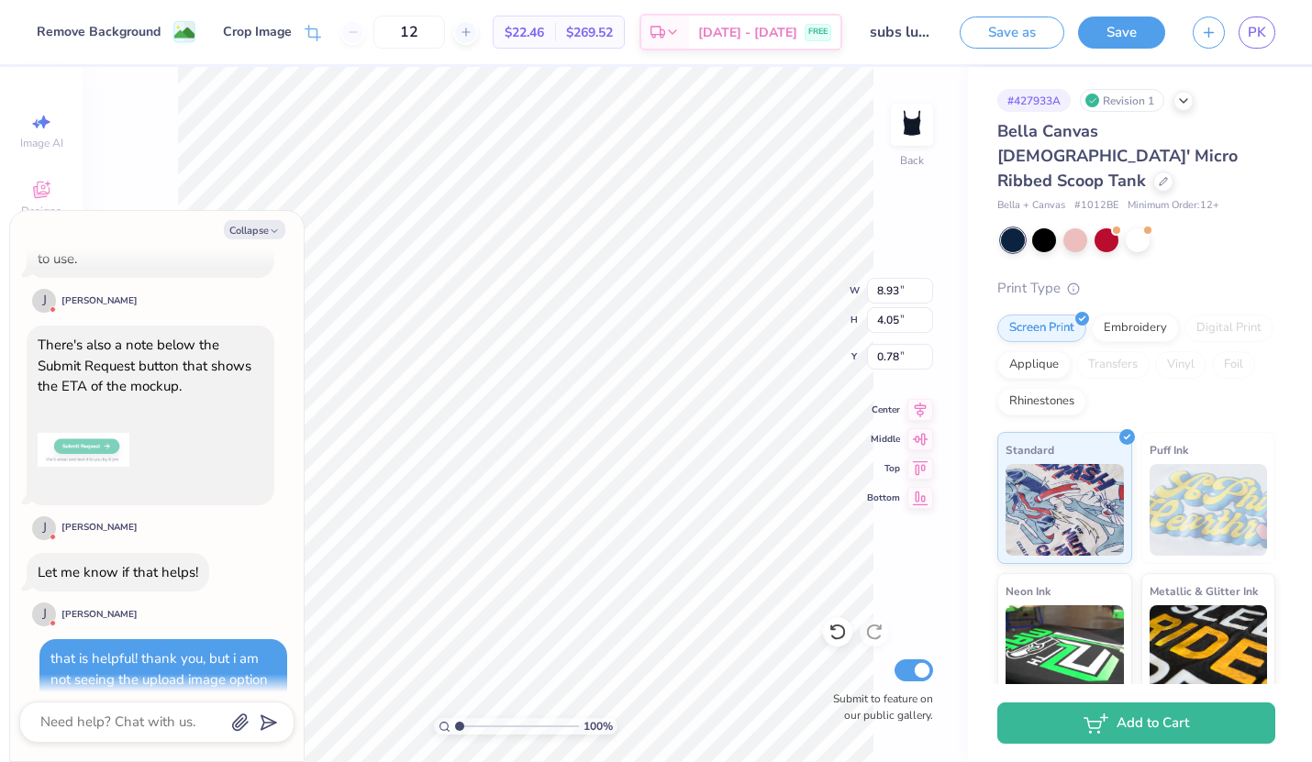
scroll to position [3208, 0]
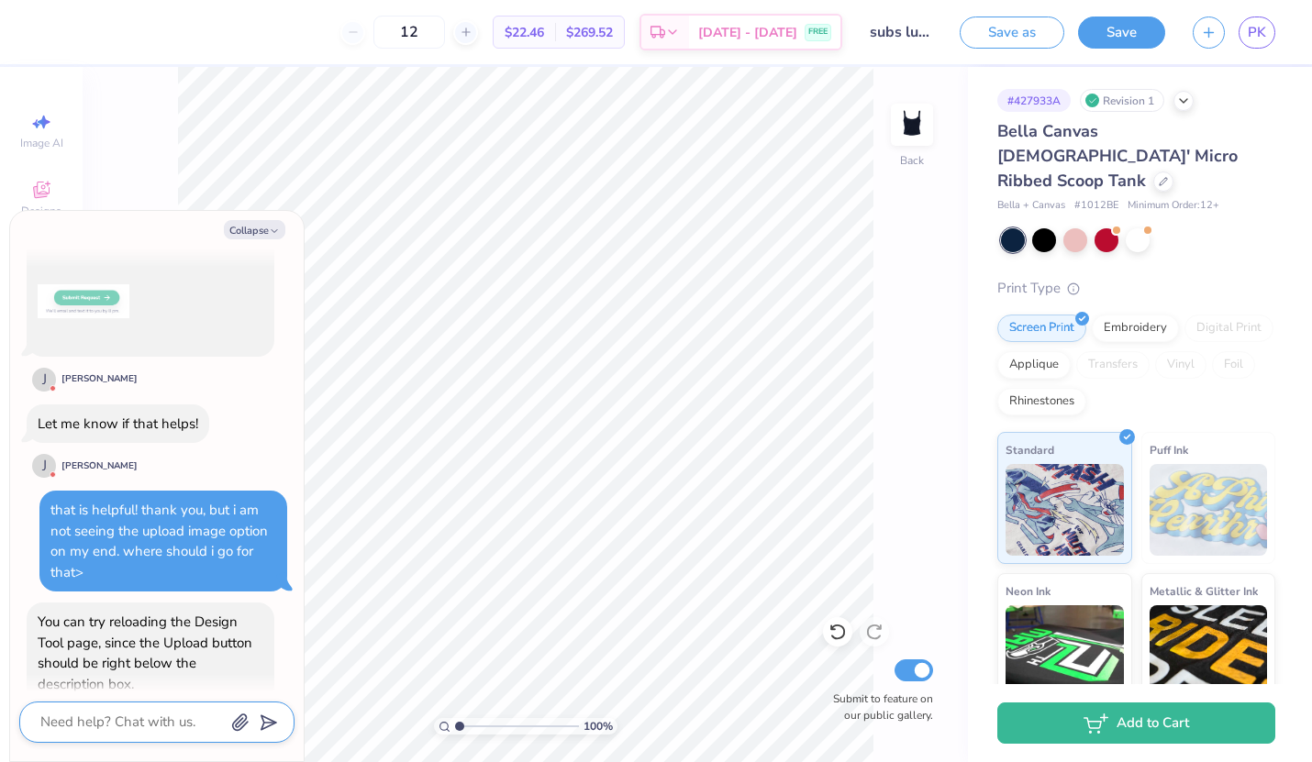
click at [161, 716] on textarea at bounding box center [132, 722] width 186 height 25
click at [1147, 39] on span "PK" at bounding box center [1257, 32] width 18 height 21
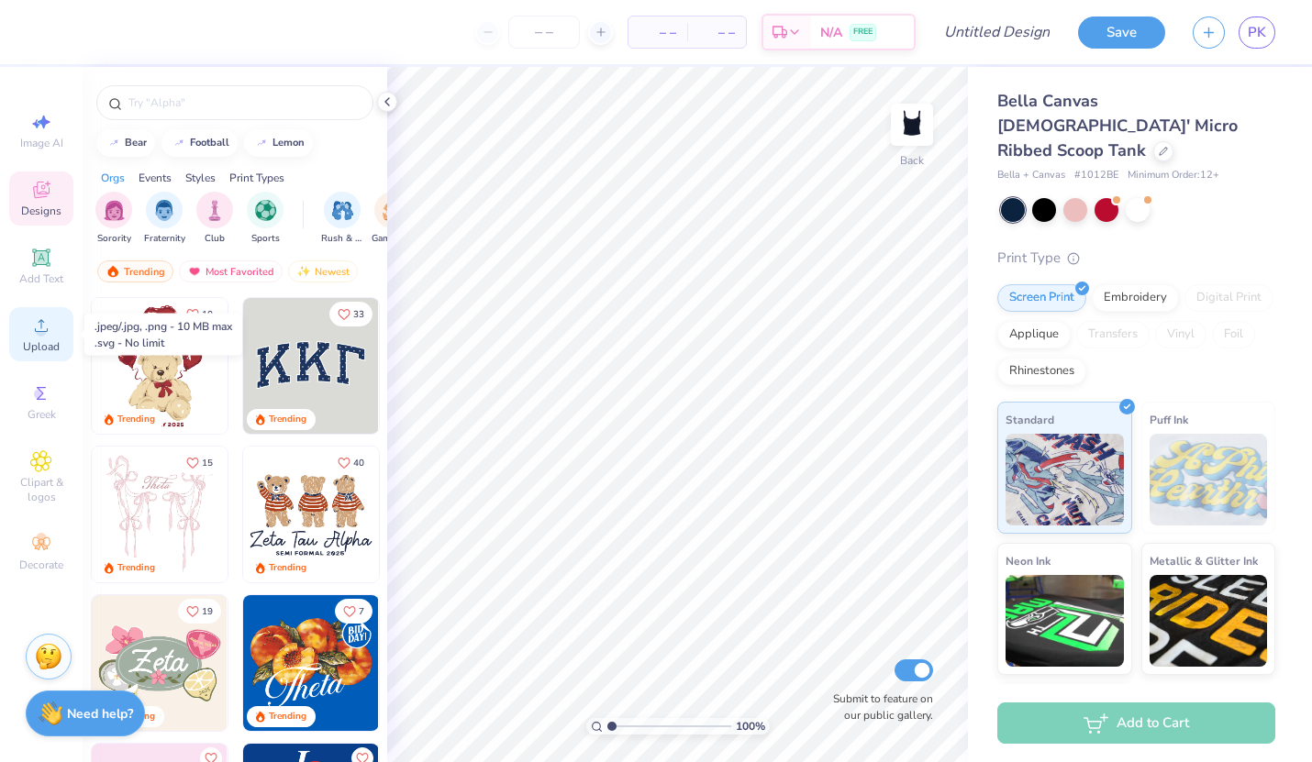
click at [53, 328] on div "Upload" at bounding box center [41, 334] width 64 height 54
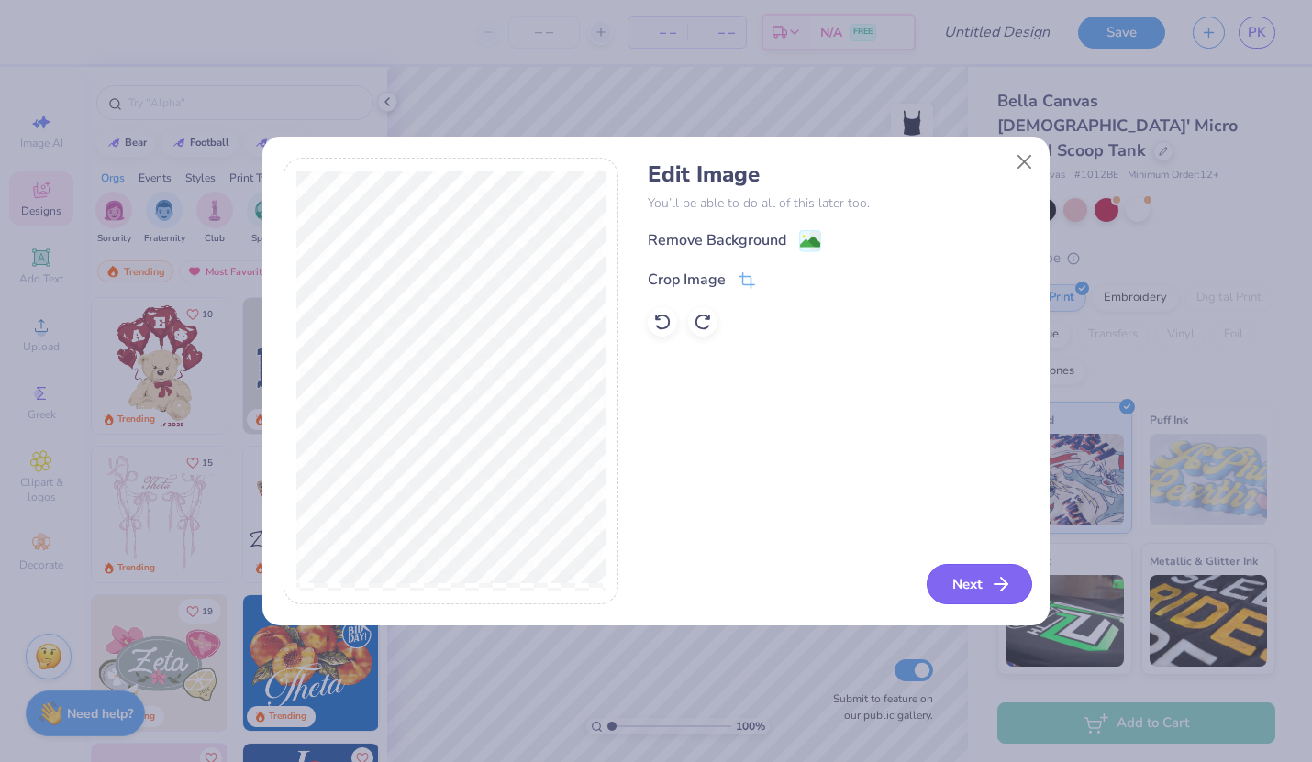
click at [996, 594] on icon "button" at bounding box center [1001, 584] width 22 height 22
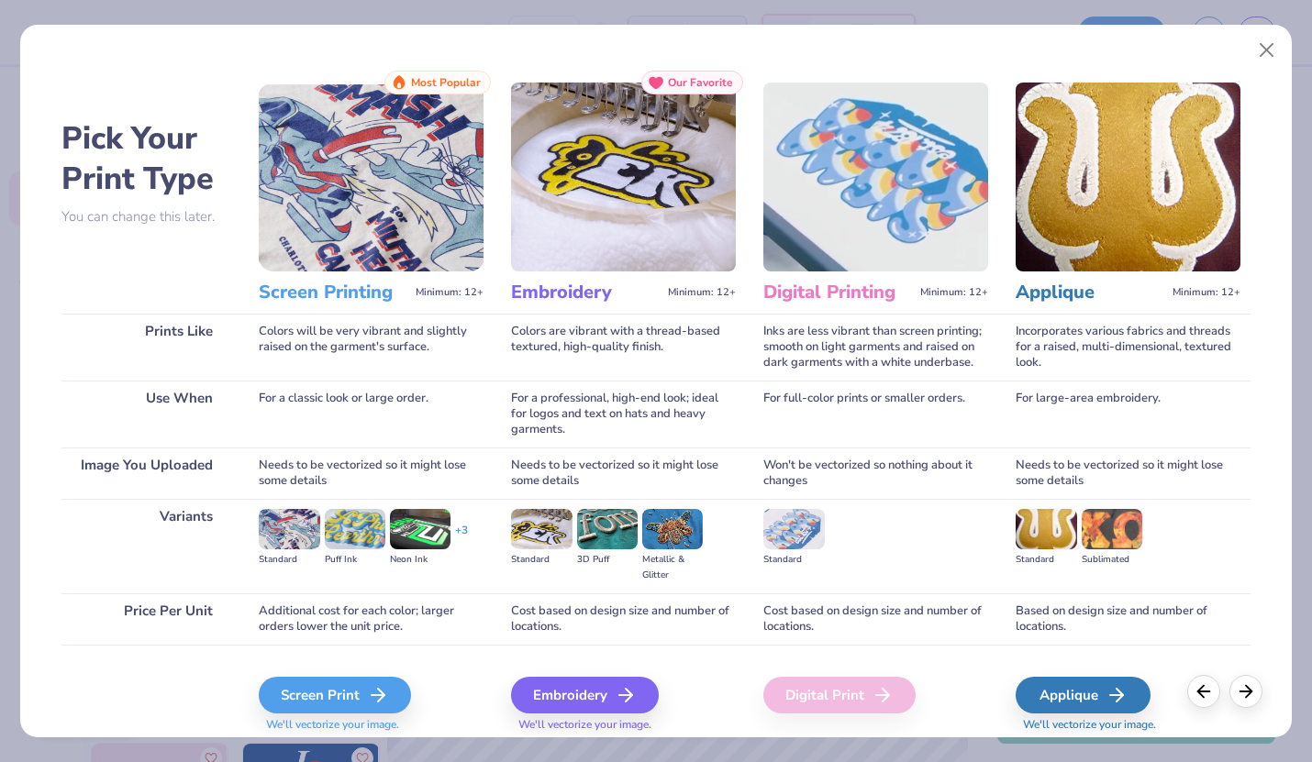
click at [337, 223] on img at bounding box center [371, 177] width 225 height 189
click at [358, 684] on div "Screen Print" at bounding box center [338, 695] width 152 height 37
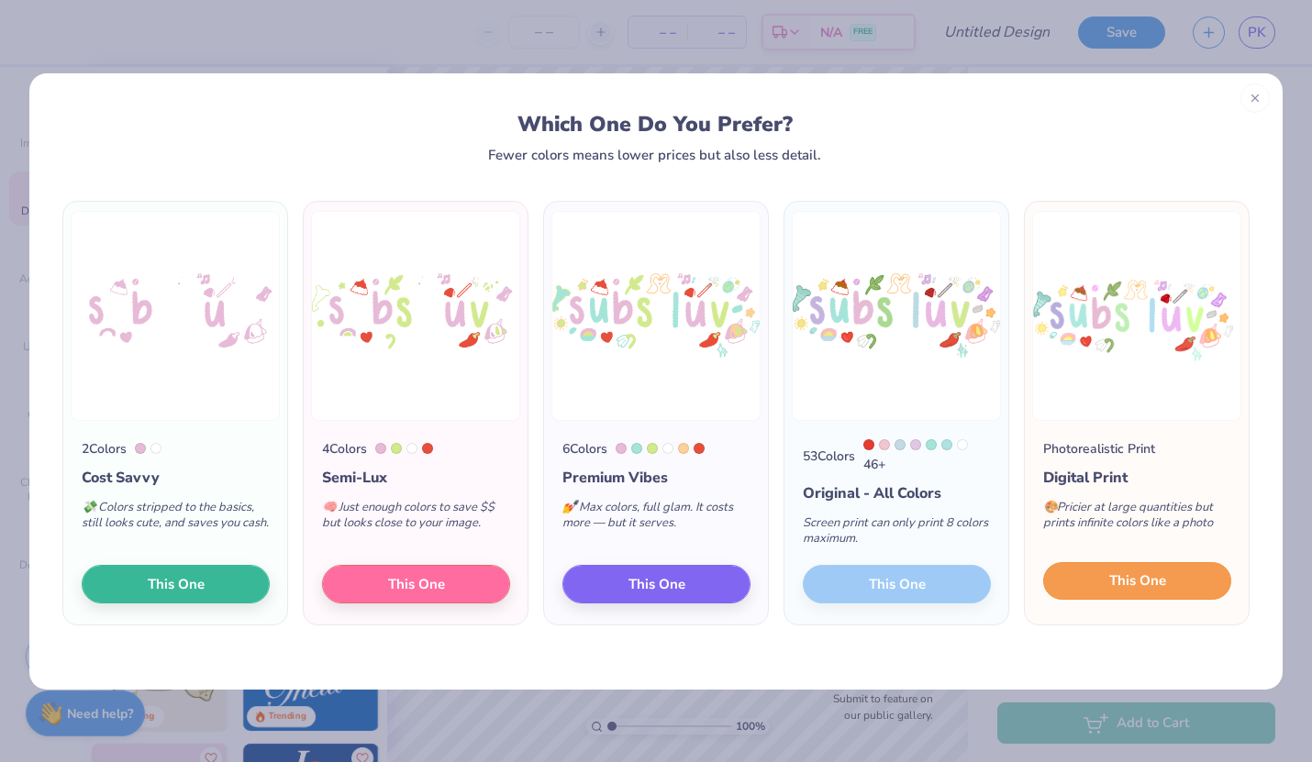
click at [1141, 595] on button "This One" at bounding box center [1137, 581] width 188 height 39
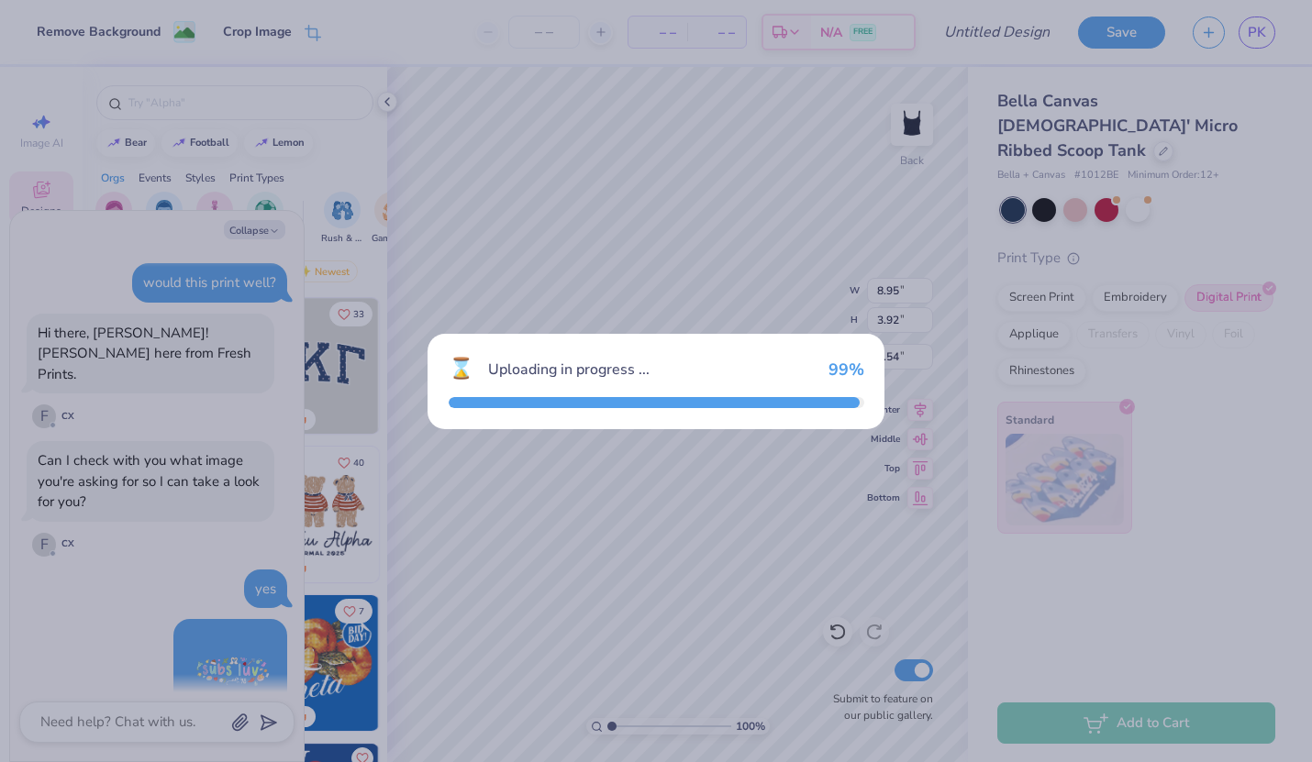
scroll to position [1787, 0]
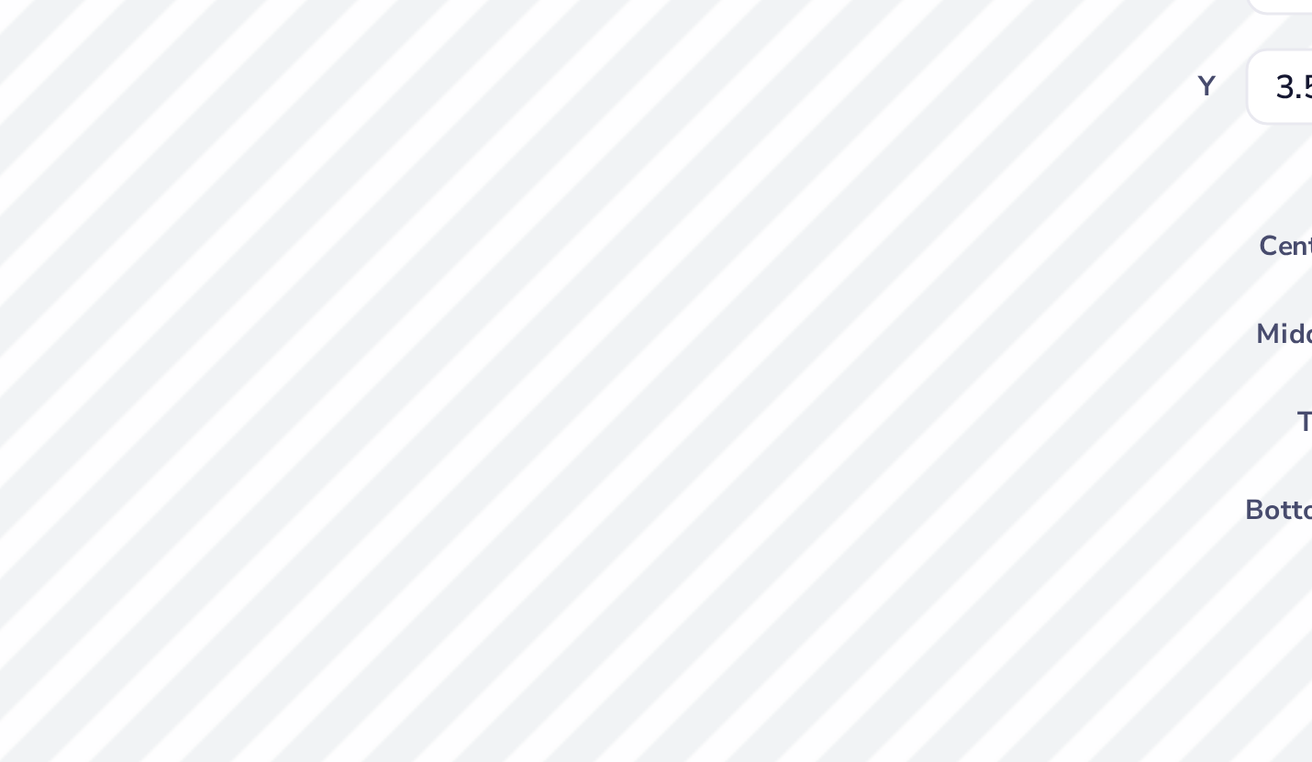
type textarea "x"
type input "1.07"
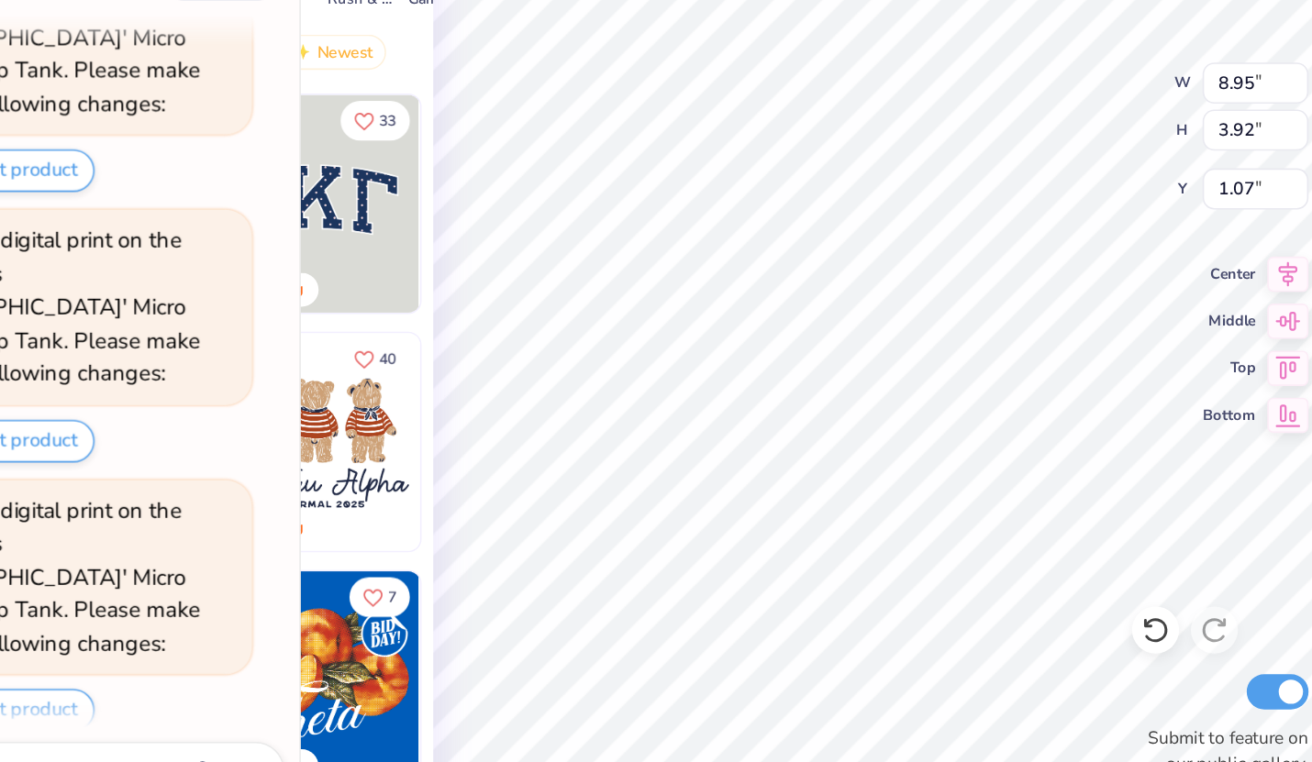
scroll to position [2378, 0]
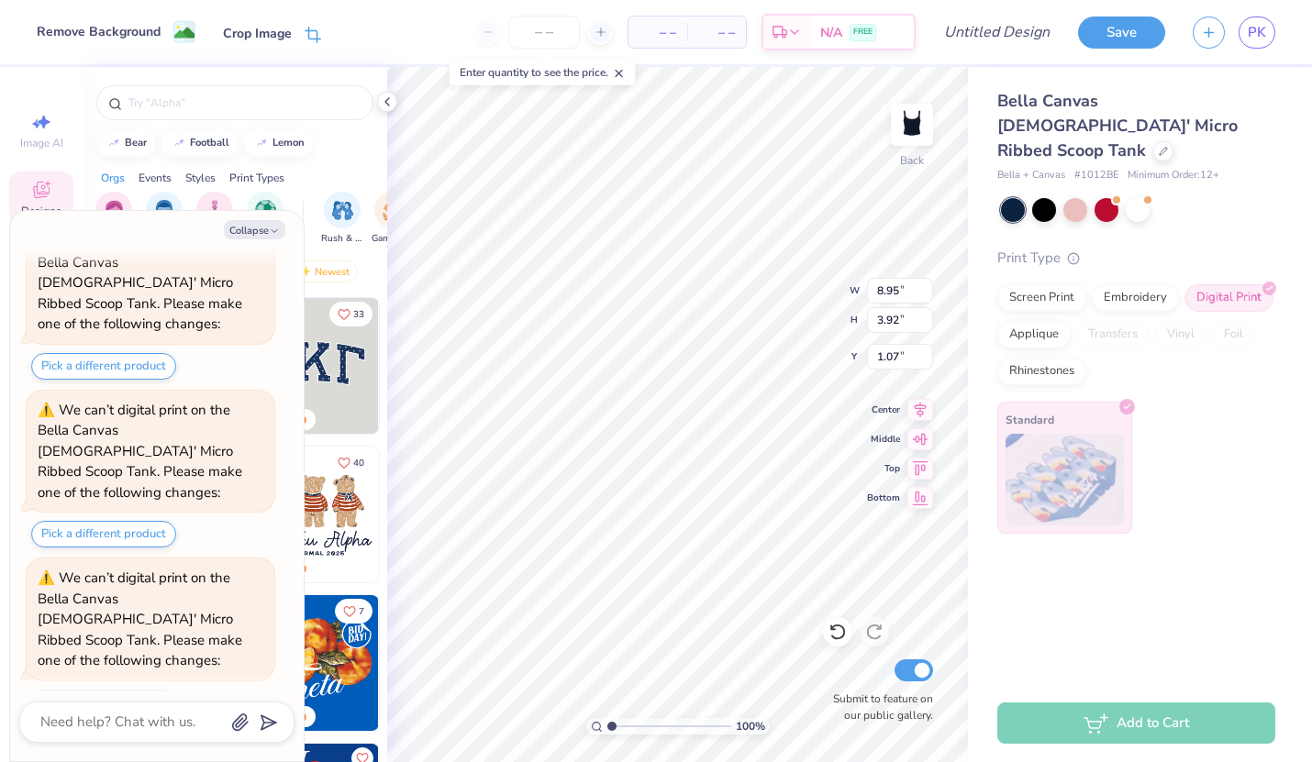
click at [310, 31] on icon at bounding box center [313, 35] width 17 height 17
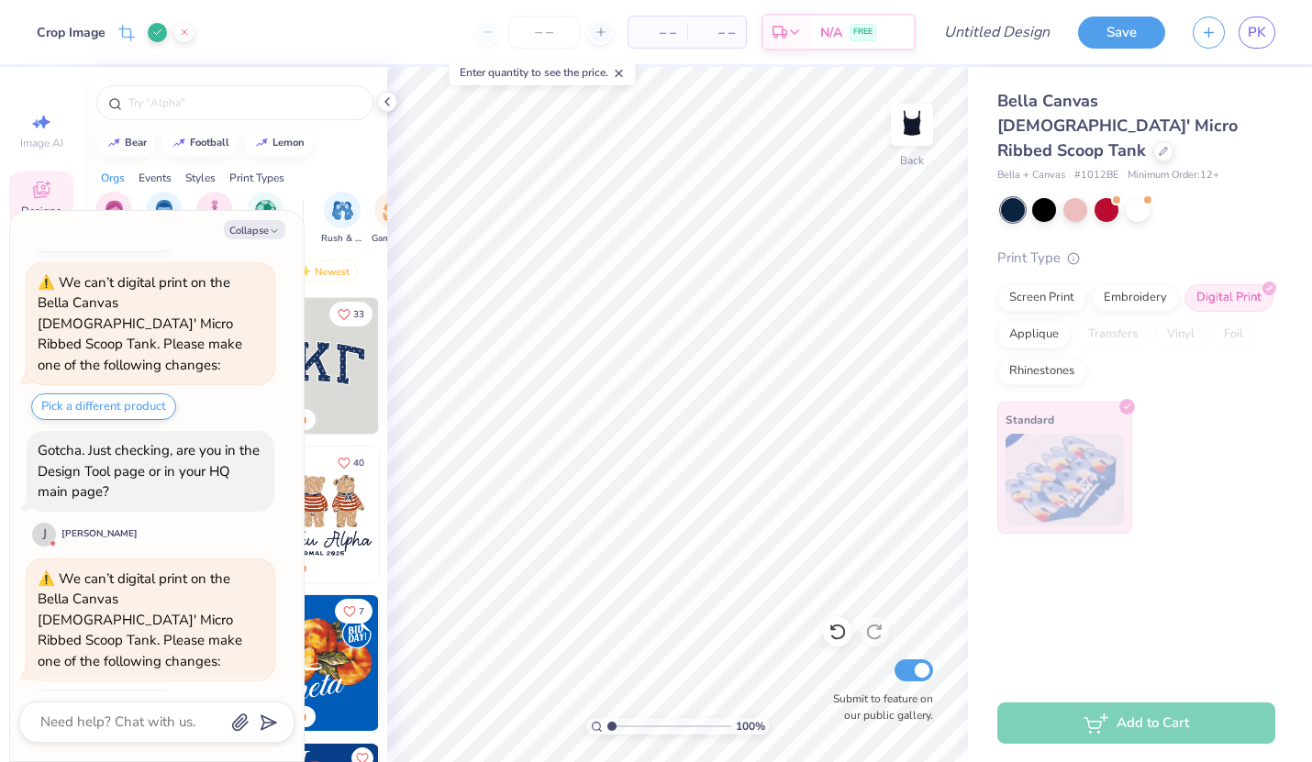
type textarea "x"
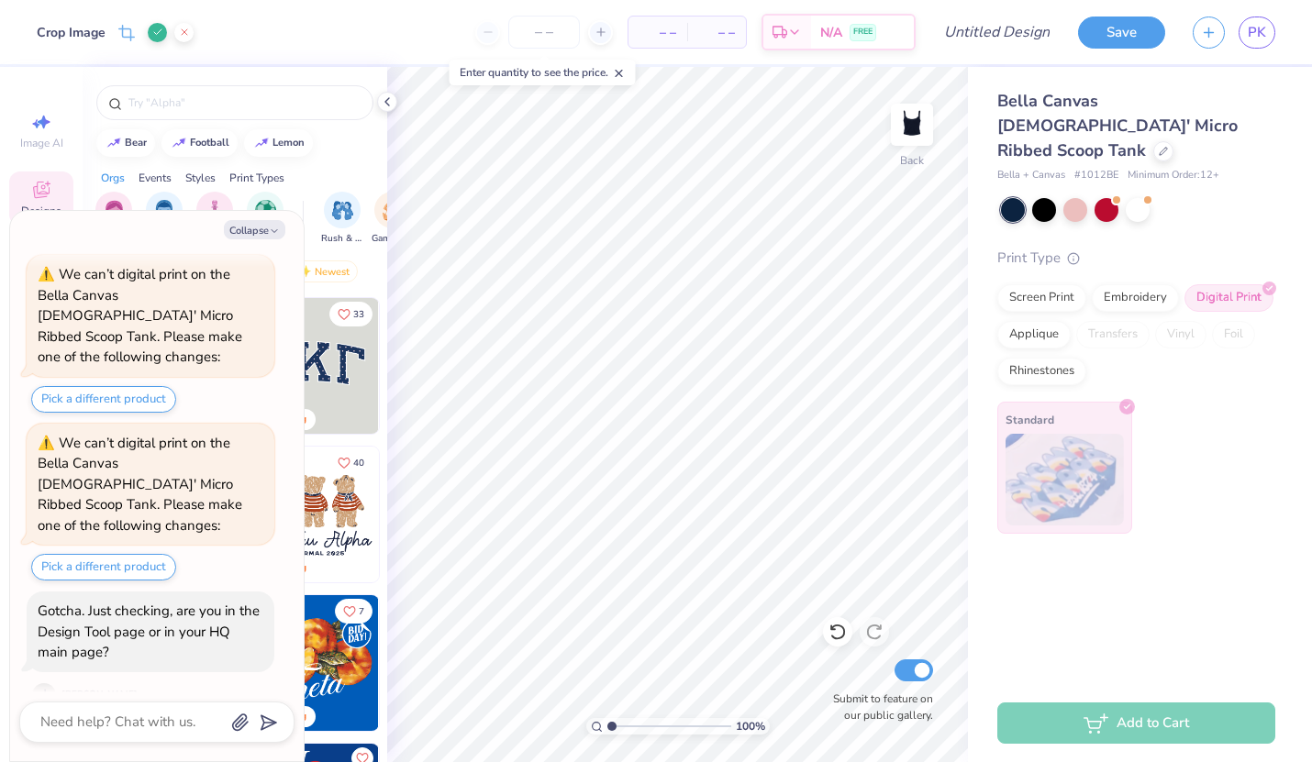
scroll to position [2340, 0]
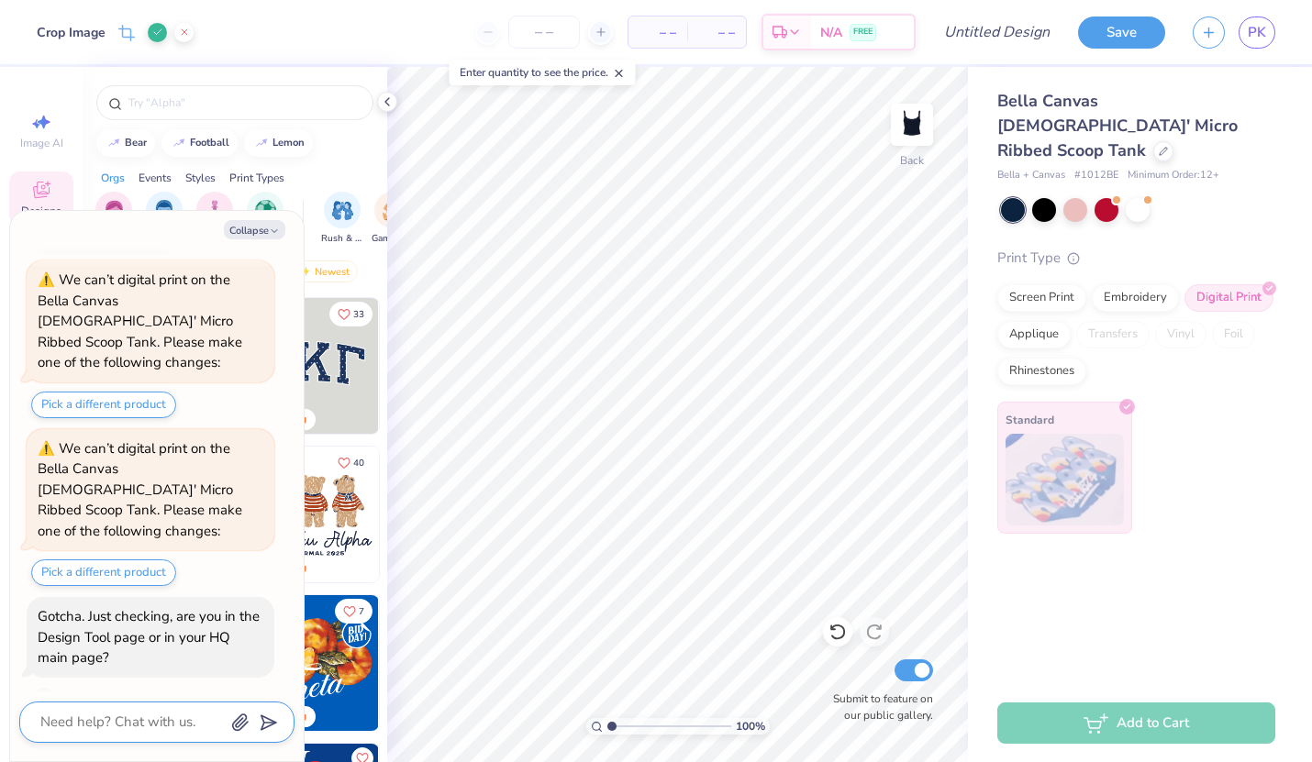
click at [116, 726] on textarea at bounding box center [132, 722] width 186 height 25
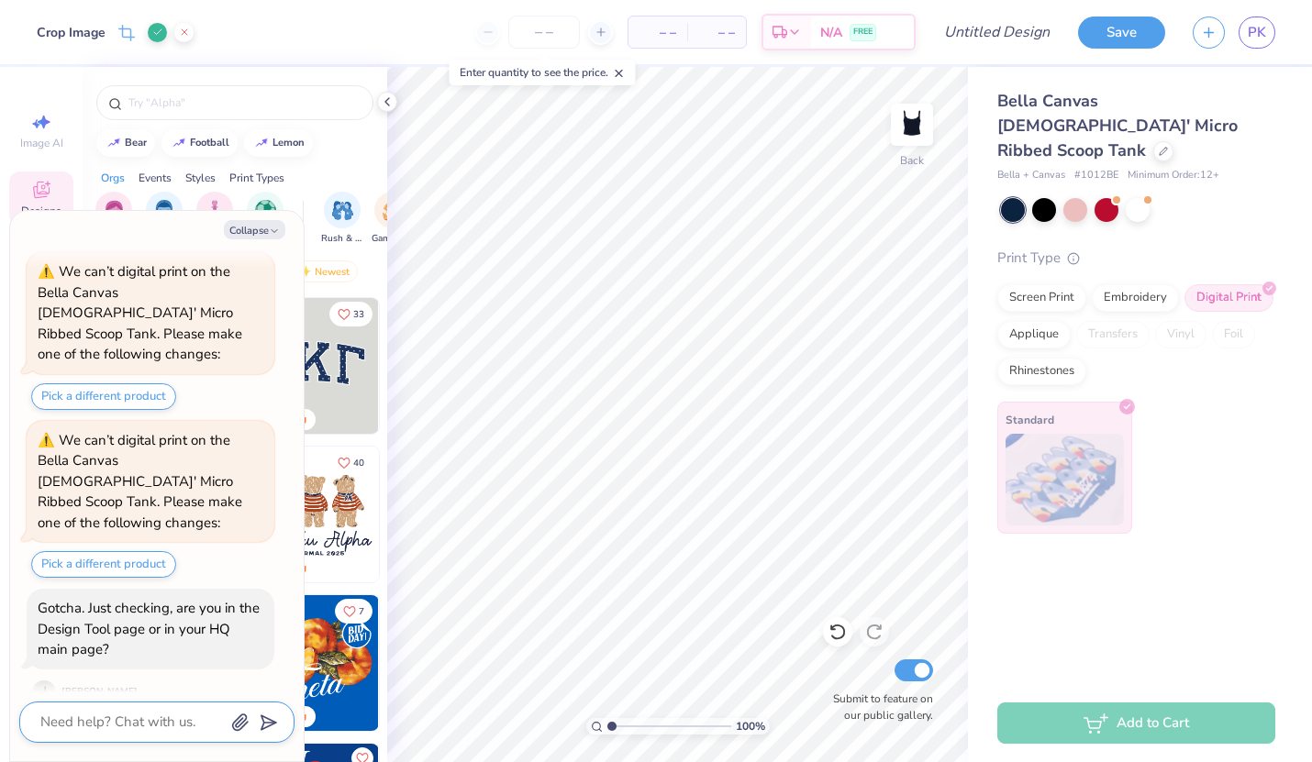
scroll to position [2393, 0]
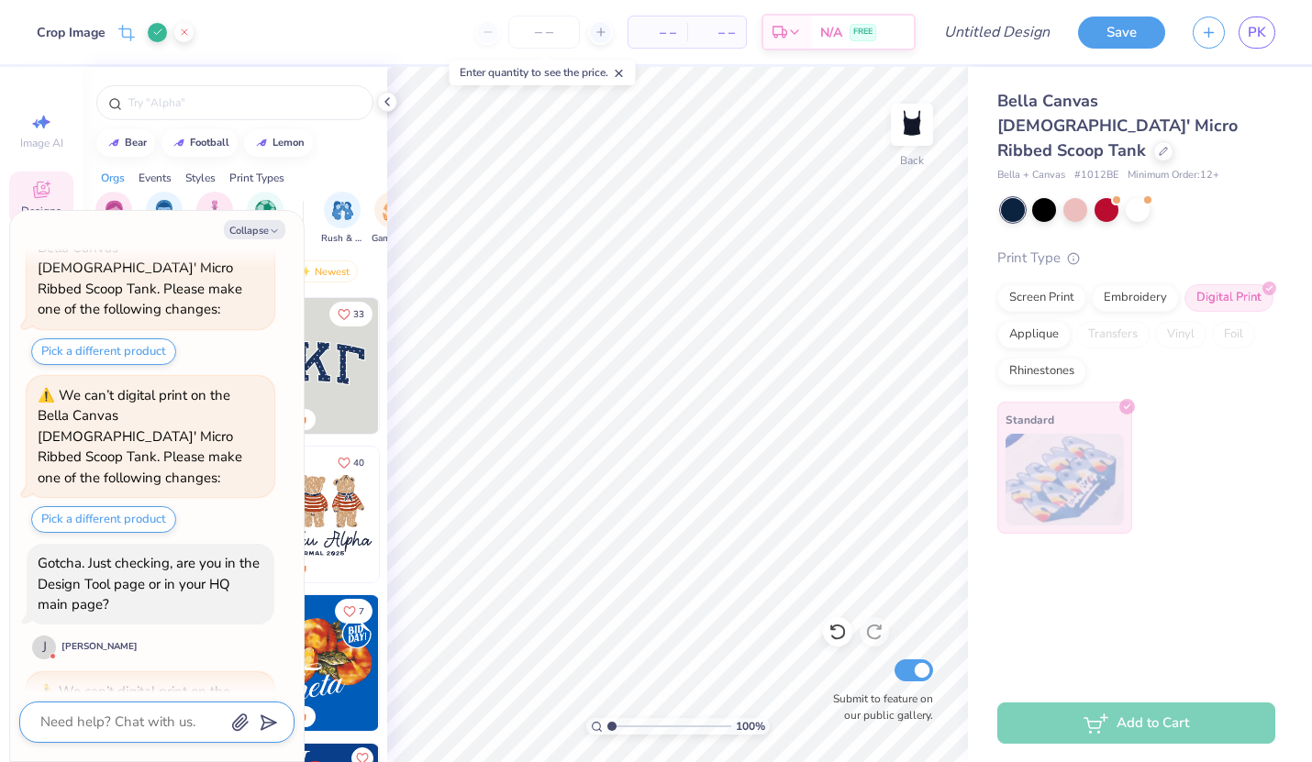
click at [150, 723] on textarea at bounding box center [132, 722] width 186 height 25
type textarea "d"
type textarea "x"
type textarea "de"
type textarea "x"
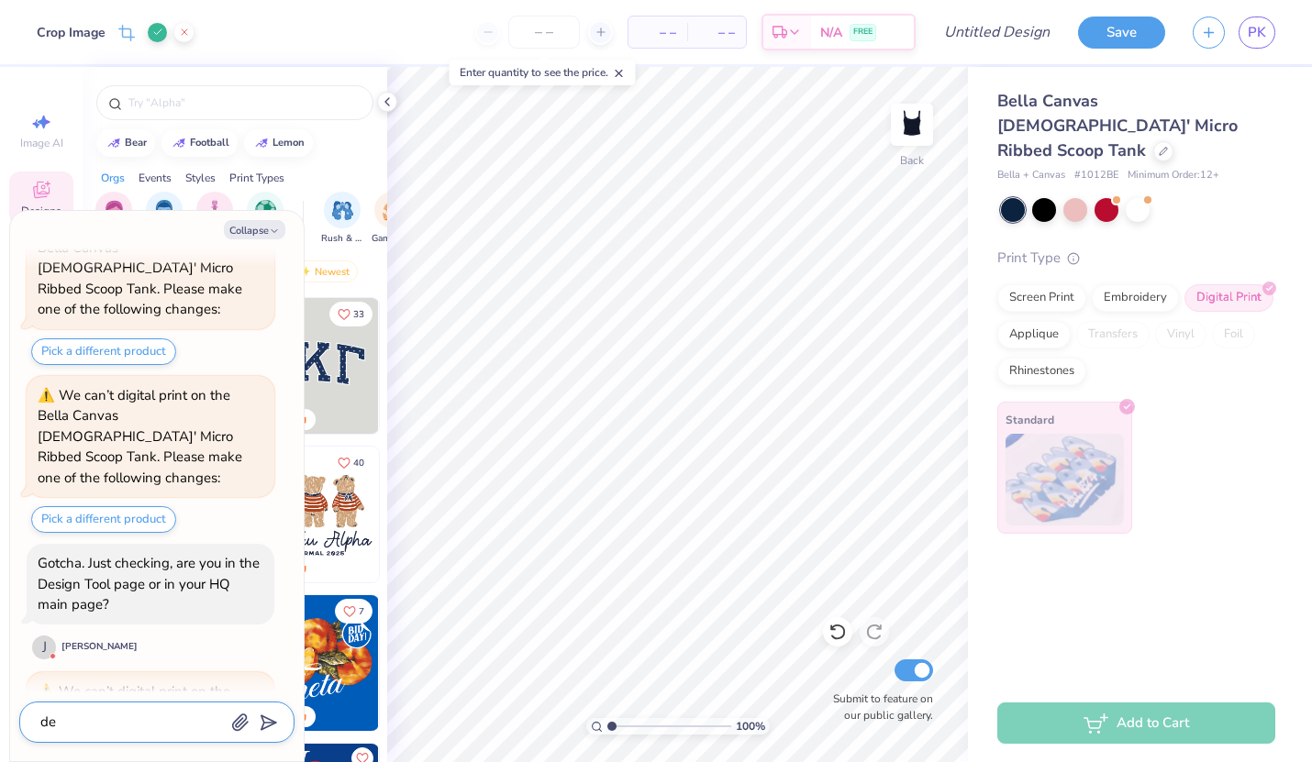
type textarea "des"
type textarea "x"
type textarea "desi"
type textarea "x"
type textarea "desig"
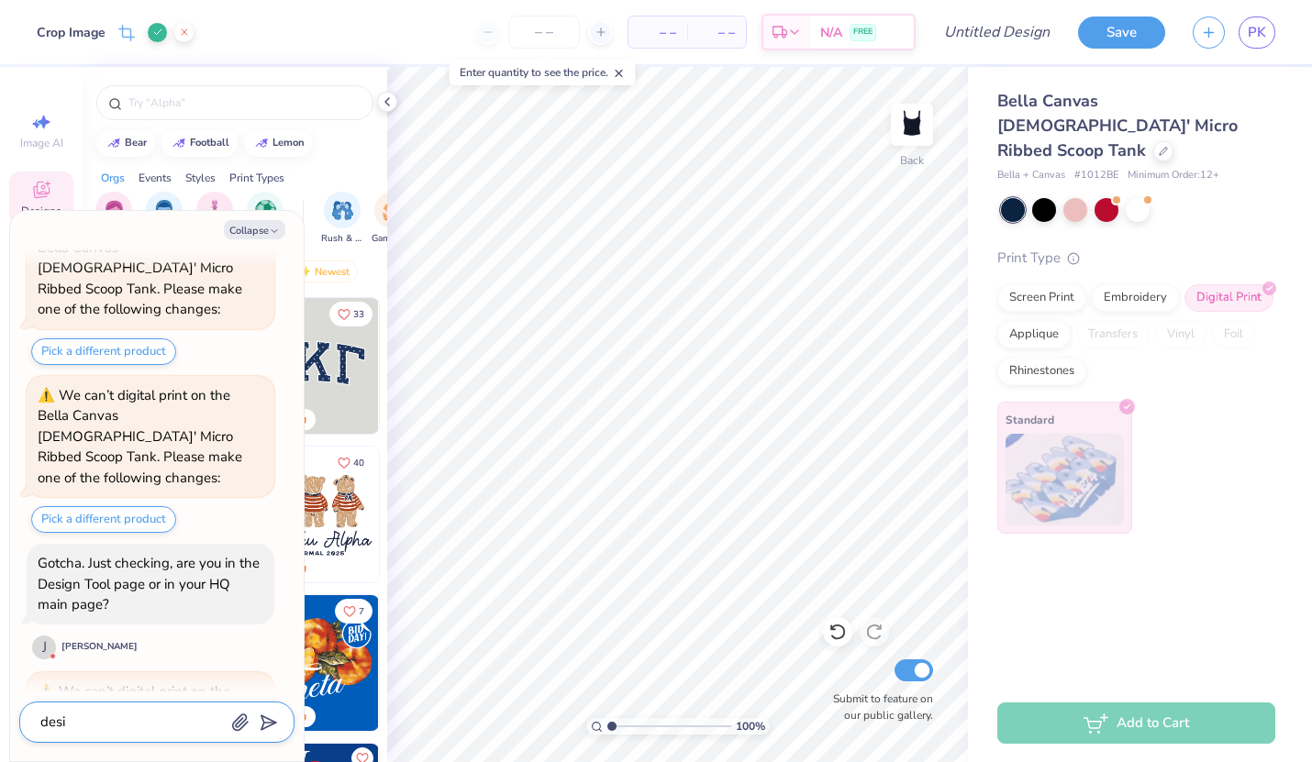
type textarea "x"
type textarea "design"
type textarea "x"
type textarea "design"
type textarea "x"
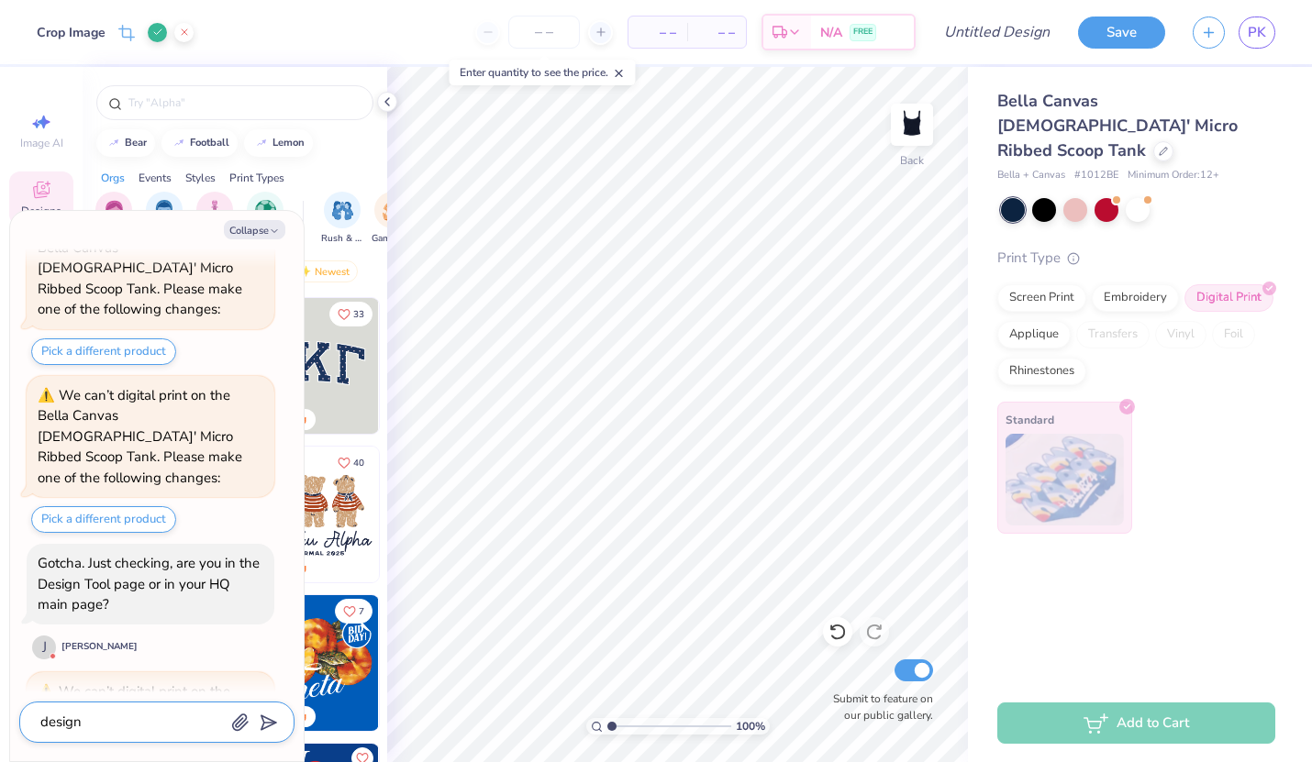
type textarea "design t"
type textarea "x"
type textarea "design to"
type textarea "x"
type textarea "design too"
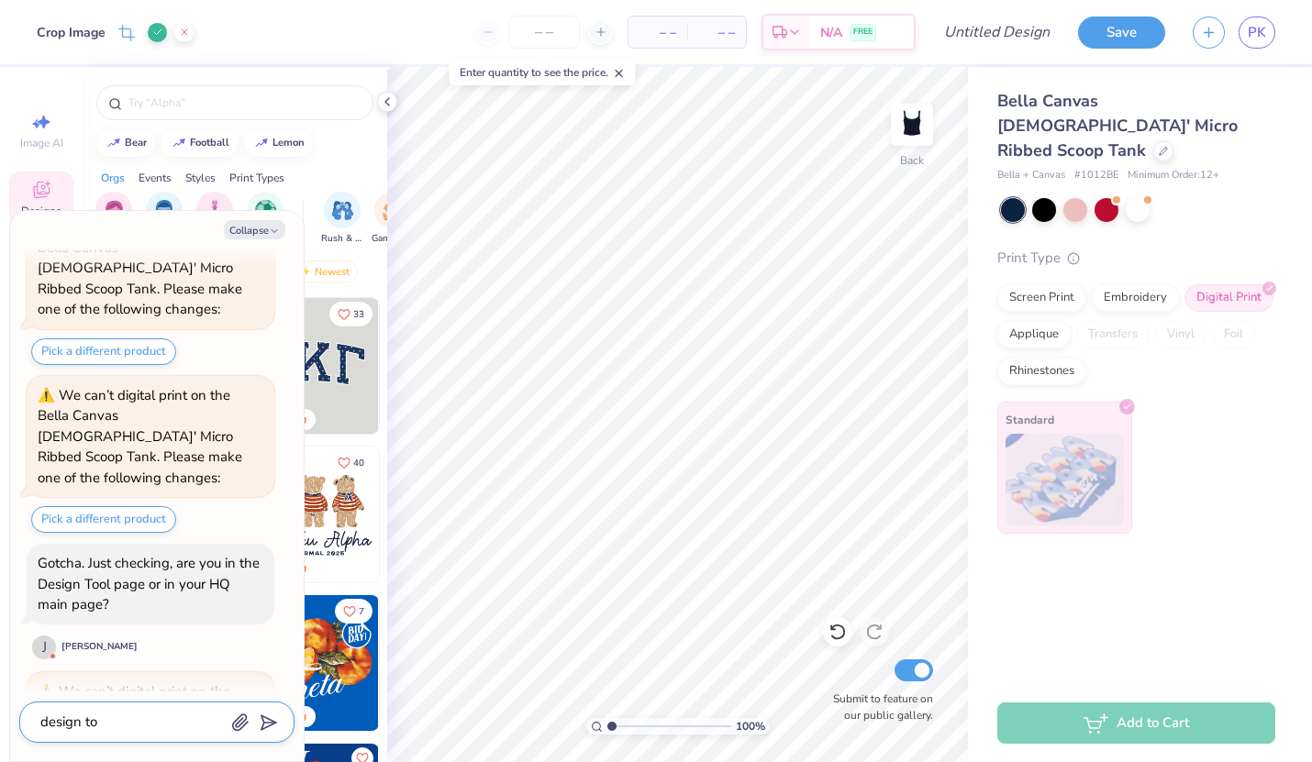
type textarea "x"
type textarea "design tool"
type textarea "x"
type textarea "design tool"
type textarea "x"
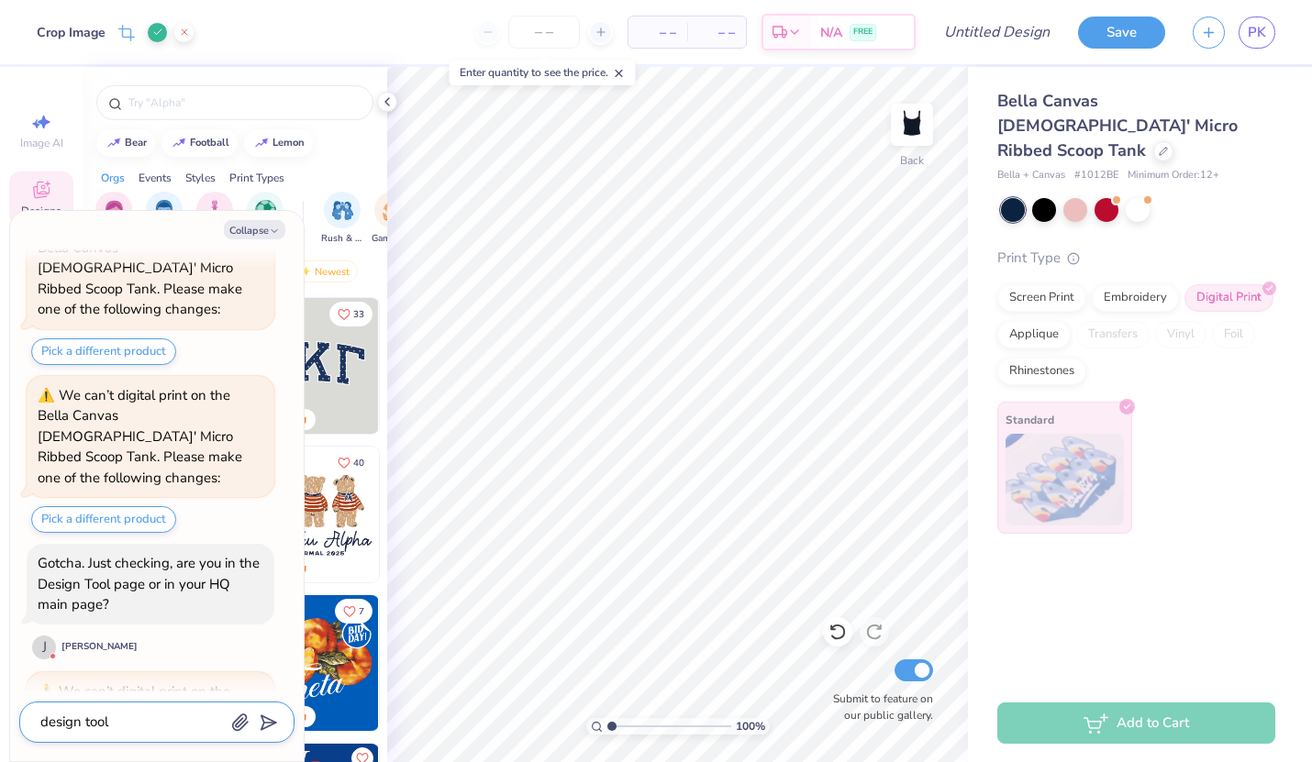
type textarea "design tool p"
type textarea "x"
type textarea "design tool pa"
type textarea "x"
type textarea "design tool pag"
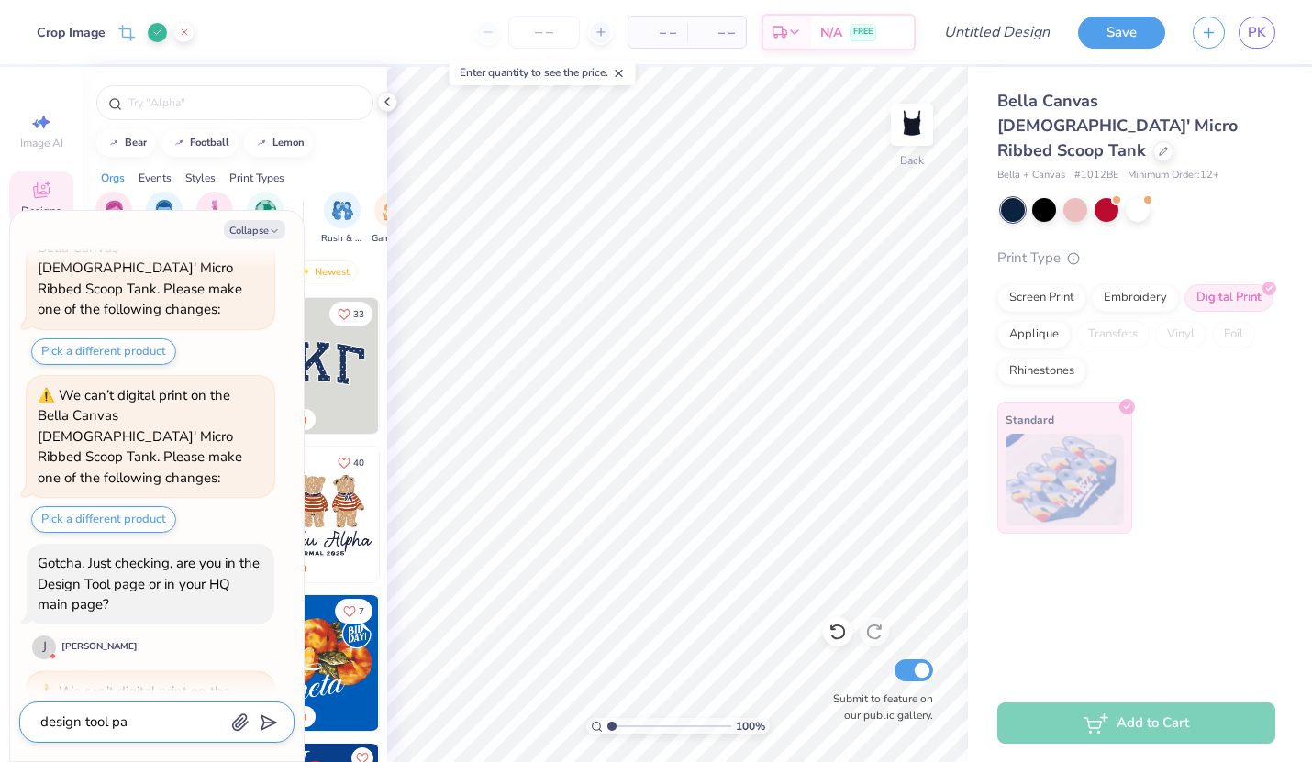
type textarea "x"
type textarea "design tool page"
type textarea "x"
type textarea "design tool page"
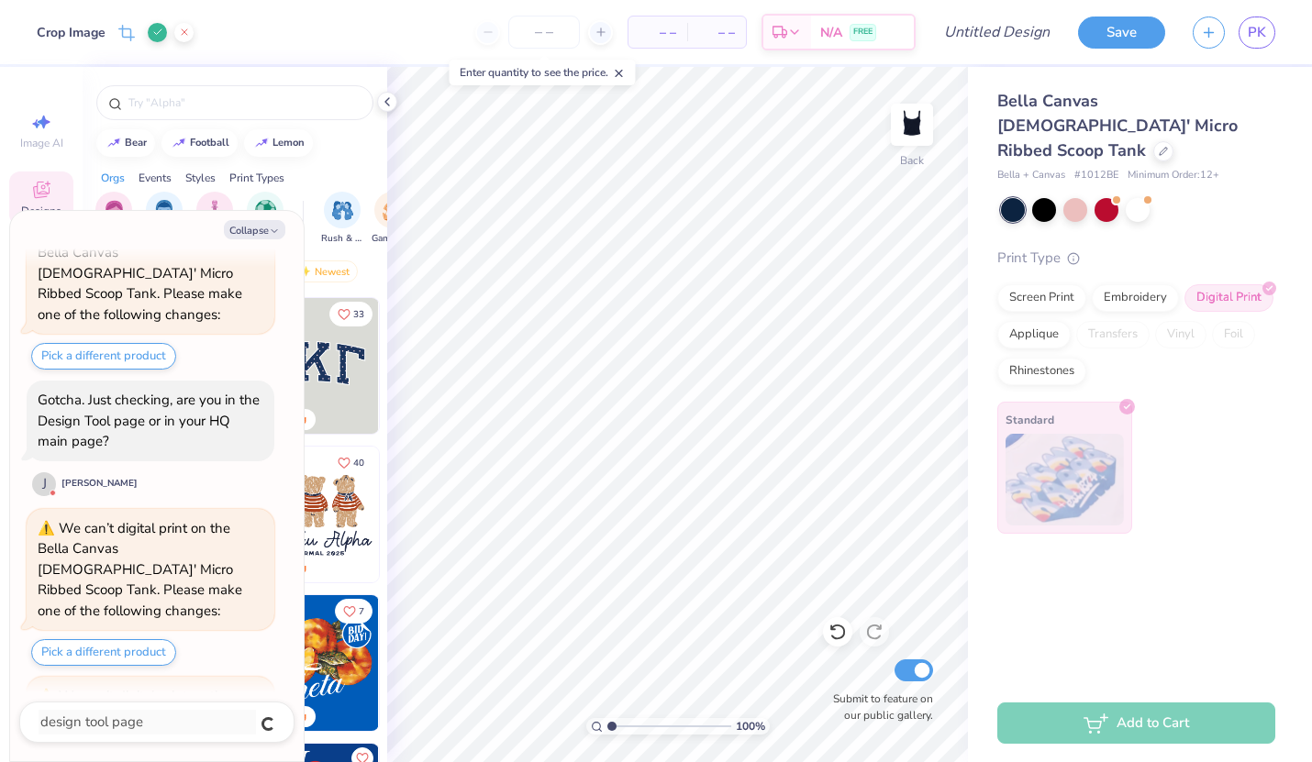
type textarea "x"
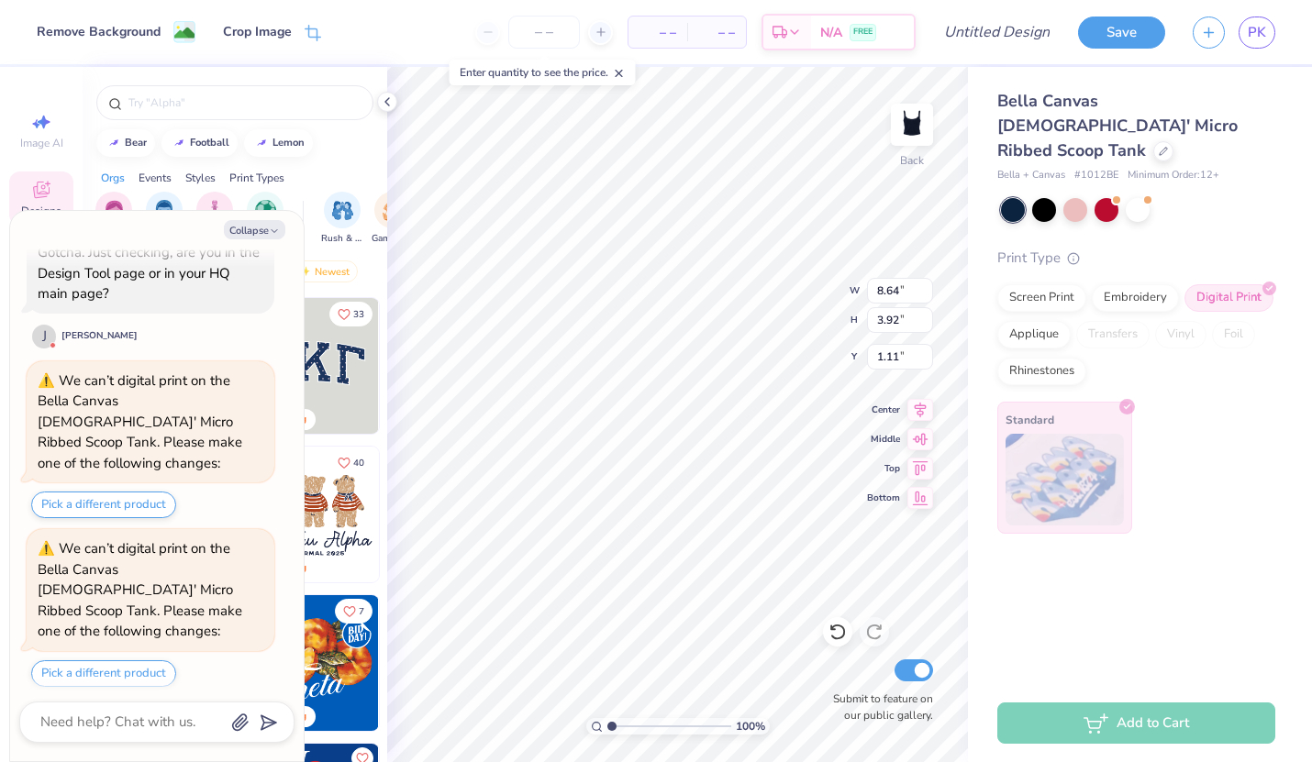
type textarea "x"
type input "0.50"
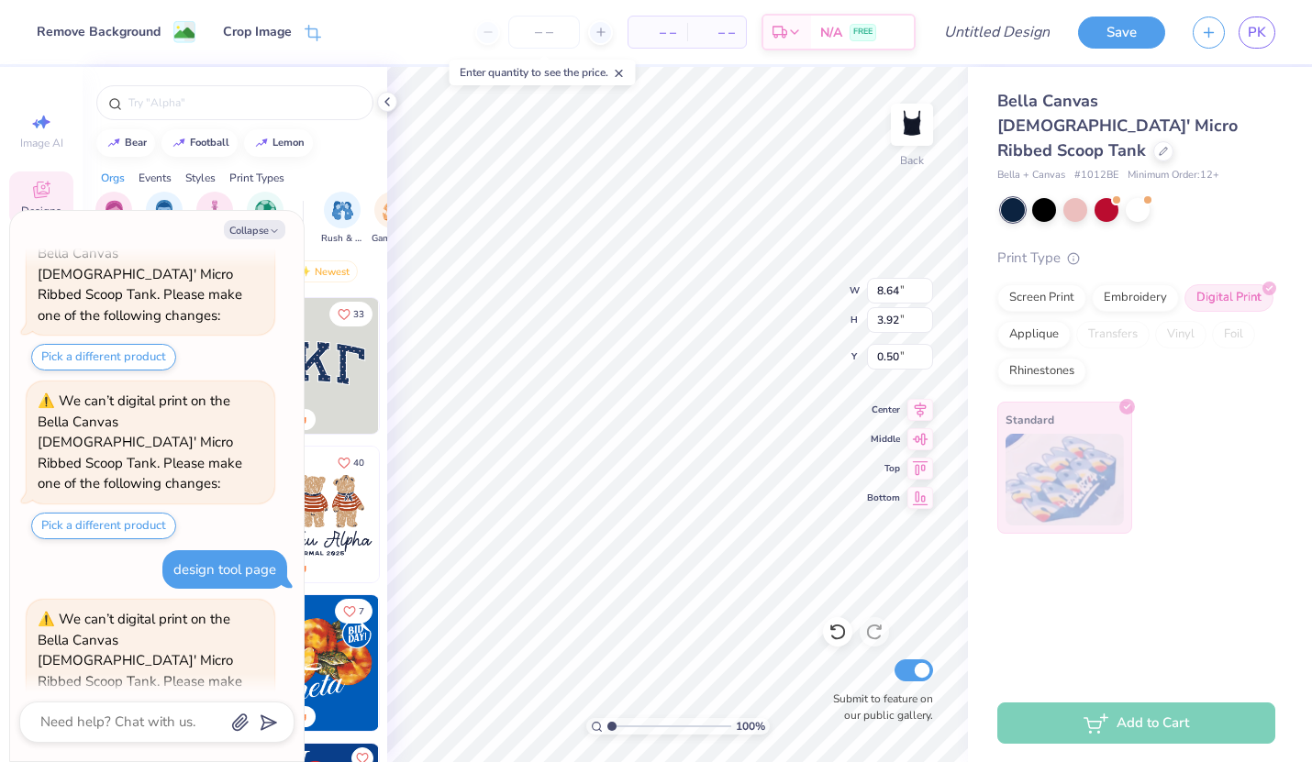
scroll to position [3000, 0]
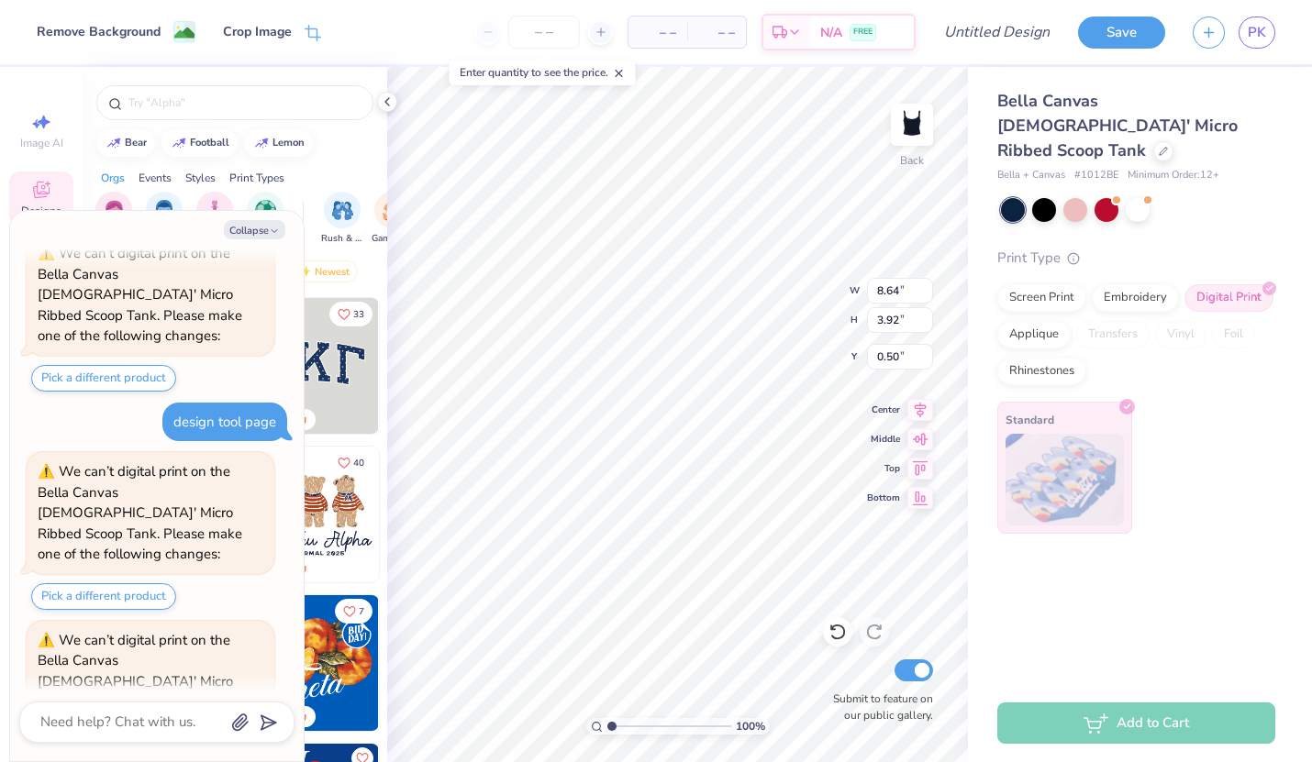
type textarea "x"
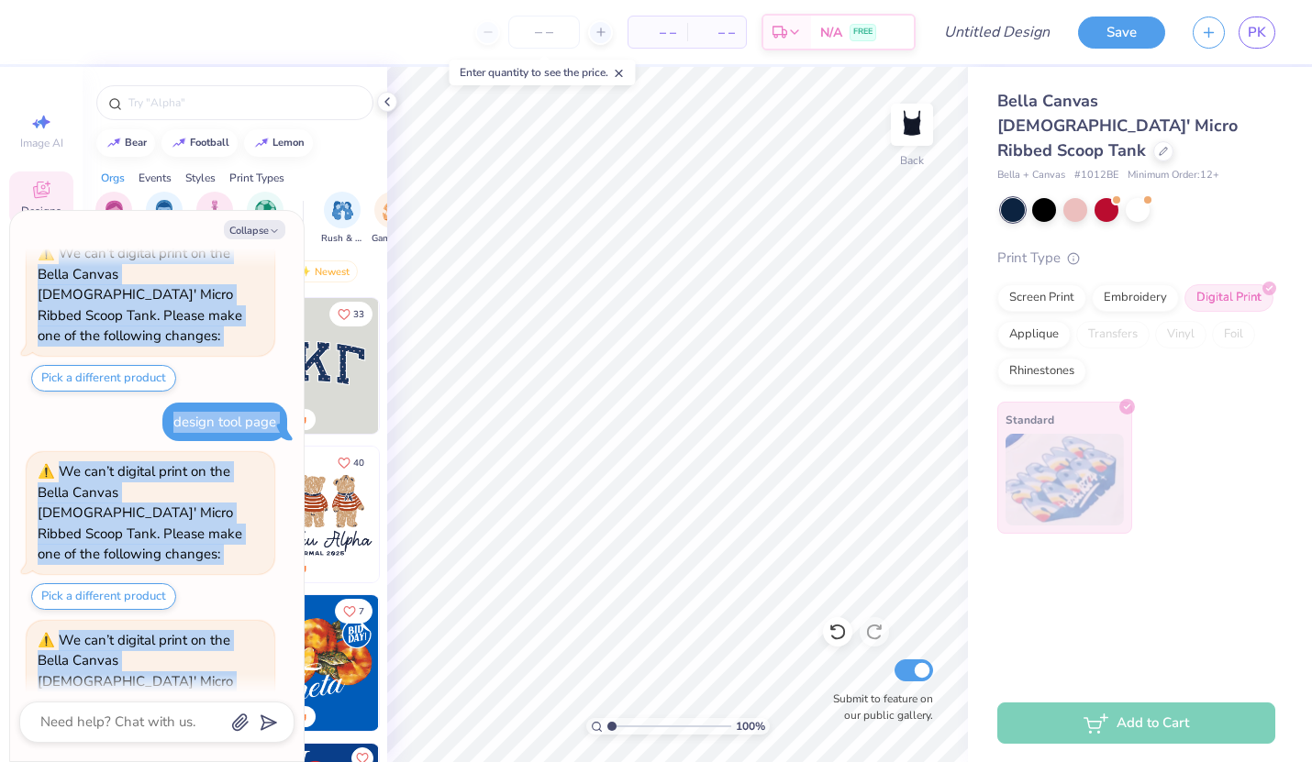
drag, startPoint x: 203, startPoint y: 229, endPoint x: 209, endPoint y: 561, distance: 331.3
click at [210, 562] on div "Collapse would this print well? Hi there, Phoebe! Joni here from Fresh Prints. …" at bounding box center [157, 486] width 294 height 551
